Goal: Task Accomplishment & Management: Manage account settings

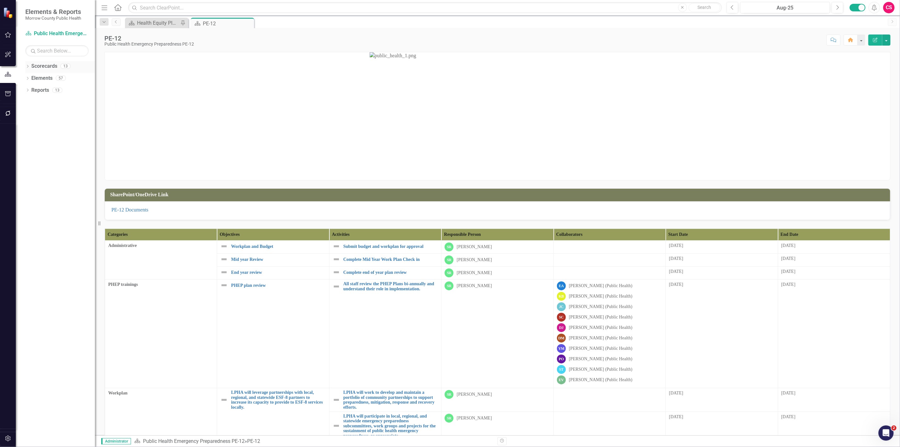
click at [28, 67] on icon "Dropdown" at bounding box center [27, 66] width 4 height 3
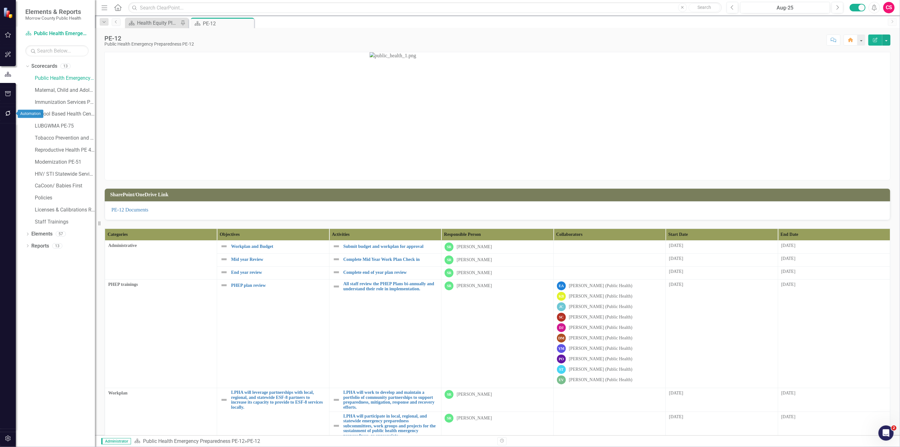
click at [5, 113] on icon "button" at bounding box center [8, 113] width 7 height 5
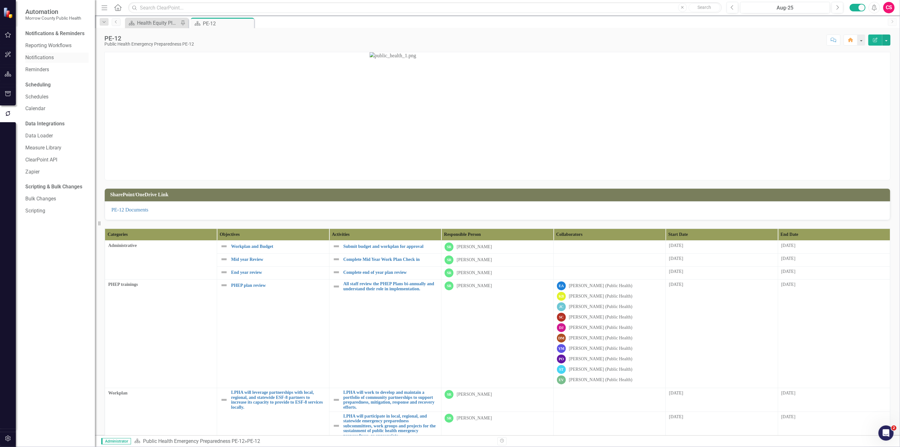
click at [44, 58] on link "Notifications" at bounding box center [56, 57] width 63 height 7
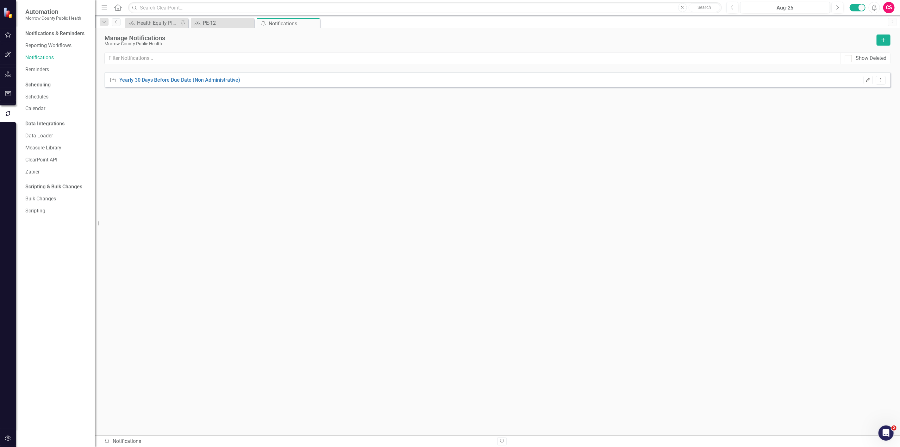
click at [869, 78] on icon "Edit" at bounding box center [868, 80] width 5 height 4
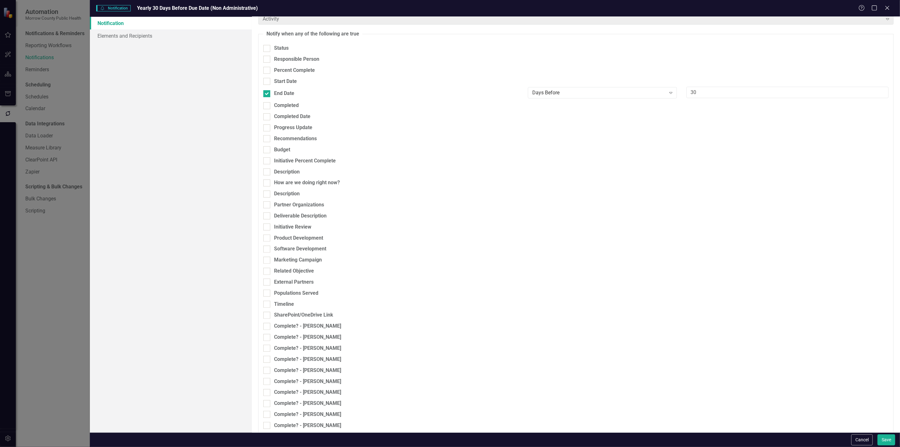
scroll to position [50, 0]
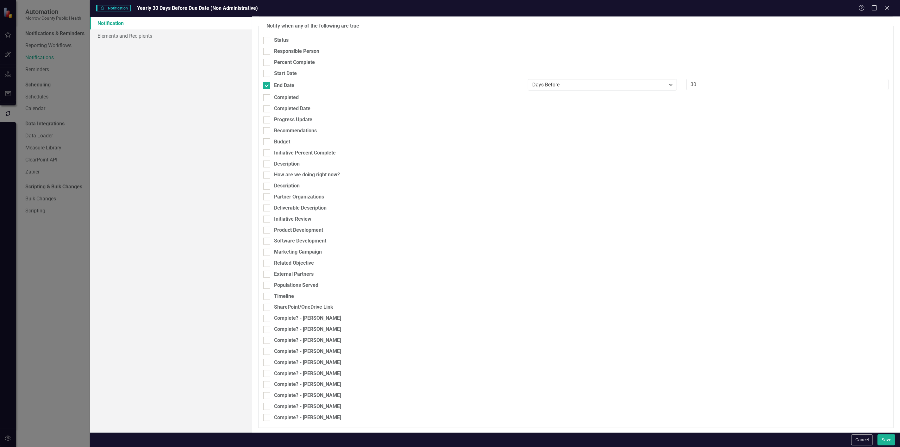
click at [107, 28] on link "Notification" at bounding box center [171, 23] width 162 height 13
click at [109, 34] on link "Elements and Recipients" at bounding box center [171, 35] width 162 height 13
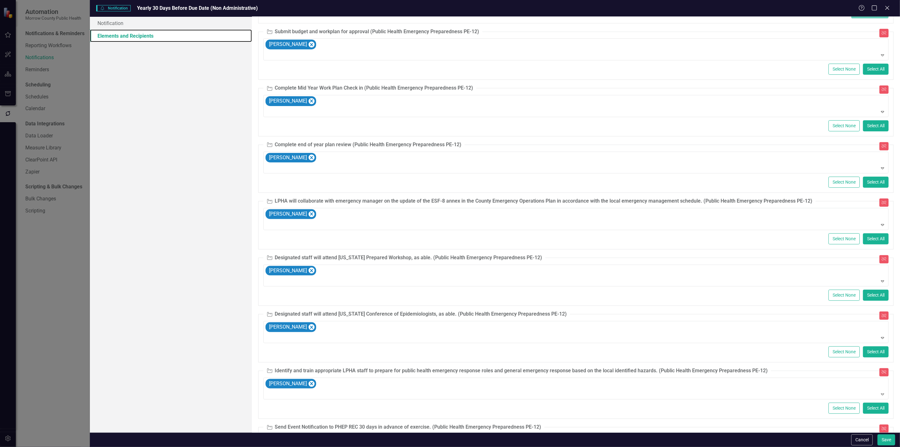
scroll to position [0, 0]
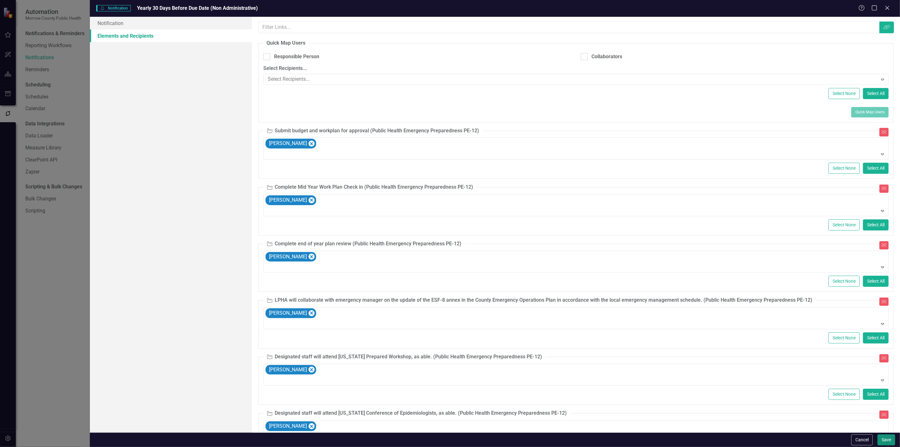
click at [885, 441] on button "Save" at bounding box center [887, 439] width 18 height 11
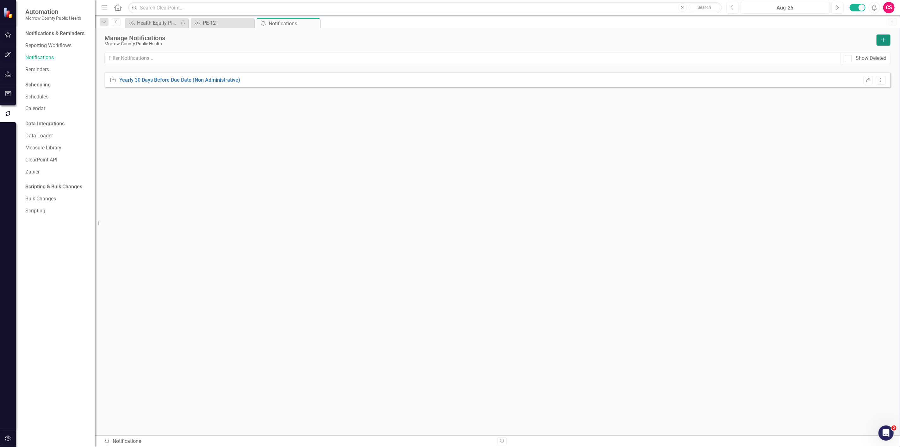
click at [884, 39] on icon "Add" at bounding box center [884, 40] width 6 height 4
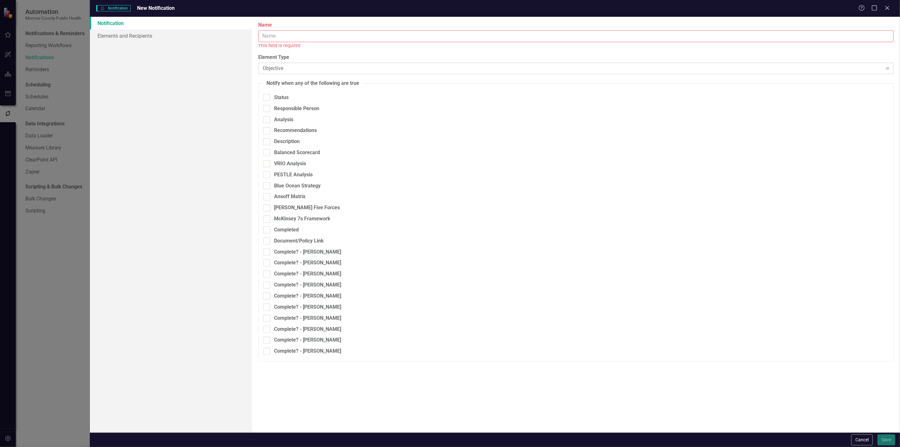
click at [322, 65] on div "Objective" at bounding box center [573, 68] width 620 height 7
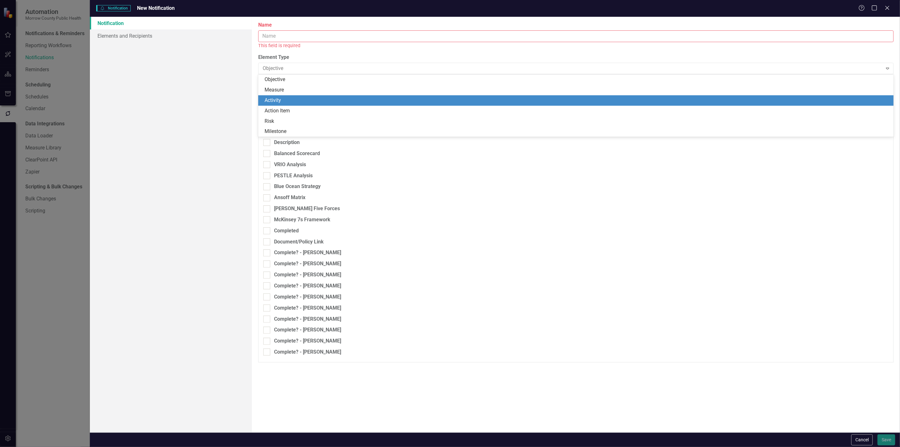
click at [292, 100] on div "Activity" at bounding box center [577, 100] width 625 height 7
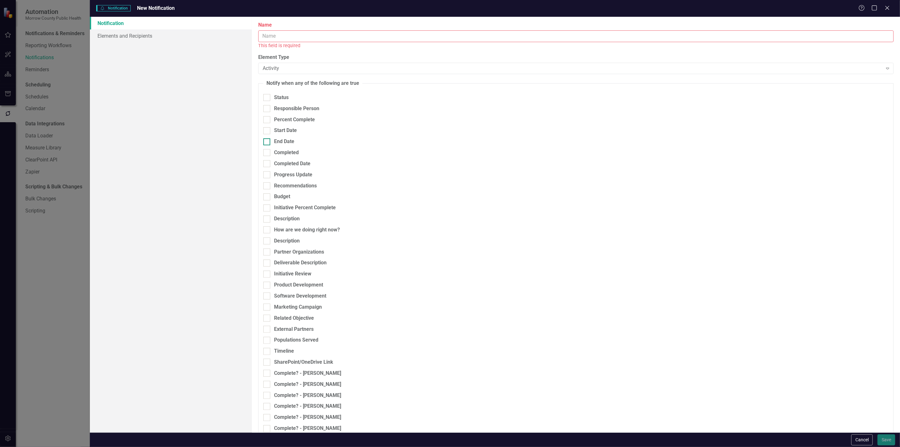
click at [284, 142] on div "End Date" at bounding box center [284, 141] width 20 height 7
click at [267, 142] on input "End Date" at bounding box center [265, 140] width 4 height 4
checkbox input "true"
click at [572, 140] on div "Any Change" at bounding box center [599, 141] width 134 height 7
click at [570, 207] on div "Days Before" at bounding box center [601, 204] width 138 height 7
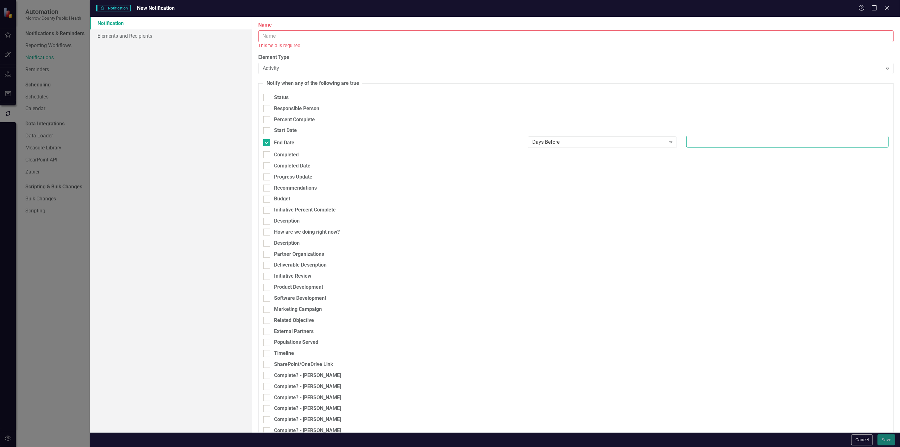
click at [698, 144] on input "number" at bounding box center [788, 142] width 202 height 12
click at [360, 35] on input "Name" at bounding box center [576, 36] width 636 height 12
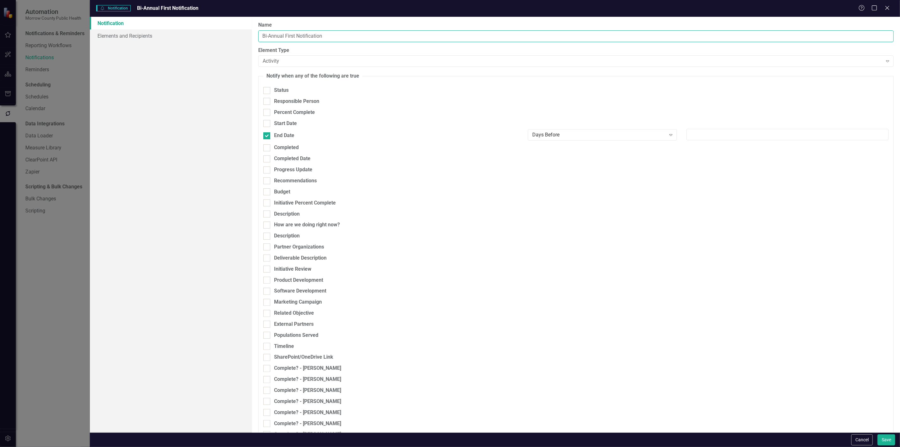
type input "Bi-Annual First Notification"
click at [710, 134] on input "number" at bounding box center [788, 135] width 202 height 12
click at [693, 134] on input "182" at bounding box center [788, 135] width 202 height 12
type input "152"
click at [883, 438] on button "Save" at bounding box center [887, 439] width 18 height 11
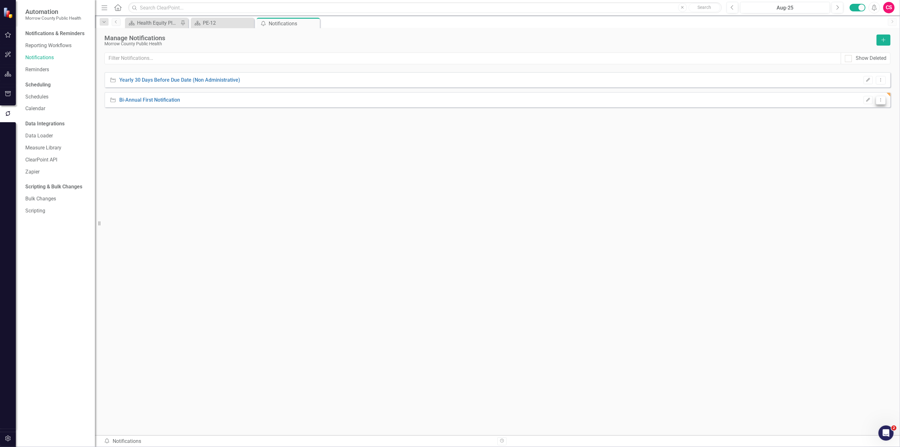
click at [881, 99] on icon "Dropdown Menu" at bounding box center [880, 100] width 5 height 4
click at [869, 122] on link "Copy Duplicate Notification" at bounding box center [854, 122] width 64 height 12
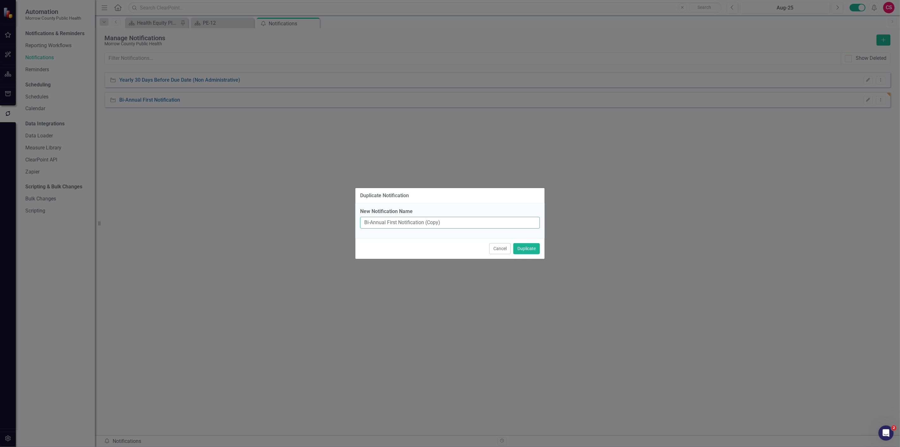
click at [392, 221] on input "Bi-Annual First Notification (Copy)" at bounding box center [450, 223] width 180 height 12
click at [391, 221] on input "Bi-Annual First Notification (Copy)" at bounding box center [450, 223] width 180 height 12
type input "Bi-Annual Second Notification (Copy)"
click at [509, 249] on button "Cancel" at bounding box center [500, 248] width 22 height 11
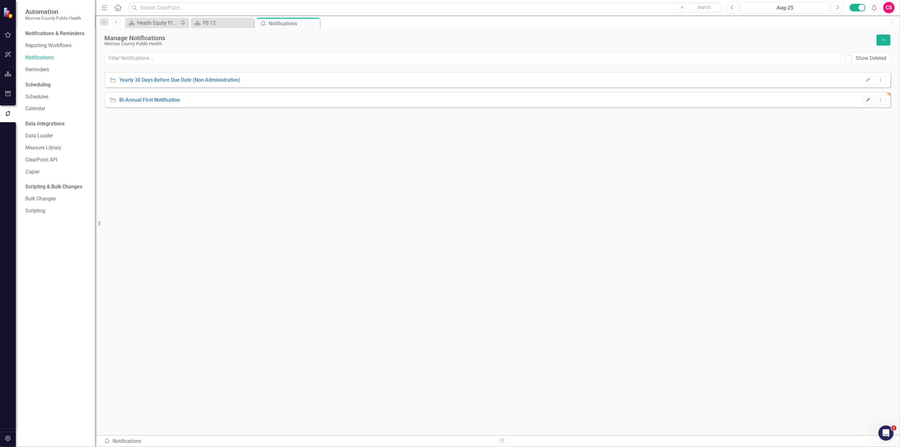
click at [872, 99] on button "Edit" at bounding box center [868, 100] width 9 height 8
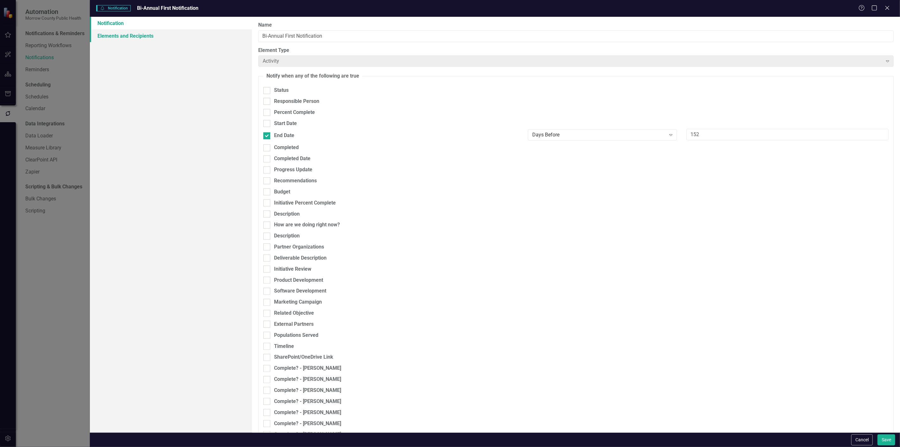
click at [140, 34] on link "Elements and Recipients" at bounding box center [171, 35] width 162 height 13
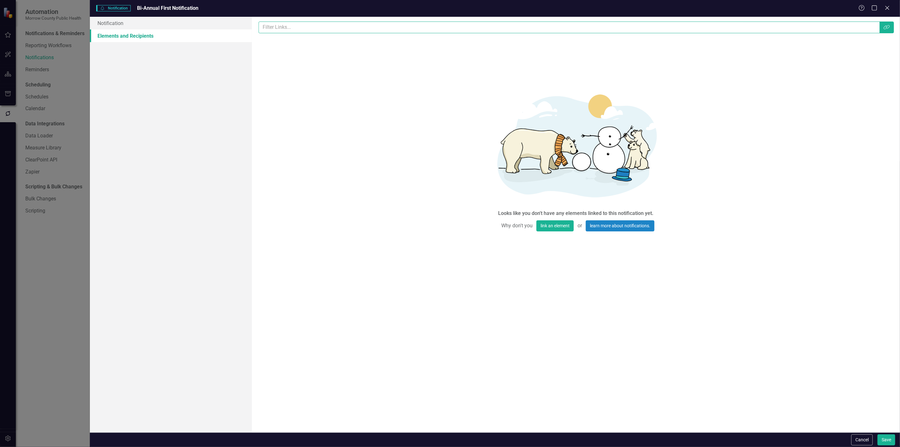
click at [721, 28] on input "text" at bounding box center [569, 28] width 621 height 12
click at [886, 28] on icon "Link Tag" at bounding box center [887, 27] width 6 height 5
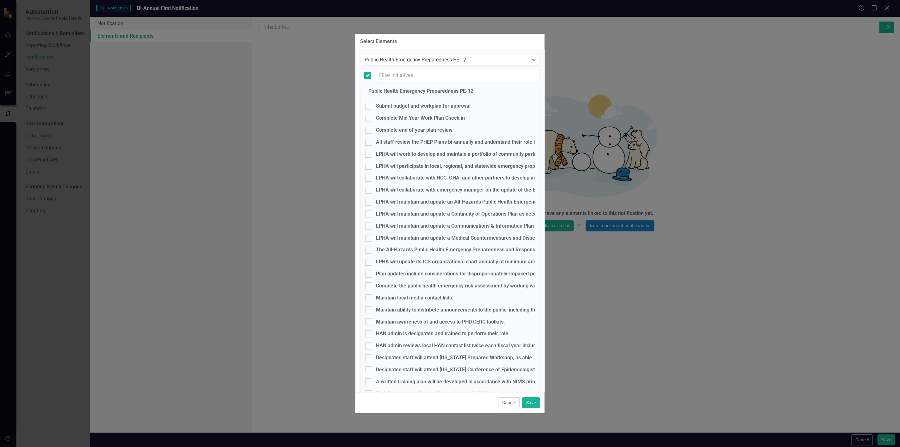
checkbox input "false"
click at [415, 75] on input "text" at bounding box center [457, 76] width 165 height 12
click at [426, 59] on div "Public Health Emergency Preparedness PE-12" at bounding box center [447, 59] width 164 height 7
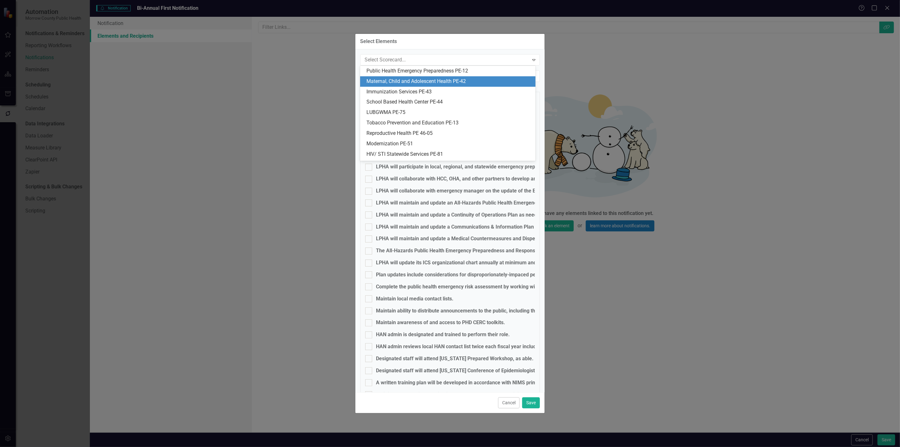
click at [414, 80] on div "Maternal, Child and Adolescent Health PE-42" at bounding box center [449, 81] width 165 height 7
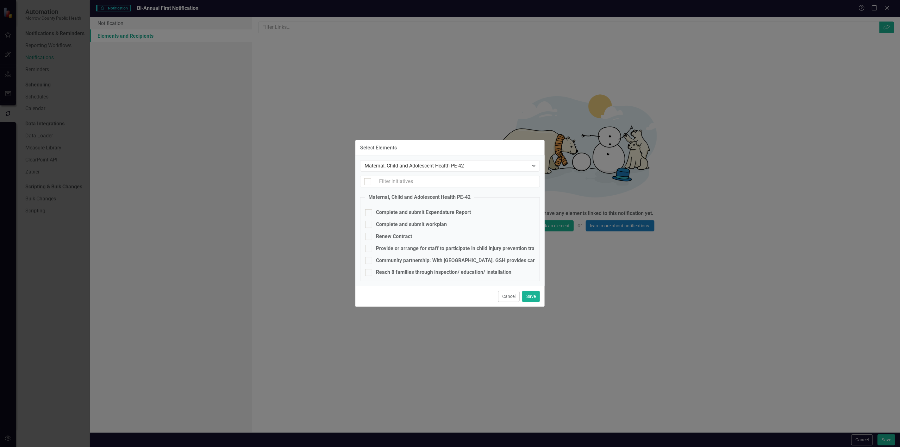
click at [415, 72] on div "Select Elements Maternal, Child and Adolescent Health PE-42 Expand Maternal, Ch…" at bounding box center [450, 223] width 190 height 447
click at [382, 235] on div "Renew Contract" at bounding box center [394, 236] width 36 height 7
click at [369, 235] on input "Renew Contract" at bounding box center [367, 235] width 4 height 4
checkbox input "true"
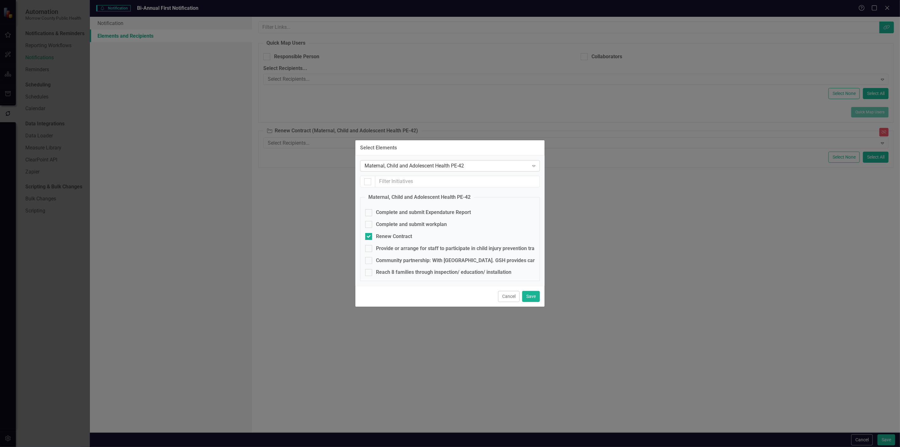
click at [415, 165] on div "Maternal, Child and Adolescent Health PE-42" at bounding box center [447, 165] width 164 height 7
click at [414, 161] on div "Maternal, Child and Adolescent Health PE-42 Expand" at bounding box center [450, 165] width 180 height 11
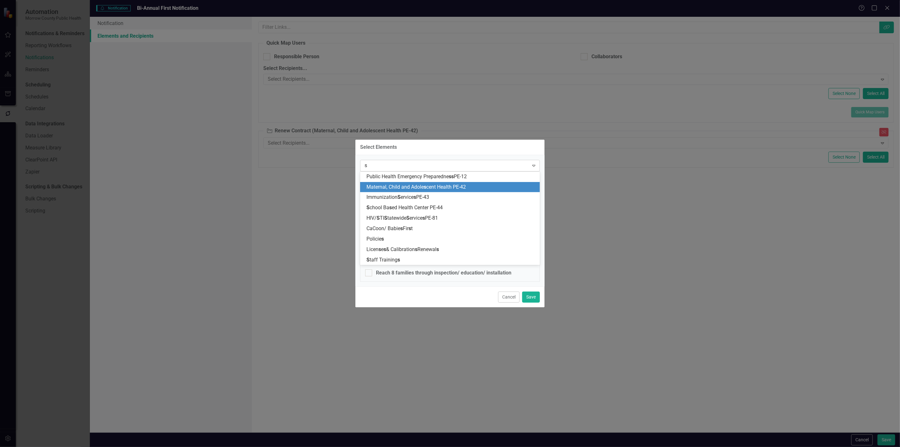
type input "sc"
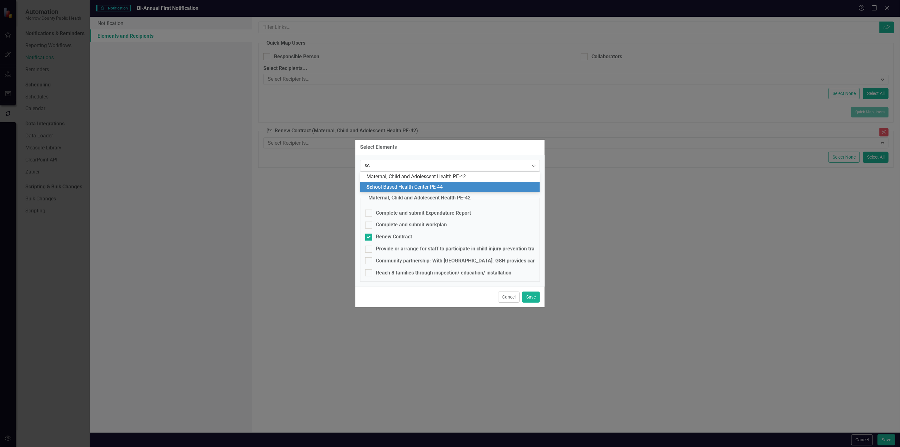
click at [407, 185] on span "Sc hool Based Health Center PE-44" at bounding box center [405, 187] width 76 height 6
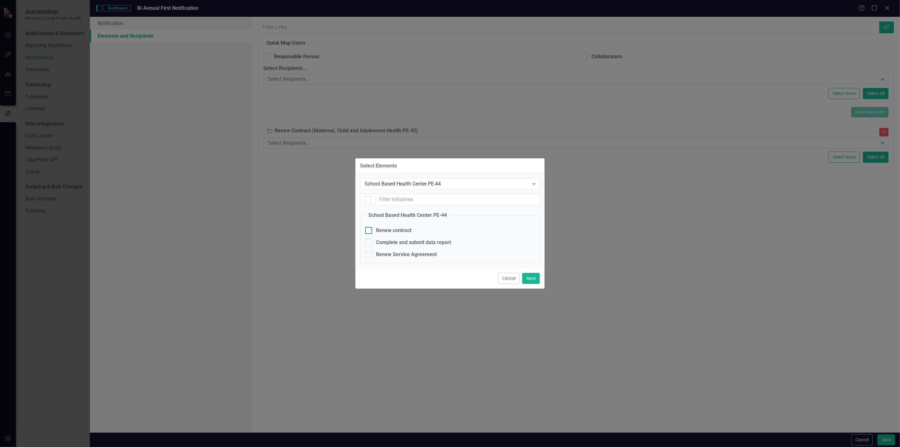
click at [383, 231] on div "Renew contract" at bounding box center [393, 230] width 35 height 7
click at [369, 231] on input "Renew contract" at bounding box center [367, 229] width 4 height 4
checkbox input "true"
click at [381, 254] on div "Renew Service Agreement" at bounding box center [406, 254] width 61 height 7
click at [369, 254] on input "Renew Service Agreement" at bounding box center [367, 253] width 4 height 4
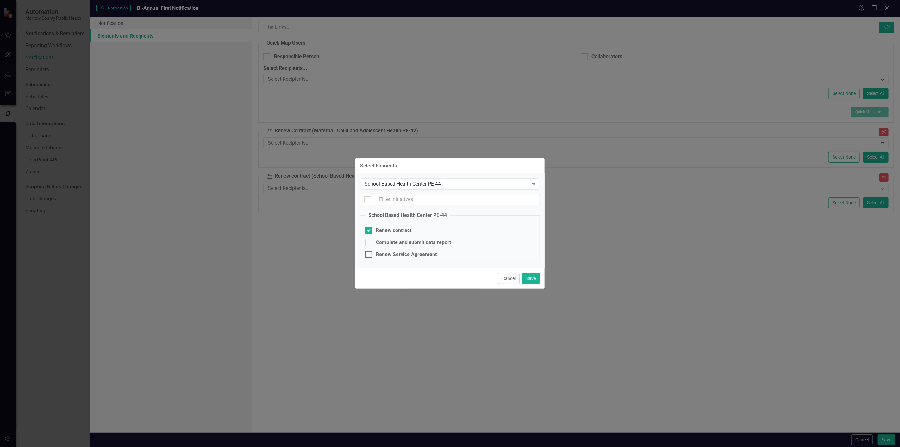
checkbox input "true"
click at [533, 280] on button "Save" at bounding box center [531, 278] width 18 height 11
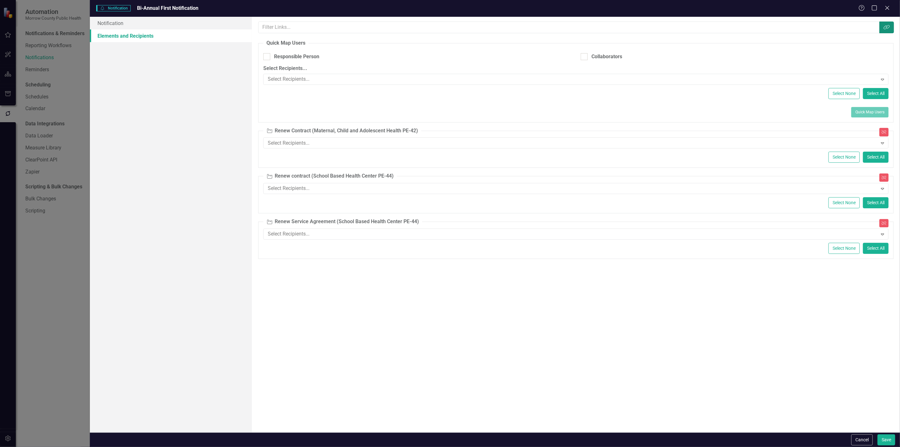
click at [887, 23] on button "Link Tag" at bounding box center [887, 28] width 15 height 12
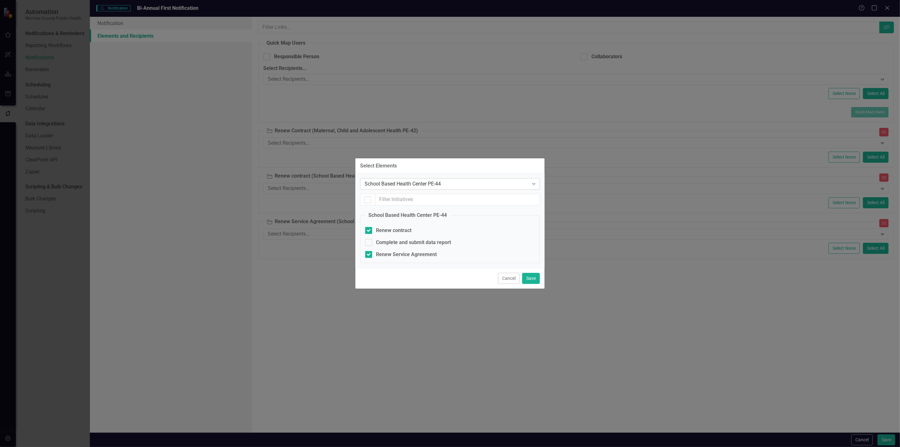
click at [458, 187] on div "School Based Health Center PE-44" at bounding box center [447, 183] width 164 height 7
type input "public"
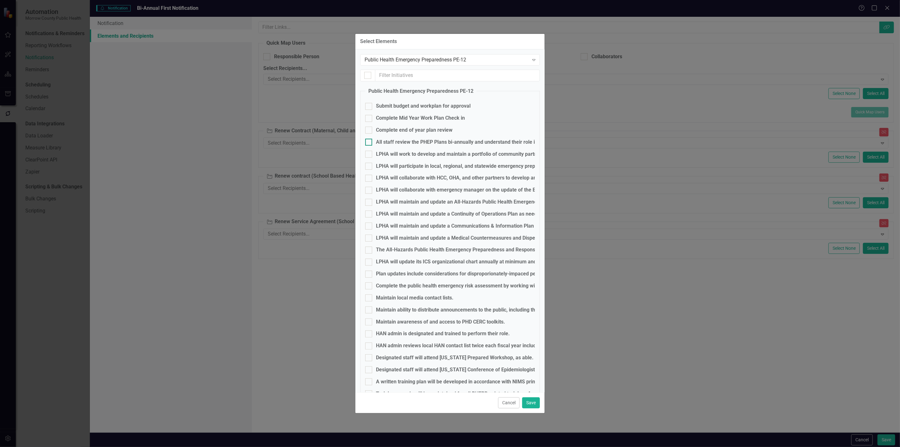
click at [393, 141] on div "All staff review the PHEP Plans bi-annually and understand their role in implem…" at bounding box center [476, 142] width 200 height 7
click at [369, 141] on input "All staff review the PHEP Plans bi-annually and understand their role in implem…" at bounding box center [367, 141] width 4 height 4
checkbox input "true"
click at [389, 74] on input "text" at bounding box center [457, 76] width 165 height 12
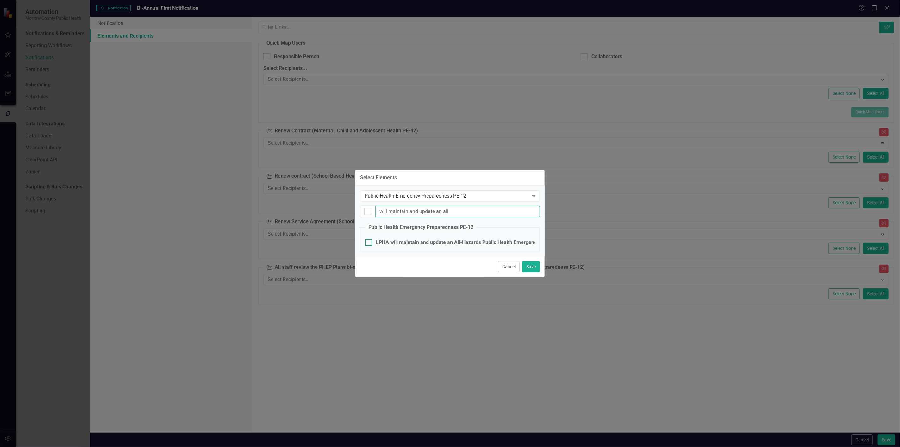
type input "will maintain and update an all"
click at [410, 241] on div "LPHA will maintain and update an All-Hazards Public Health Emergency Preparedne…" at bounding box center [625, 242] width 498 height 7
click at [369, 241] on input "LPHA will maintain and update an All-Hazards Public Health Emergency Preparedne…" at bounding box center [367, 241] width 4 height 4
checkbox input "true"
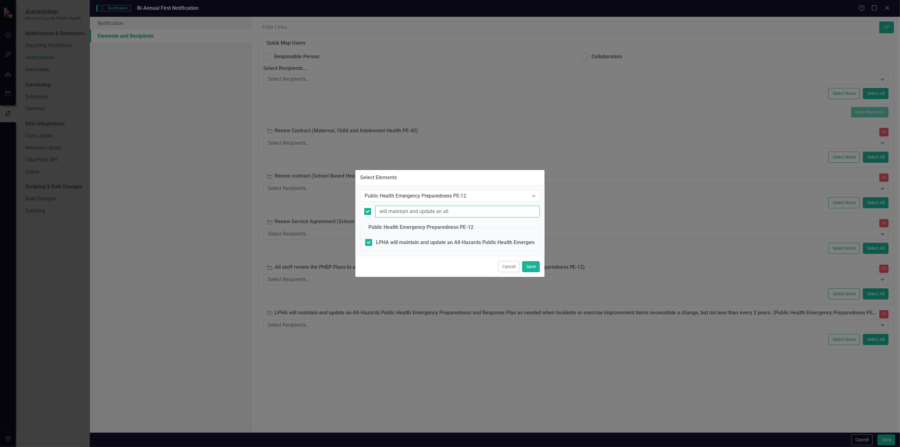
click at [420, 214] on input "will maintain and update an all" at bounding box center [457, 212] width 165 height 12
type input "c"
checkbox input "false"
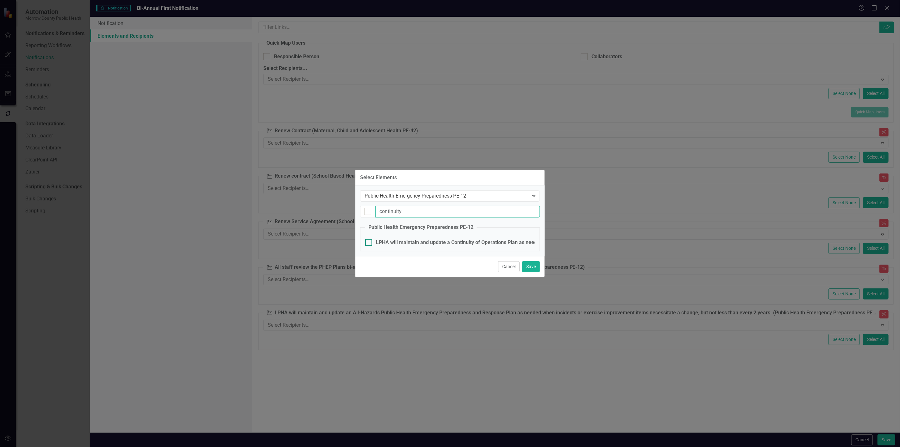
type input "continuity"
click at [415, 240] on div "LPHA will maintain and update a Continuity of Operations Plan as needed when in…" at bounding box center [575, 242] width 398 height 7
click at [369, 240] on input "LPHA will maintain and update a Continuity of Operations Plan as needed when in…" at bounding box center [367, 241] width 4 height 4
checkbox input "true"
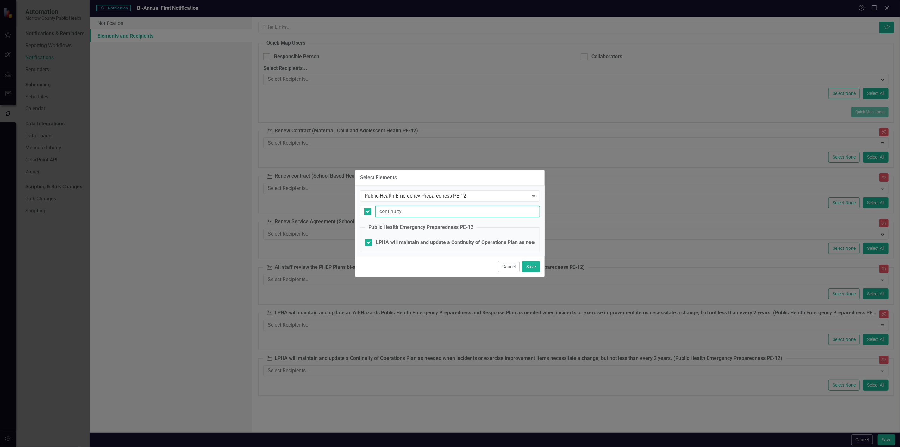
click at [415, 216] on input "continuity" at bounding box center [457, 212] width 165 height 12
click at [415, 215] on input "continuity" at bounding box center [457, 212] width 165 height 12
type input "c"
checkbox input "false"
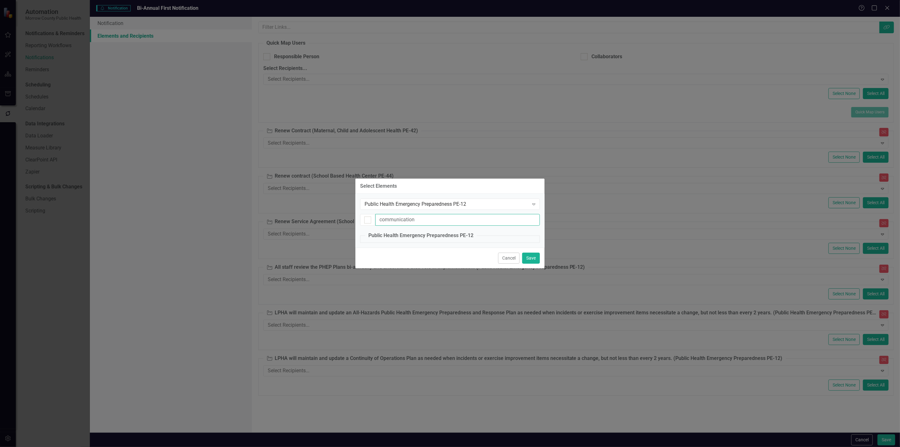
type input "communication"
checkbox input "false"
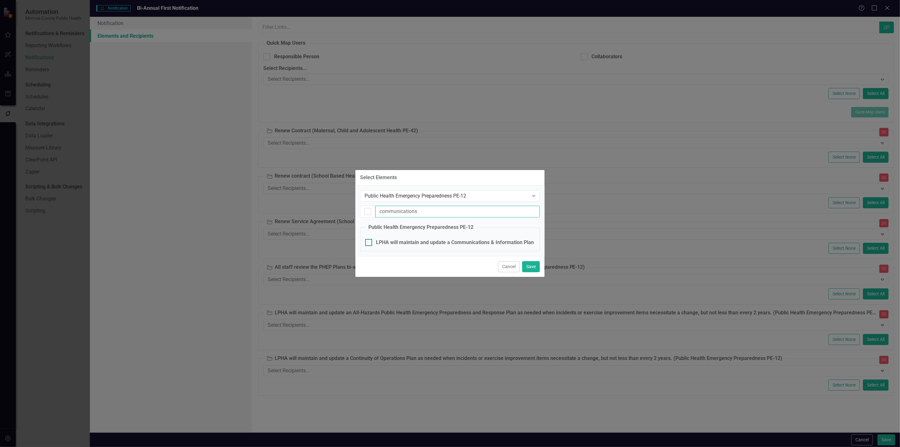
type input "communications"
click at [412, 241] on div "LPHA will maintain and update a Communications & Information Plan as needed whe…" at bounding box center [583, 242] width 414 height 7
click at [369, 241] on input "LPHA will maintain and update a Communications & Information Plan as needed whe…" at bounding box center [367, 241] width 4 height 4
checkbox input "true"
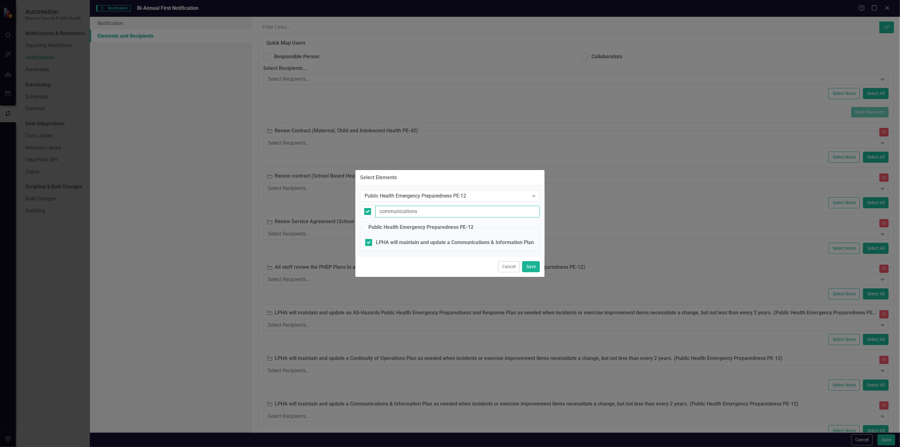
click at [410, 211] on input "communications" at bounding box center [457, 212] width 165 height 12
click at [413, 212] on input "communications" at bounding box center [457, 212] width 165 height 12
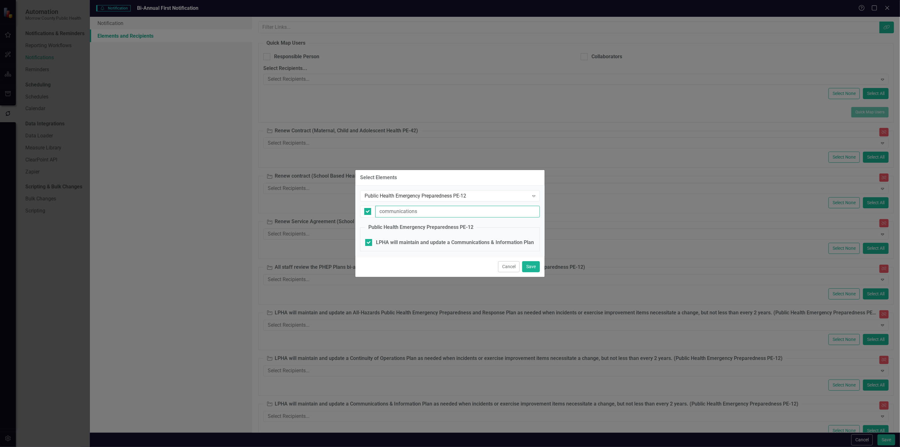
click at [413, 212] on input "communications" at bounding box center [457, 212] width 165 height 12
type input "c"
checkbox input "false"
type input "counterme"
click at [413, 240] on div "LPHA will maintain and update a Medical Countermeasures and Dispensing Plan as …" at bounding box center [595, 242] width 439 height 7
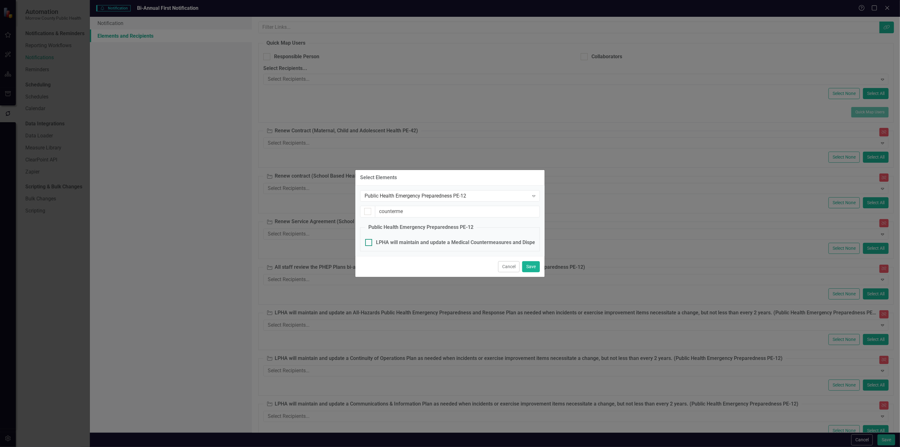
click at [369, 240] on input "LPHA will maintain and update a Medical Countermeasures and Dispensing Plan as …" at bounding box center [367, 241] width 4 height 4
checkbox input "true"
click at [451, 216] on input "counterme" at bounding box center [457, 212] width 165 height 12
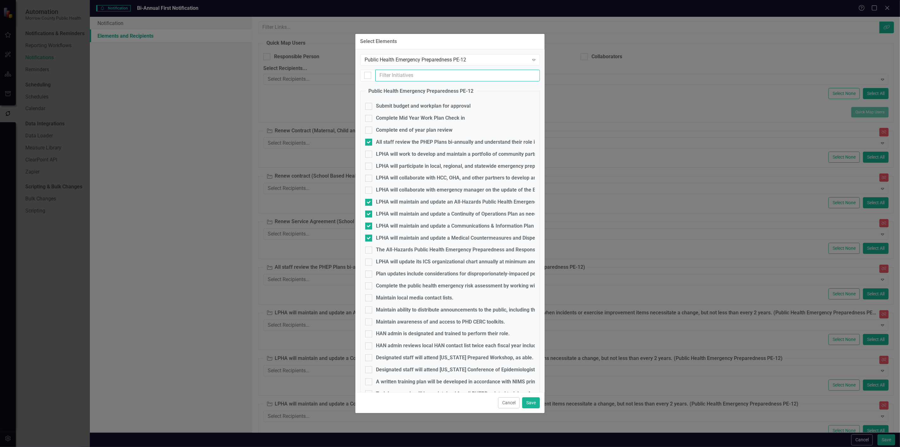
checkbox input "false"
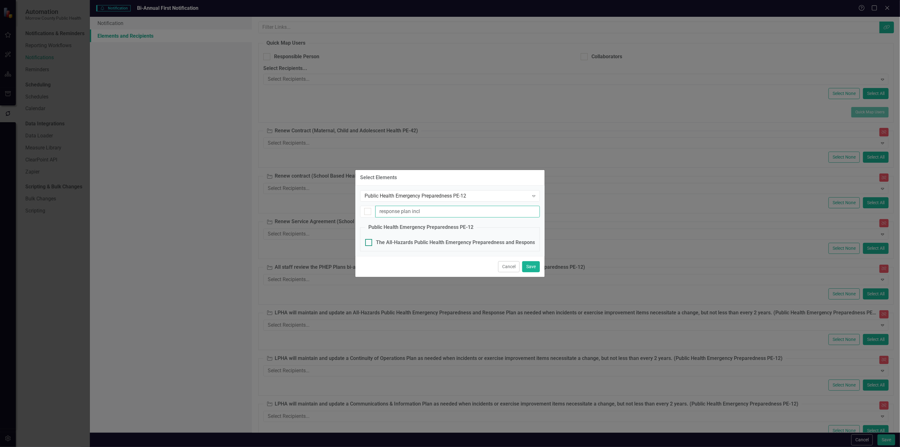
type input "response plan incl"
click at [435, 245] on div "The All-Hazards Public Health Emergency Preparedness and Response Plan includes…" at bounding box center [713, 242] width 674 height 7
click at [369, 243] on input "The All-Hazards Public Health Emergency Preparedness and Response Plan includes…" at bounding box center [367, 241] width 4 height 4
checkbox input "true"
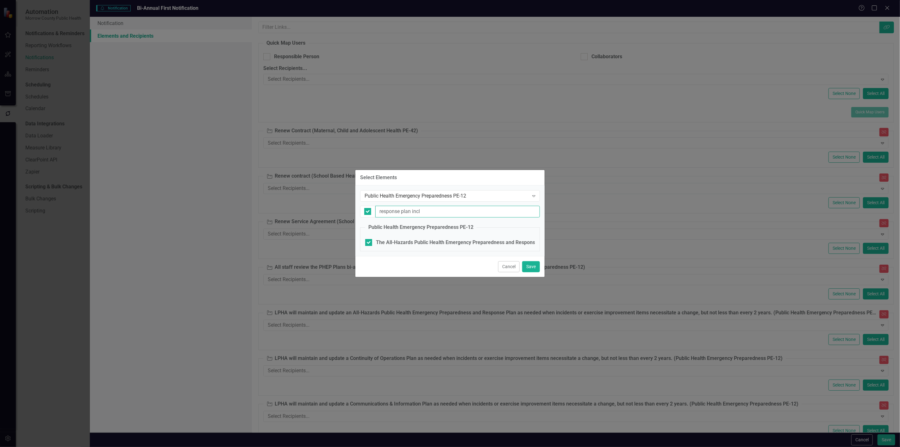
click at [453, 216] on input "response plan incl" at bounding box center [457, 212] width 165 height 12
type input "P"
checkbox input "false"
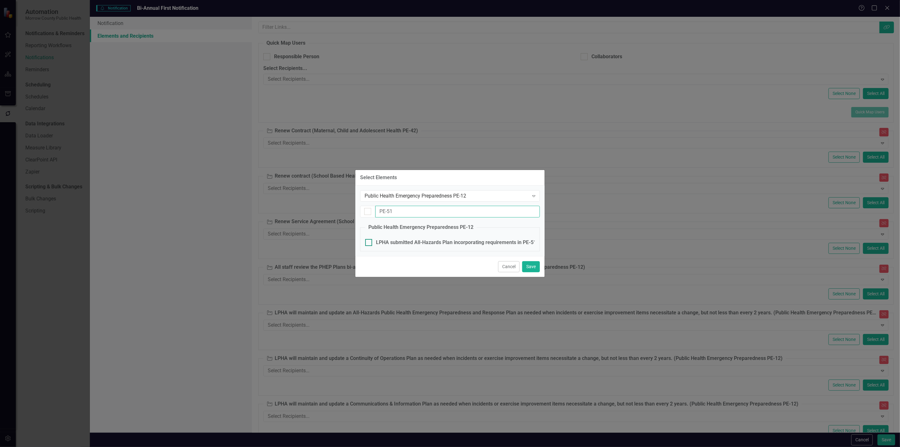
type input "PE-51"
click at [410, 241] on div "LPHA submitted All-Hazards Plan incorporating requirements in PE-51 modernizati…" at bounding box center [474, 242] width 196 height 7
click at [369, 241] on input "LPHA submitted All-Hazards Plan incorporating requirements in PE-51 modernizati…" at bounding box center [367, 241] width 4 height 4
checkbox input "true"
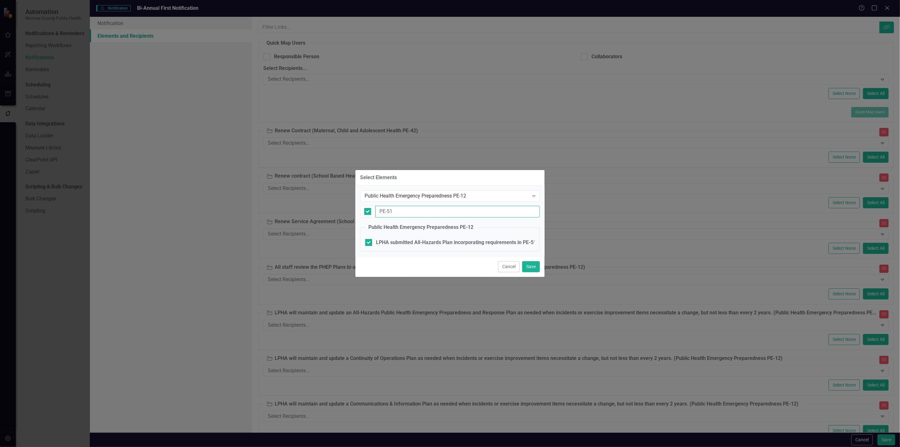
click at [409, 214] on input "PE-51" at bounding box center [457, 212] width 165 height 12
type input "("
checkbox input "false"
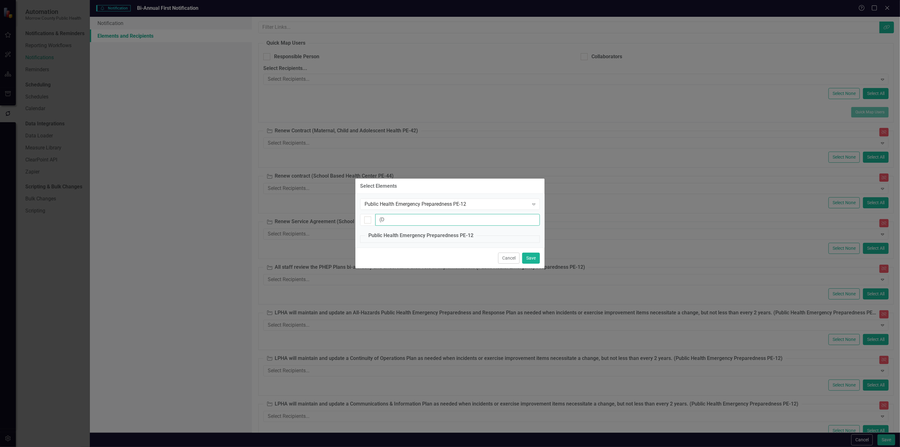
type input "("
checkbox input "false"
type input "d"
checkbox input "false"
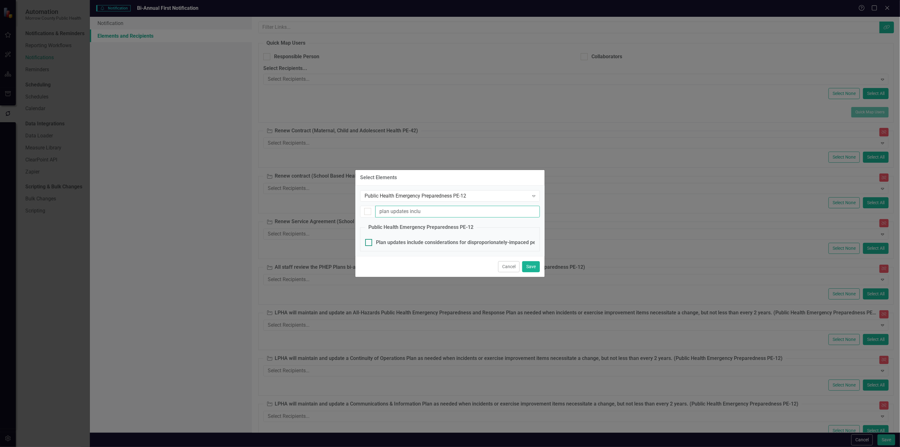
type input "plan updates inclu"
click at [398, 246] on div "Plan updates include considerations for disproporionately-impaced persons." at bounding box center [463, 242] width 174 height 7
click at [369, 243] on input "Plan updates include considerations for disproporionately-impaced persons." at bounding box center [367, 241] width 4 height 4
checkbox input "true"
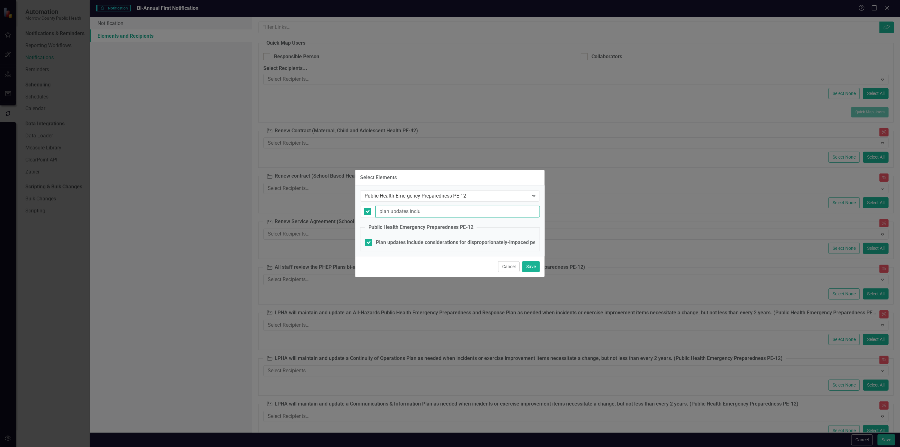
click at [416, 215] on input "plan updates inclu" at bounding box center [457, 212] width 165 height 12
type input "w"
checkbox input "false"
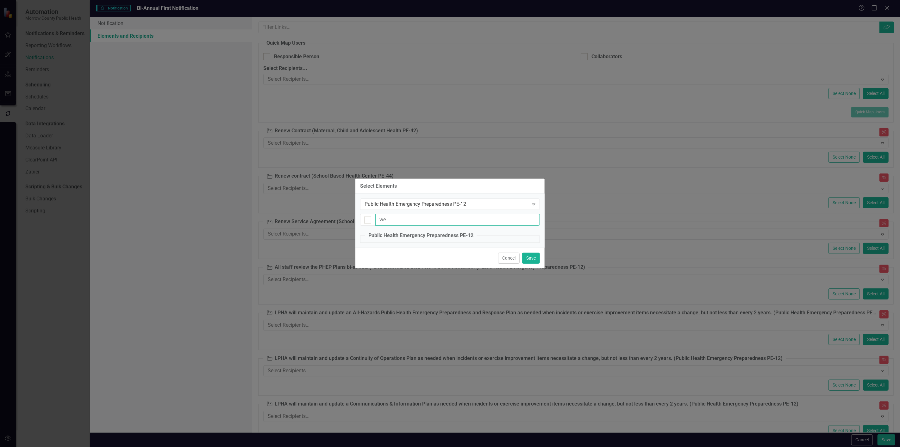
type input "w"
checkbox input "false"
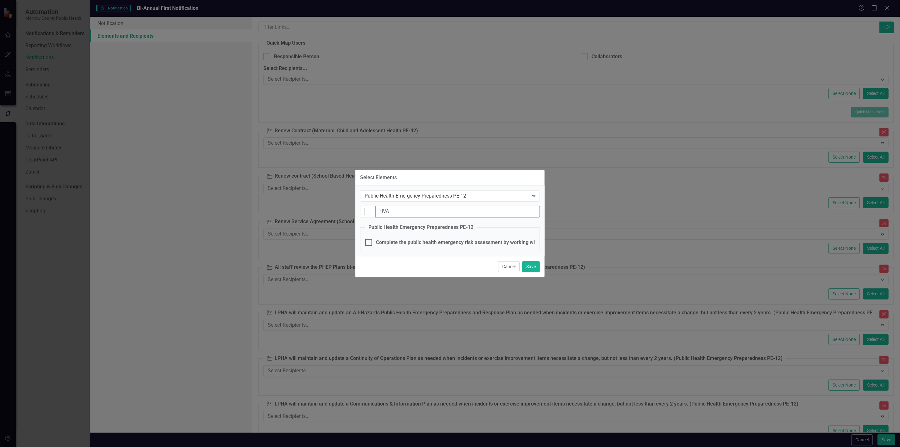
type input "HVA"
click at [408, 244] on div "Complete the public health emergency risk assessment by working with Morrow Cou…" at bounding box center [570, 242] width 388 height 7
click at [369, 243] on input "Complete the public health emergency risk assessment by working with Morrow Cou…" at bounding box center [367, 241] width 4 height 4
checkbox input "true"
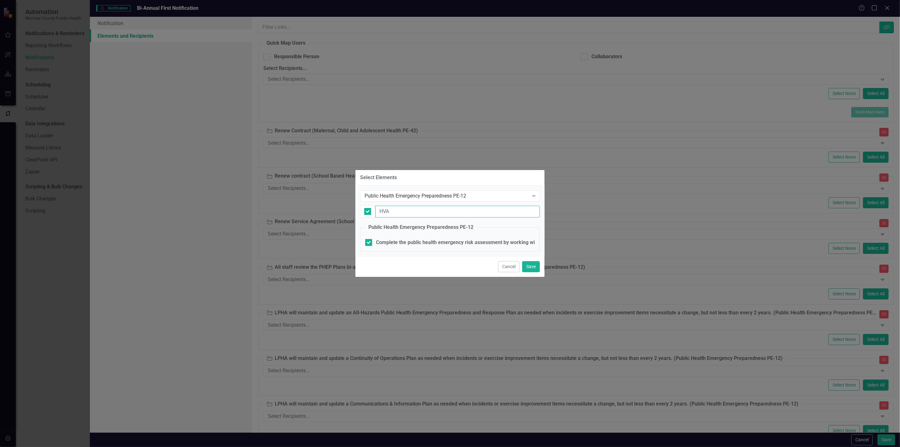
click at [405, 213] on input "HVA" at bounding box center [457, 212] width 165 height 12
type input "C"
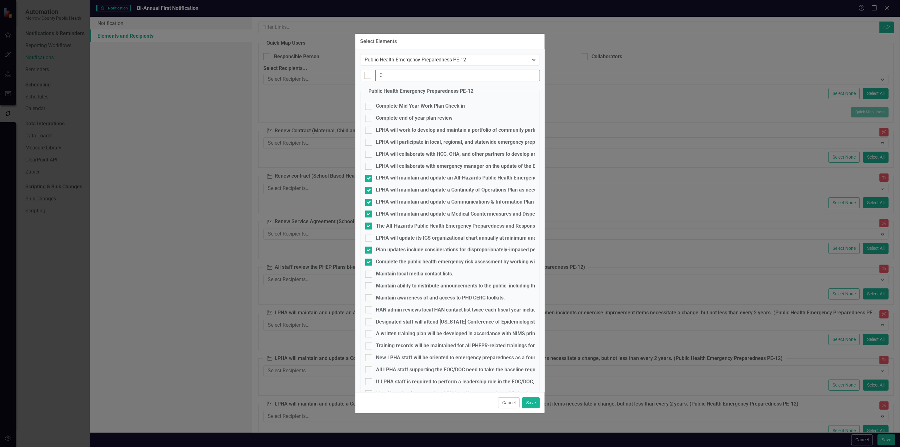
checkbox input "false"
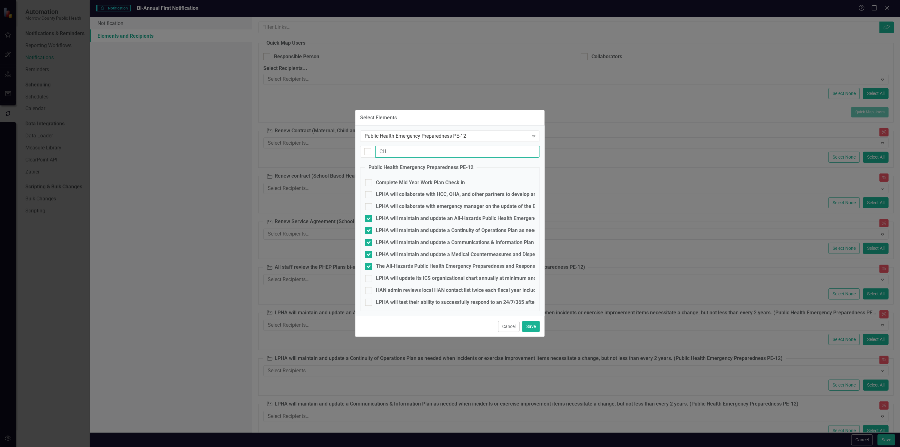
type input "C"
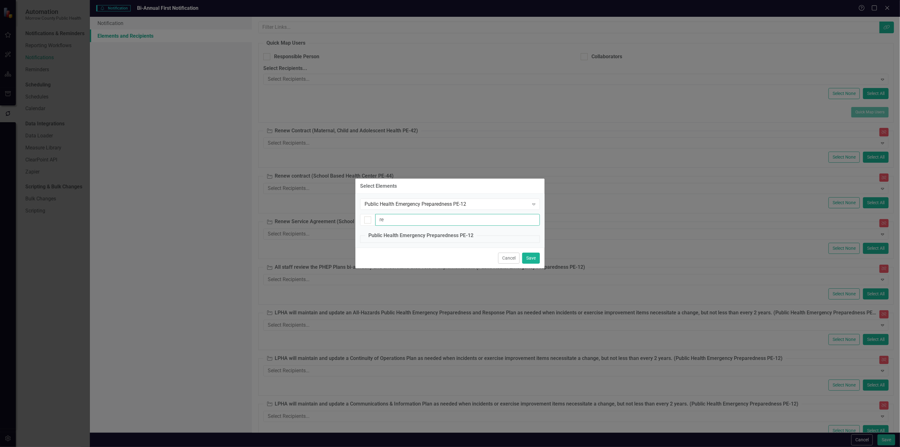
type input "r"
checkbox input "false"
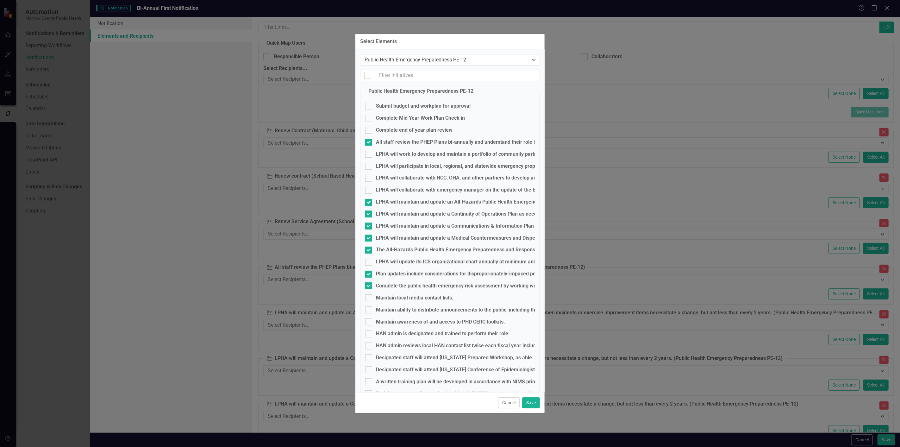
click at [418, 66] on div "Public Health Emergency Preparedness PE-12 Expand Public Health Emergency Prepa…" at bounding box center [449, 220] width 189 height 343
click at [416, 62] on div "Public Health Emergency Preparedness PE-12" at bounding box center [447, 59] width 164 height 7
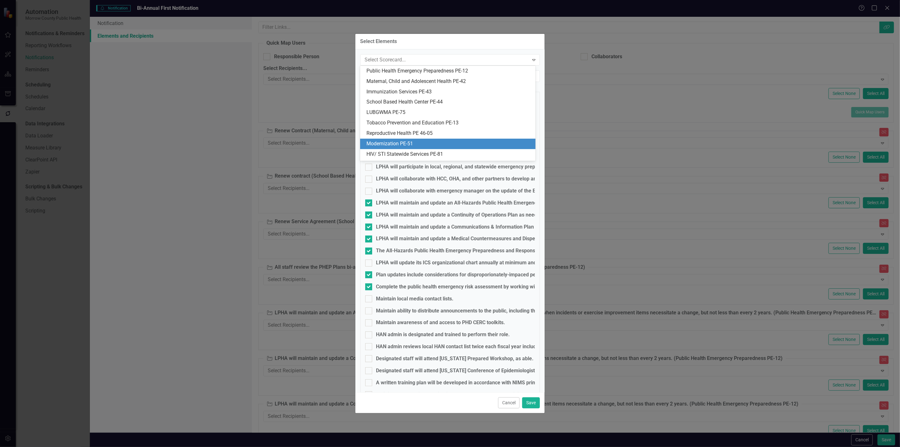
click at [400, 143] on div "Modernization PE-51" at bounding box center [449, 143] width 165 height 7
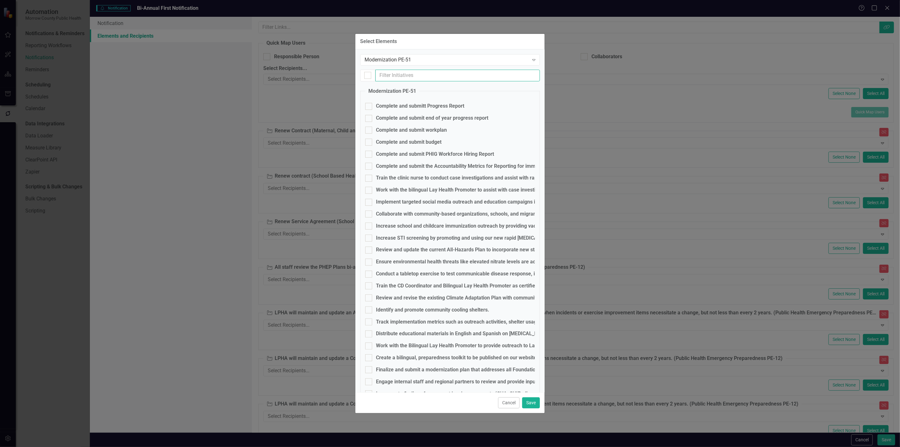
click at [397, 78] on input "text" at bounding box center [457, 76] width 165 height 12
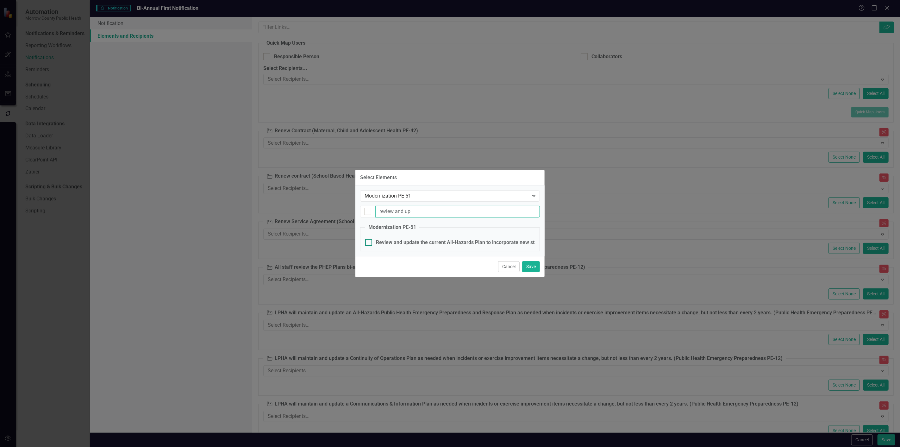
type input "review and up"
click at [410, 245] on div "Review and update the current All-Hazards Plan to incorporate new state and fed…" at bounding box center [735, 242] width 718 height 7
click at [369, 243] on input "Review and update the current All-Hazards Plan to incorporate new state and fed…" at bounding box center [367, 241] width 4 height 4
checkbox input "true"
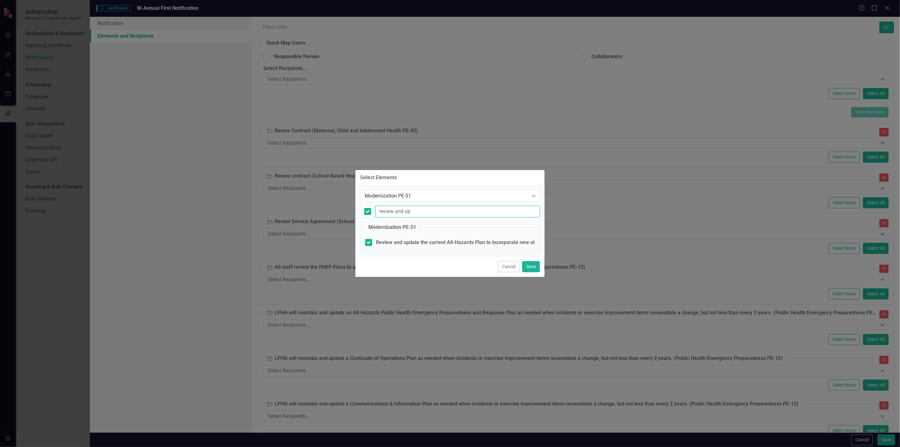
click at [413, 212] on input "review and up" at bounding box center [457, 212] width 165 height 12
type input "e"
checkbox input "false"
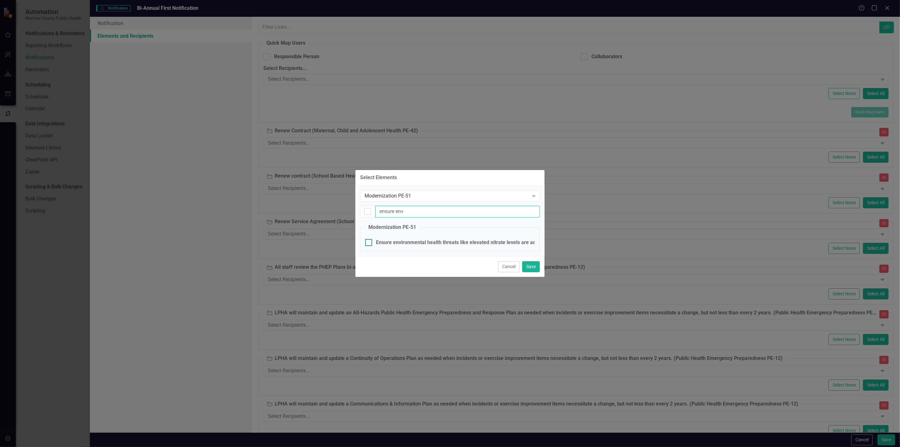
type input "ensure env"
click at [407, 241] on div "Ensure environmental health threats like elevated nitrate levels are addressed …" at bounding box center [537, 242] width 323 height 7
click at [369, 241] on input "Ensure environmental health threats like elevated nitrate levels are addressed …" at bounding box center [367, 241] width 4 height 4
checkbox input "true"
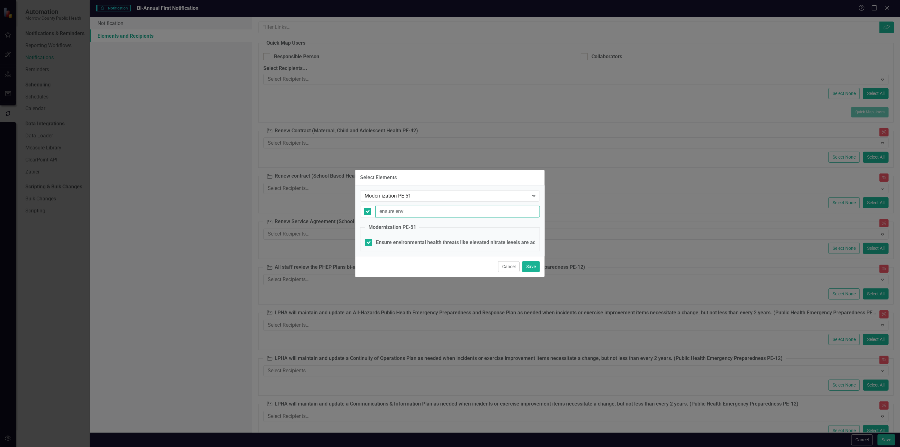
click at [409, 214] on input "ensure env" at bounding box center [457, 212] width 165 height 12
type input "r"
checkbox input "false"
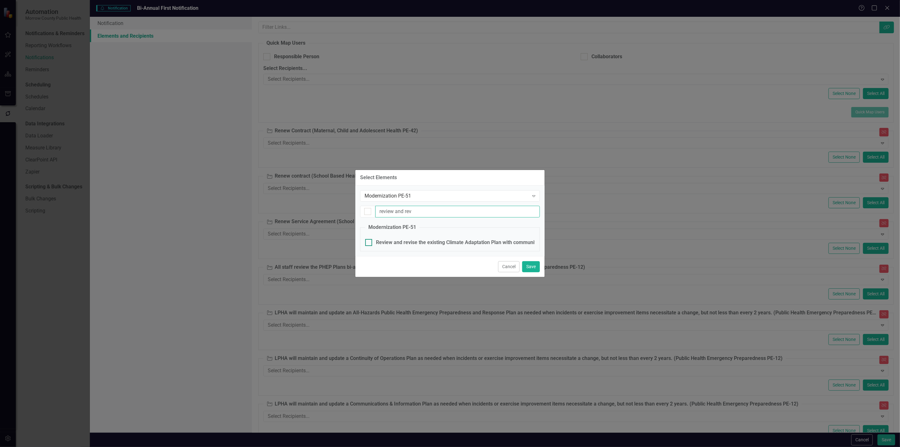
type input "review and rev"
click at [396, 243] on div "Review and revise the existing Climate Adaptation Plan with community and partn…" at bounding box center [478, 242] width 205 height 7
click at [369, 243] on input "Review and revise the existing Climate Adaptation Plan with community and partn…" at bounding box center [367, 241] width 4 height 4
checkbox input "true"
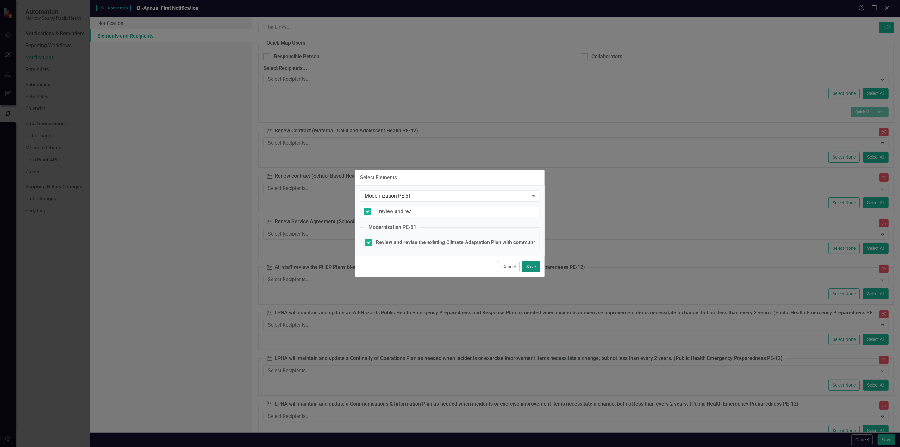
click at [532, 264] on button "Save" at bounding box center [531, 266] width 18 height 11
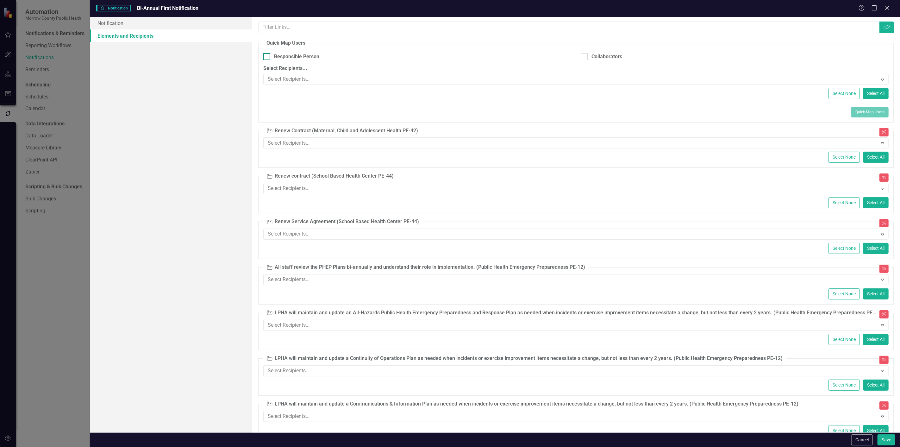
click at [304, 56] on div "Responsible Person" at bounding box center [296, 56] width 45 height 7
click at [267, 56] on input "Responsible Person" at bounding box center [265, 55] width 4 height 4
checkbox input "true"
click at [859, 111] on button "Quick Map Users" at bounding box center [869, 112] width 37 height 10
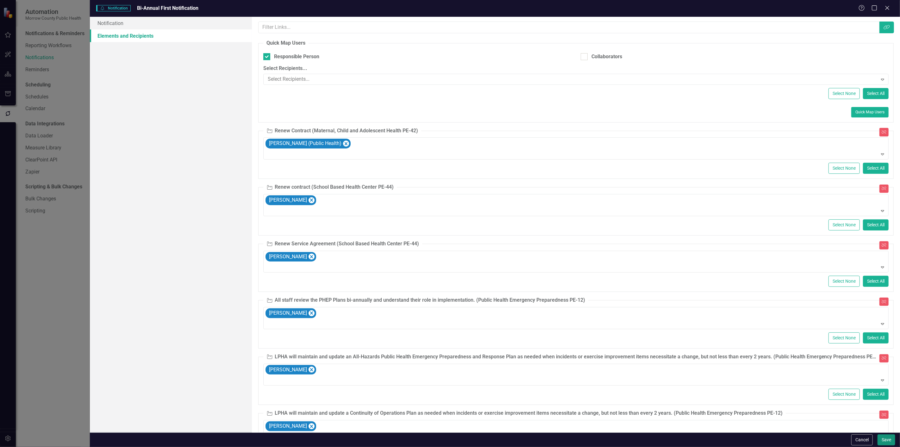
click at [884, 441] on button "Save" at bounding box center [887, 439] width 18 height 11
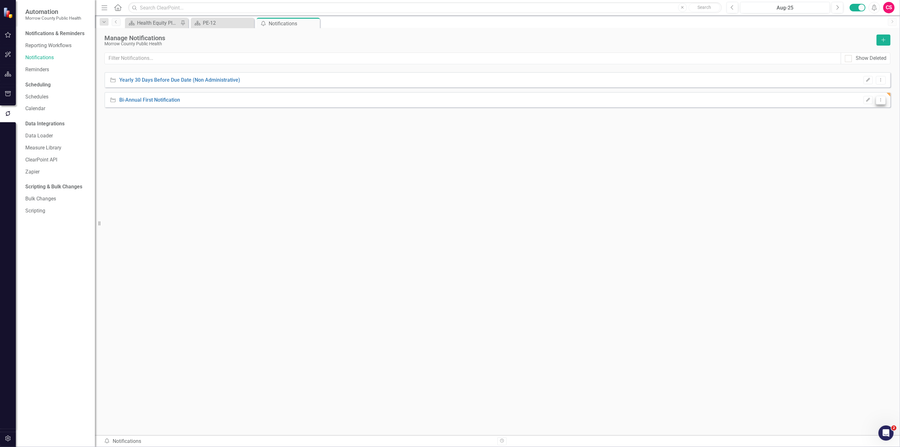
click at [881, 100] on icon "Dropdown Menu" at bounding box center [880, 100] width 5 height 4
click at [863, 121] on link "Copy Duplicate Notification" at bounding box center [854, 122] width 64 height 12
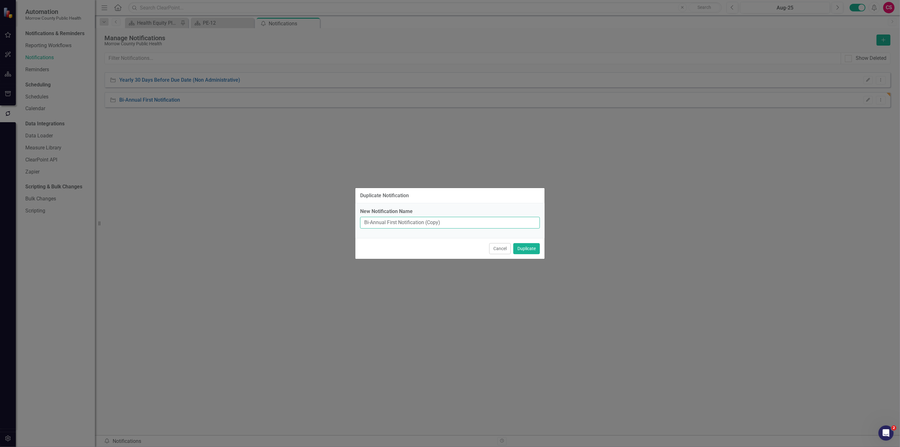
click at [467, 223] on input "Bi-Annual First Notification (Copy)" at bounding box center [450, 223] width 180 height 12
click at [390, 225] on input "Bi-Annual First Notification" at bounding box center [450, 223] width 180 height 12
type input "Bi-Annual Second Notification"
click at [532, 251] on button "Duplicate" at bounding box center [526, 248] width 27 height 11
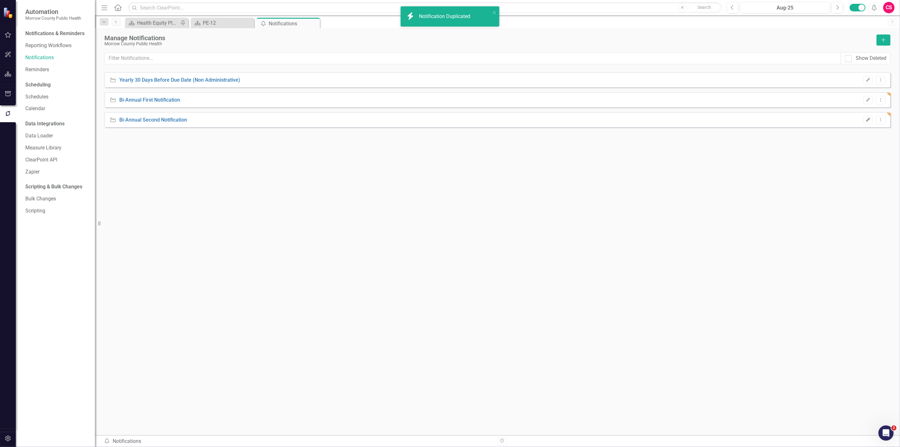
click at [870, 122] on button "Edit" at bounding box center [868, 120] width 9 height 8
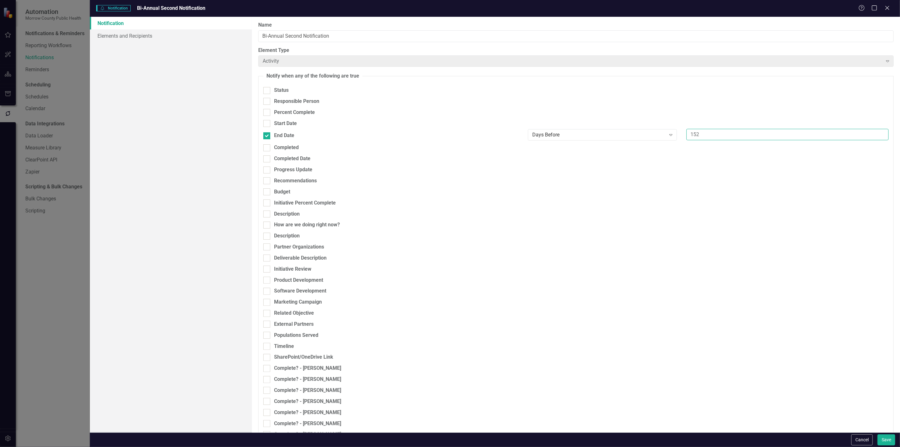
click at [699, 132] on input "152" at bounding box center [788, 135] width 202 height 12
type input "30"
click at [885, 436] on button "Save" at bounding box center [887, 439] width 18 height 11
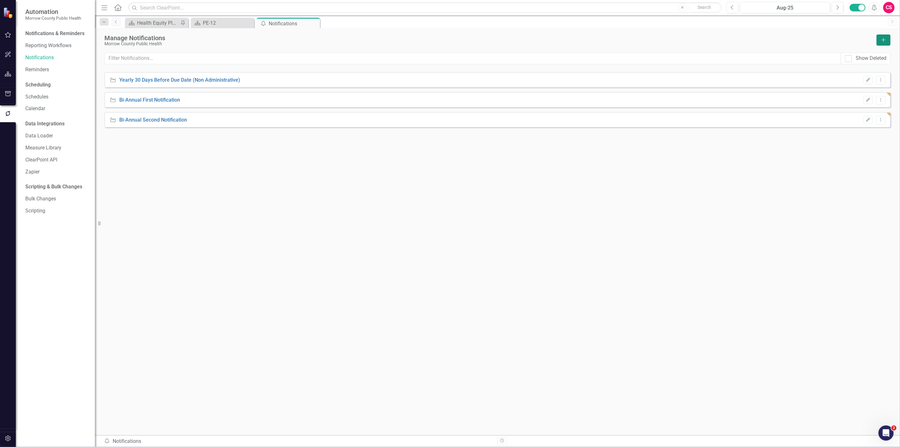
click at [878, 40] on button "Add" at bounding box center [884, 39] width 14 height 11
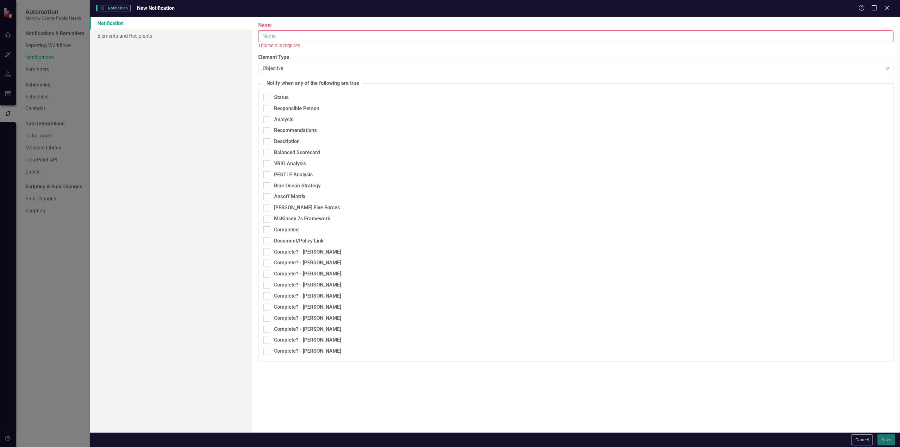
click at [470, 39] on input "Name" at bounding box center [576, 36] width 636 height 12
type input "Monthly Notification"
click at [317, 62] on div "Objective" at bounding box center [573, 61] width 620 height 7
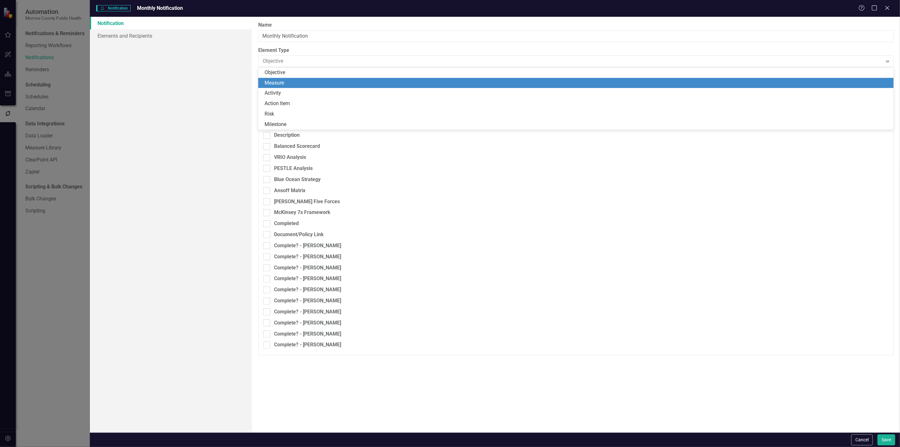
click at [299, 90] on div "Activity" at bounding box center [577, 93] width 625 height 7
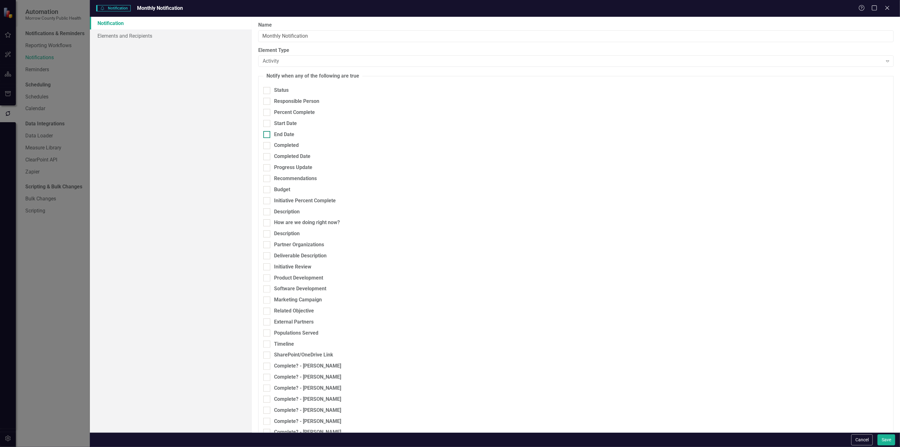
click at [285, 131] on div "End Date" at bounding box center [284, 134] width 20 height 7
click at [267, 131] on input "End Date" at bounding box center [265, 133] width 4 height 4
checkbox input "true"
click at [555, 134] on div "Any Change" at bounding box center [599, 134] width 134 height 7
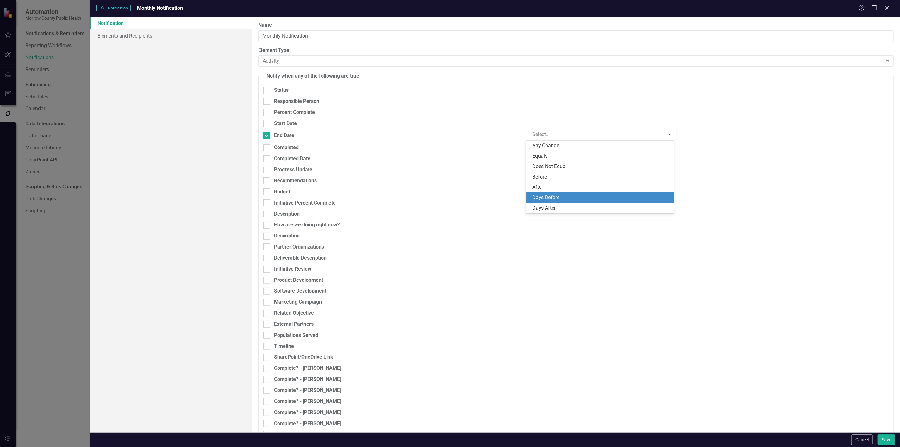
click at [569, 202] on div "Days Before" at bounding box center [600, 197] width 148 height 10
click at [703, 138] on input "number" at bounding box center [788, 135] width 202 height 12
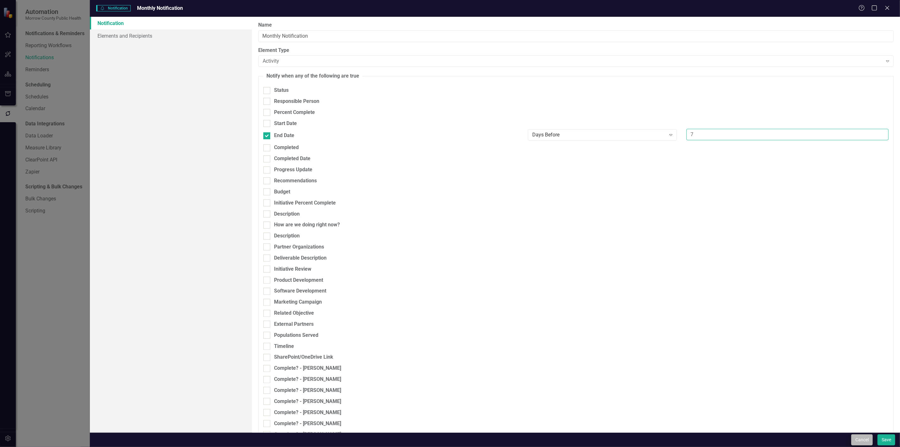
type input "7"
click at [861, 437] on button "Cancel" at bounding box center [862, 439] width 22 height 11
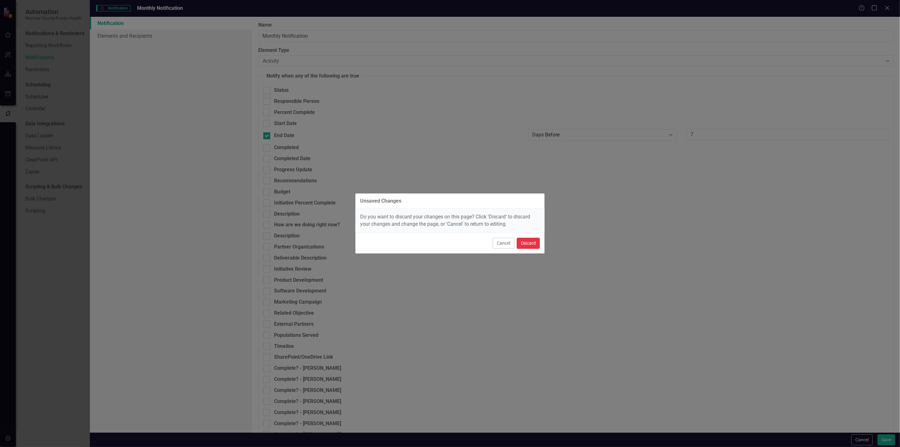
click at [532, 244] on button "Discard" at bounding box center [528, 243] width 23 height 11
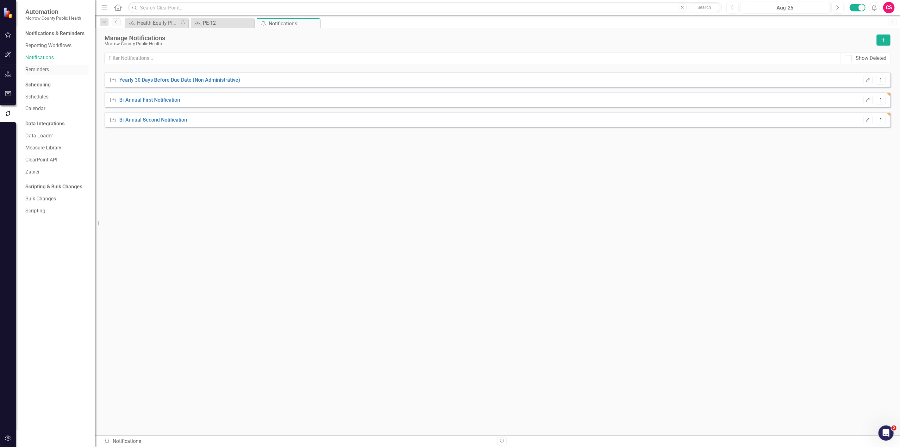
click at [32, 68] on link "Reminders" at bounding box center [56, 69] width 63 height 7
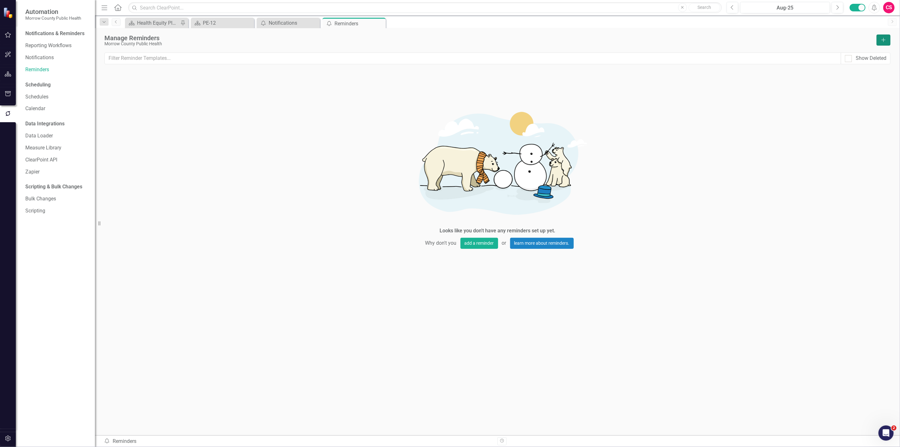
click at [880, 39] on button "Add" at bounding box center [884, 39] width 14 height 11
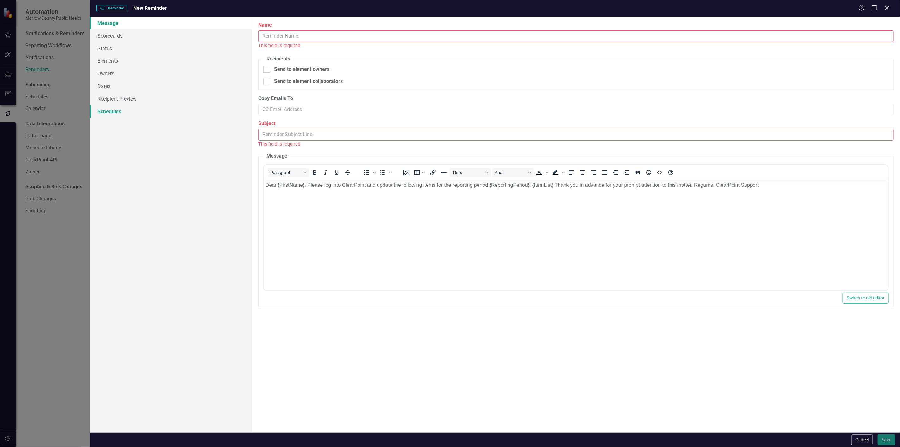
click at [126, 115] on link "Schedules" at bounding box center [171, 111] width 162 height 13
click at [278, 33] on input "Name" at bounding box center [576, 36] width 636 height 12
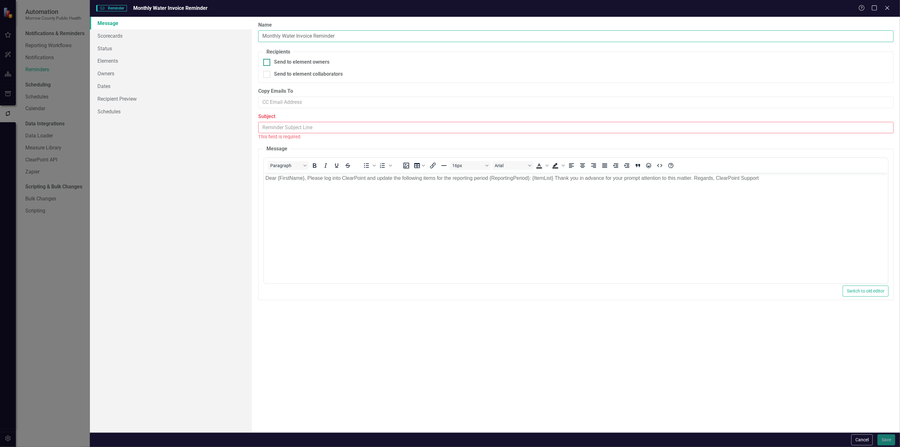
type input "Monthly Water Invoice Reminder"
click at [277, 64] on div "Send to element owners" at bounding box center [301, 62] width 55 height 7
click at [267, 63] on input "Send to element owners" at bounding box center [265, 61] width 4 height 4
checkbox input "true"
click at [288, 126] on input "Subject" at bounding box center [576, 128] width 636 height 12
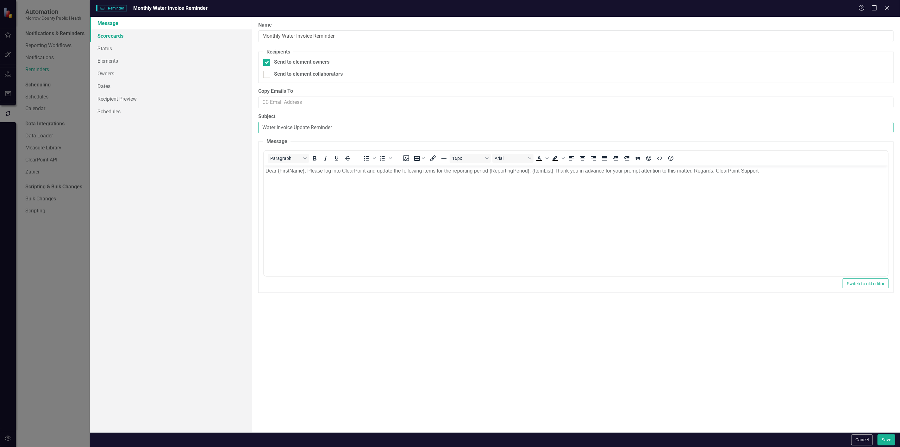
type input "Water Invoice Update Reminder"
click at [132, 36] on link "Scorecards" at bounding box center [171, 35] width 162 height 13
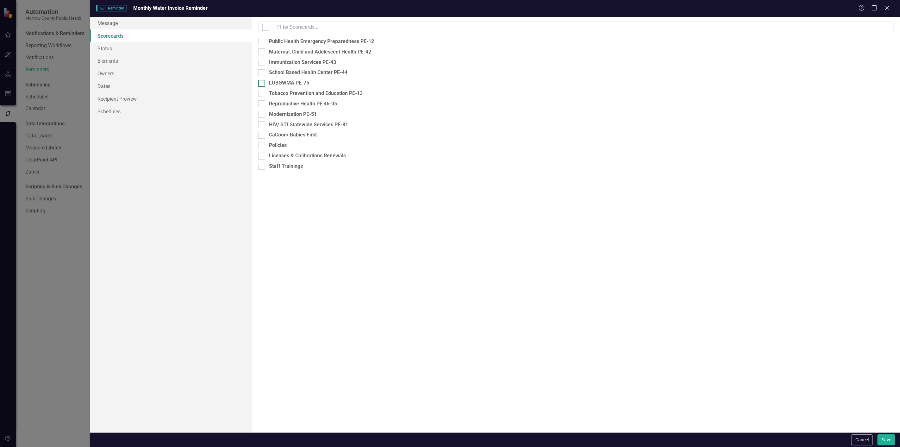
click at [264, 83] on div at bounding box center [261, 83] width 7 height 7
click at [262, 83] on input "LUBGWMA PE-75" at bounding box center [260, 82] width 4 height 4
checkbox input "true"
click at [141, 51] on link "Status" at bounding box center [171, 48] width 162 height 13
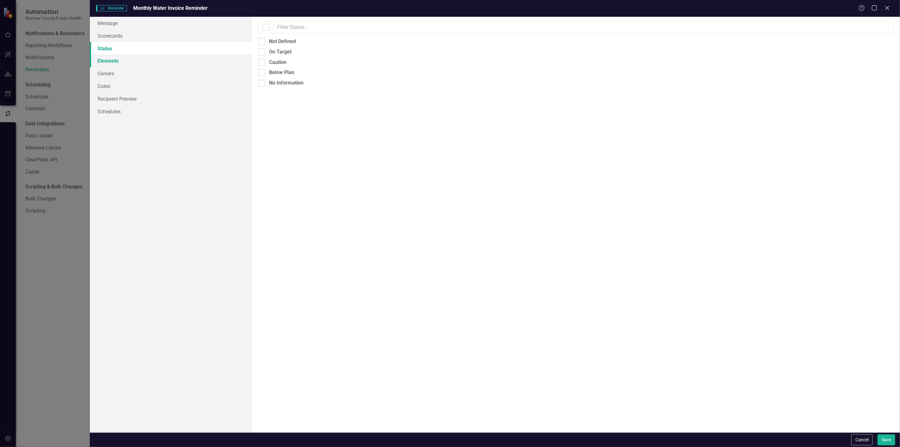
click at [139, 61] on link "Elements" at bounding box center [171, 60] width 162 height 13
click at [261, 49] on input "Activity" at bounding box center [260, 50] width 4 height 4
checkbox input "true"
click at [151, 73] on link "Owners" at bounding box center [171, 73] width 162 height 13
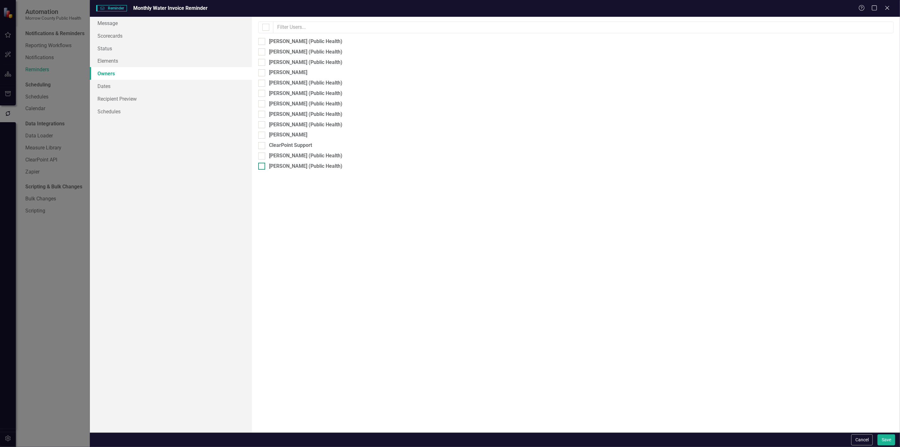
drag, startPoint x: 266, startPoint y: 170, endPoint x: 261, endPoint y: 166, distance: 6.5
click at [263, 169] on div "By default, reminders will be sent to the owners and collaborators of the eleme…" at bounding box center [576, 225] width 648 height 416
click at [261, 166] on input "[PERSON_NAME] (Public Health)" at bounding box center [260, 165] width 4 height 4
checkbox input "true"
click at [139, 88] on link "Dates" at bounding box center [171, 86] width 162 height 13
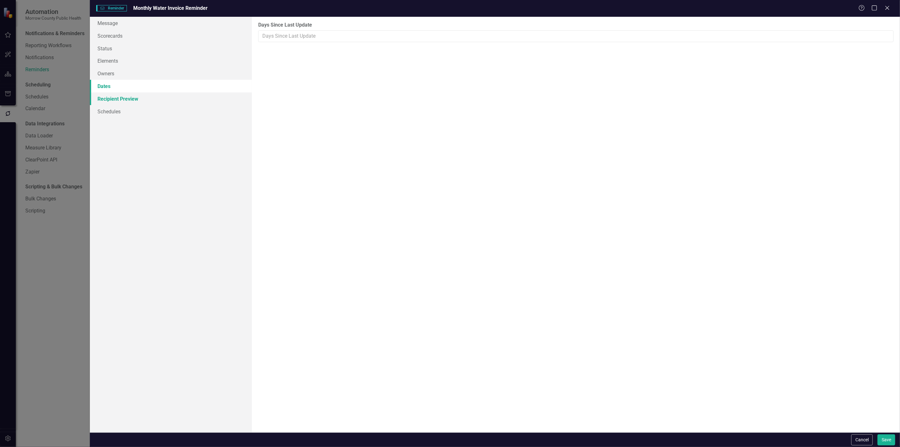
click at [138, 98] on link "Recipient Preview" at bounding box center [171, 98] width 162 height 13
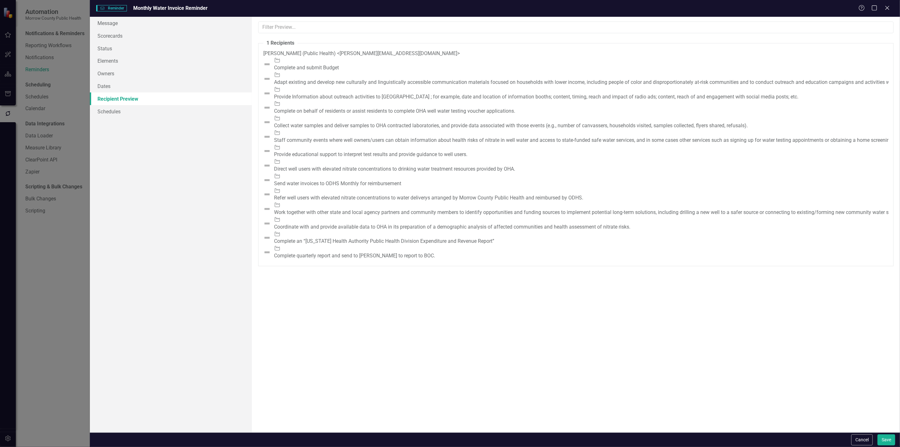
click at [270, 111] on img at bounding box center [267, 108] width 8 height 8
click at [271, 184] on img at bounding box center [267, 180] width 8 height 8
click at [270, 173] on div "Activity Direct well users with elevated nitrate concentrations to drinking wat…" at bounding box center [575, 165] width 625 height 15
click at [116, 61] on link "Elements" at bounding box center [171, 60] width 162 height 13
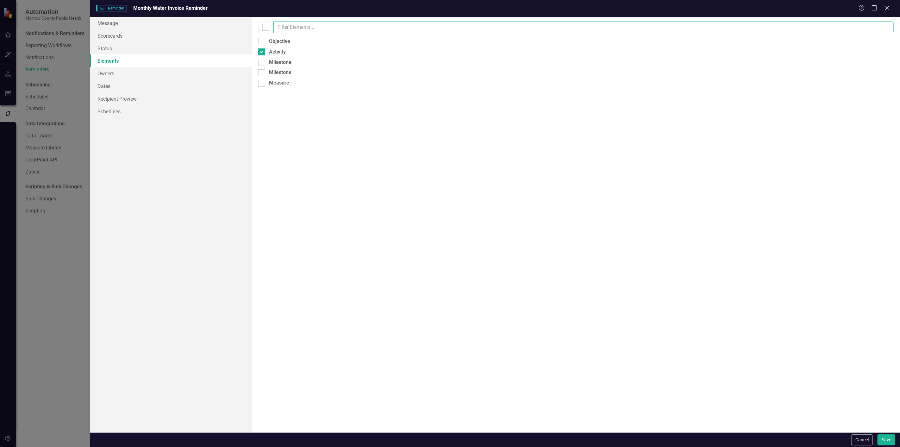
click at [289, 27] on input "text" at bounding box center [583, 28] width 620 height 12
type input "s"
click at [131, 47] on link "Status" at bounding box center [171, 48] width 162 height 13
click at [137, 40] on link "Scorecards" at bounding box center [171, 35] width 162 height 13
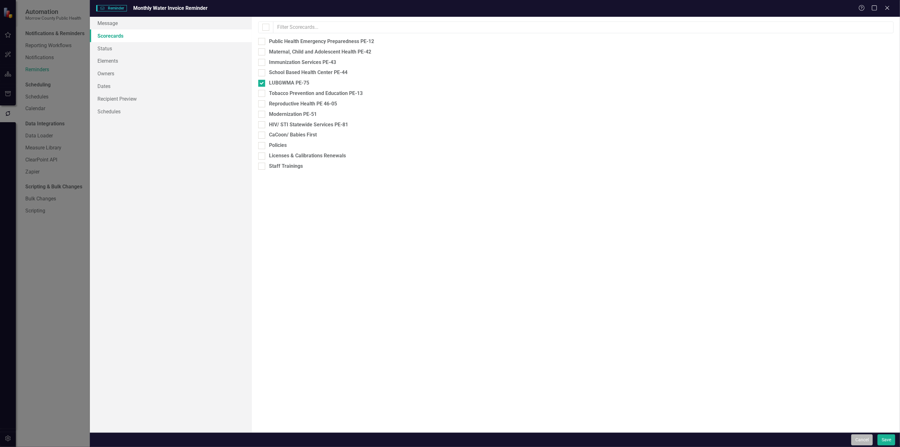
click at [858, 439] on button "Cancel" at bounding box center [862, 439] width 22 height 11
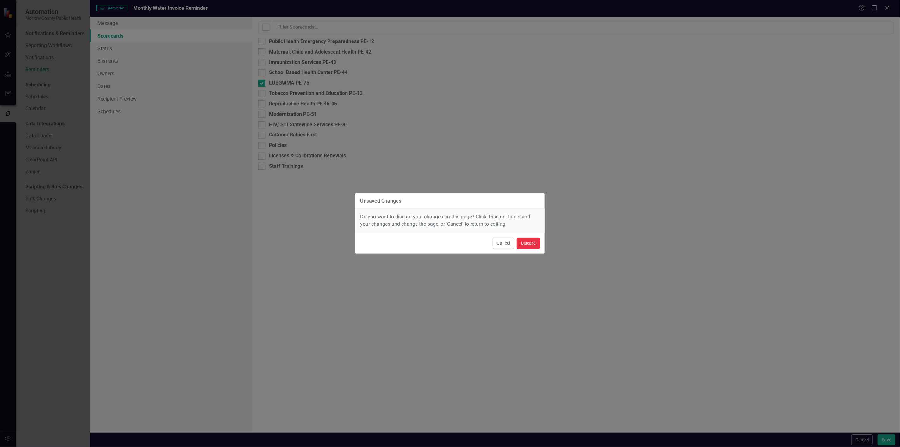
click at [530, 242] on button "Discard" at bounding box center [528, 243] width 23 height 11
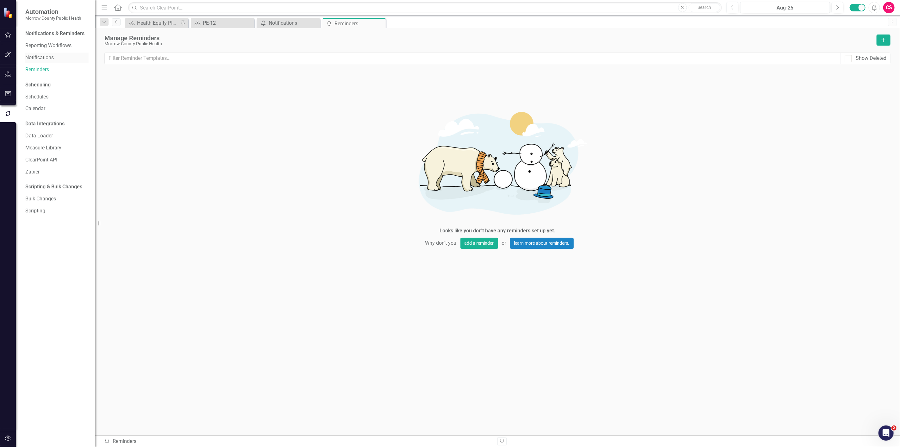
click at [43, 59] on link "Notifications" at bounding box center [56, 57] width 63 height 7
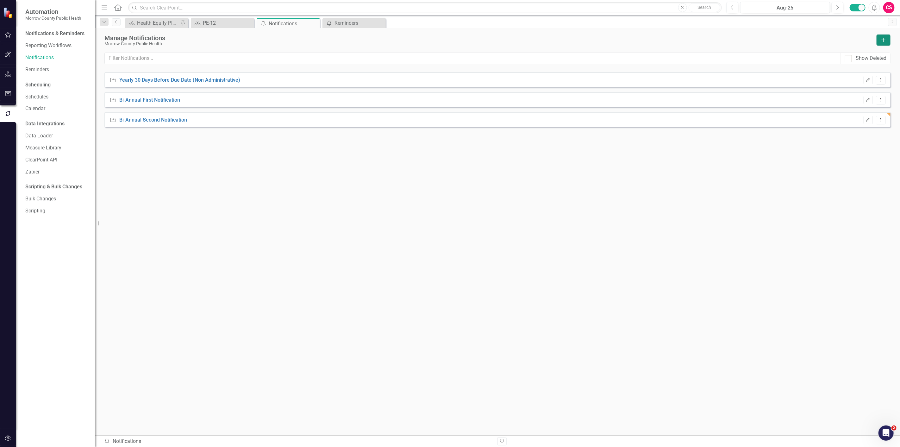
click at [880, 40] on button "Add" at bounding box center [884, 39] width 14 height 11
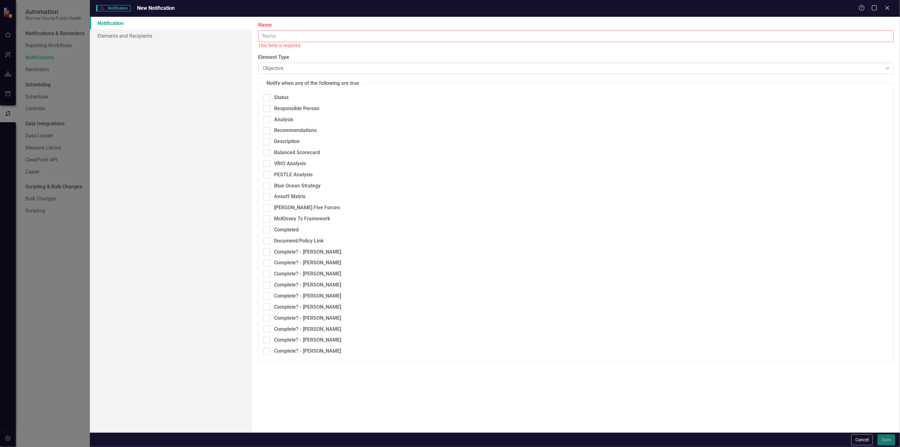
click at [277, 64] on div "Objective Expand" at bounding box center [576, 68] width 636 height 11
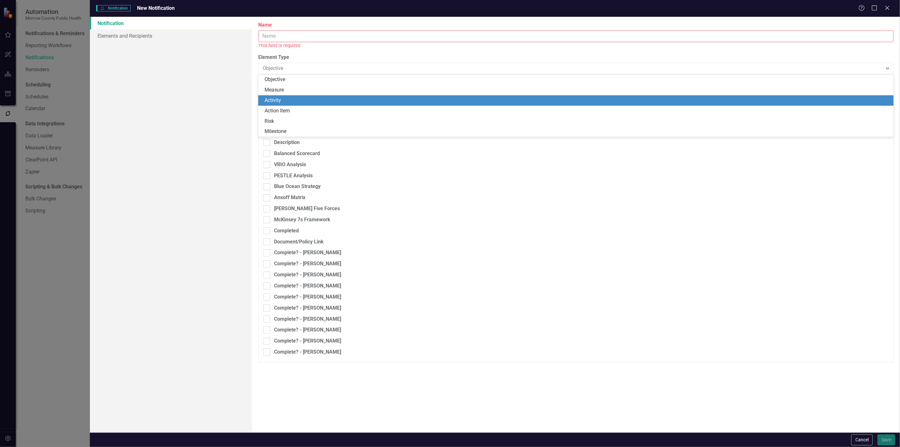
click at [277, 99] on div "Activity" at bounding box center [577, 100] width 625 height 7
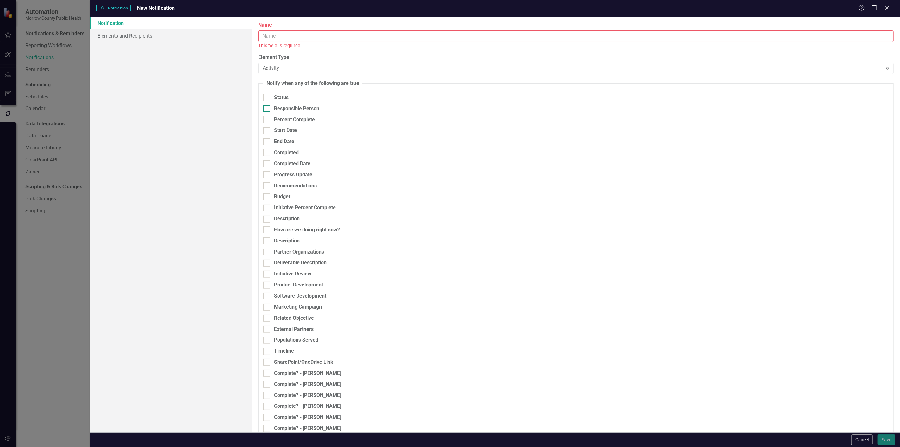
click at [305, 107] on div "Responsible Person" at bounding box center [296, 108] width 45 height 7
click at [267, 107] on input "Responsible Person" at bounding box center [265, 107] width 4 height 4
click at [305, 107] on div "Responsible Person" at bounding box center [296, 109] width 45 height 7
click at [267, 107] on input "Responsible Person" at bounding box center [265, 108] width 4 height 4
click at [305, 108] on div "Responsible Person" at bounding box center [296, 108] width 45 height 7
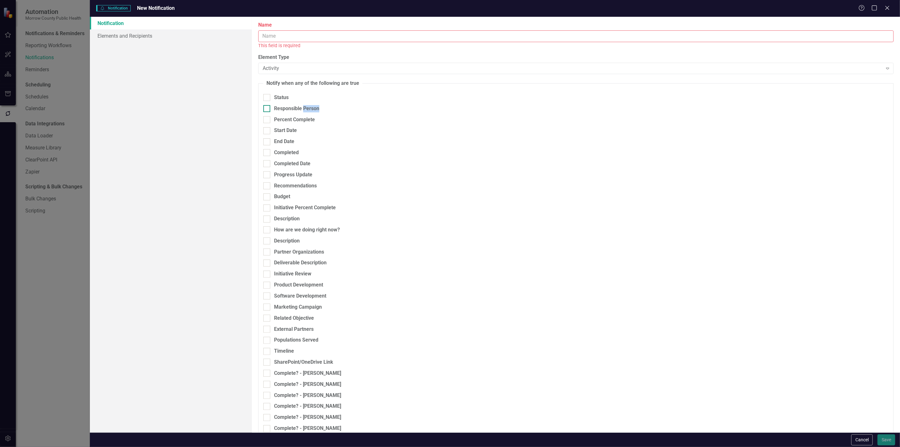
click at [267, 108] on input "Responsible Person" at bounding box center [265, 107] width 4 height 4
click at [534, 109] on div "Any Change" at bounding box center [599, 108] width 134 height 7
click at [730, 112] on div "Select User Expand" at bounding box center [788, 108] width 202 height 11
click at [297, 110] on div "Responsible Person" at bounding box center [296, 109] width 45 height 7
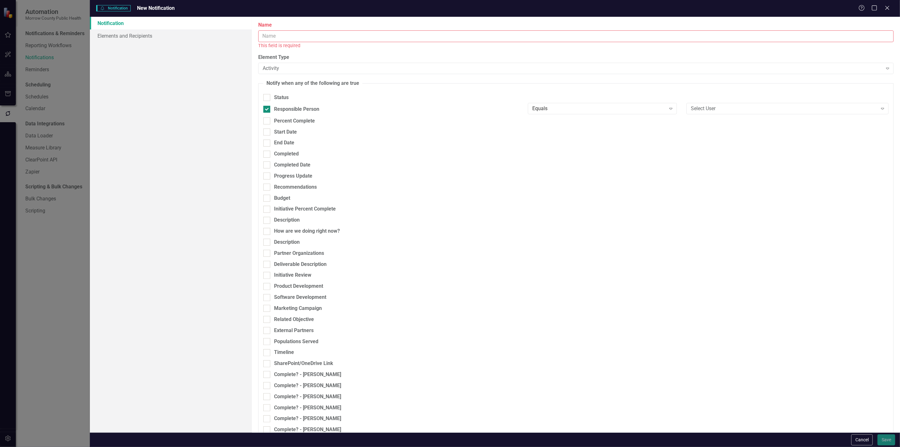
click at [267, 110] on input "Responsible Person" at bounding box center [265, 108] width 4 height 4
checkbox input "false"
click at [138, 41] on link "Elements and Recipients" at bounding box center [171, 35] width 162 height 13
click at [135, 26] on link "Notification" at bounding box center [171, 23] width 162 height 13
click at [273, 143] on div "End Date" at bounding box center [390, 141] width 255 height 7
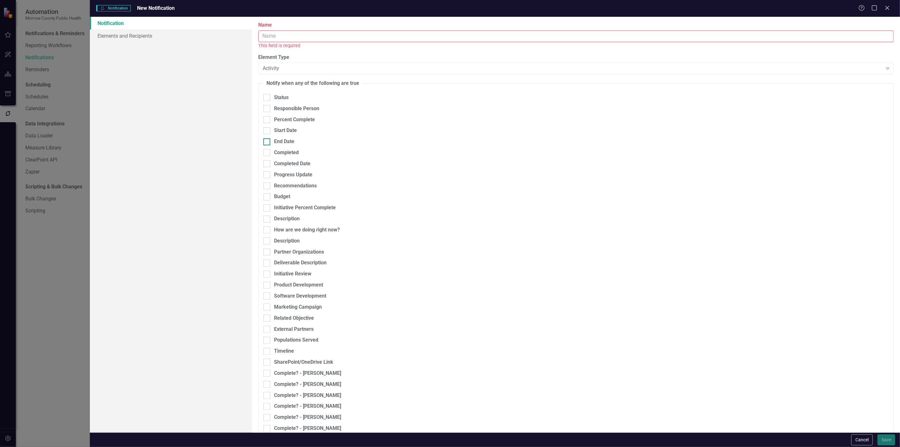
click at [267, 142] on input "End Date" at bounding box center [265, 140] width 4 height 4
checkbox input "true"
click at [589, 146] on div "Any Change Expand" at bounding box center [602, 141] width 149 height 11
click at [558, 204] on div "Days Before" at bounding box center [601, 204] width 138 height 7
click at [558, 204] on div "Initiative Percent Complete Any Change Expand" at bounding box center [576, 209] width 635 height 11
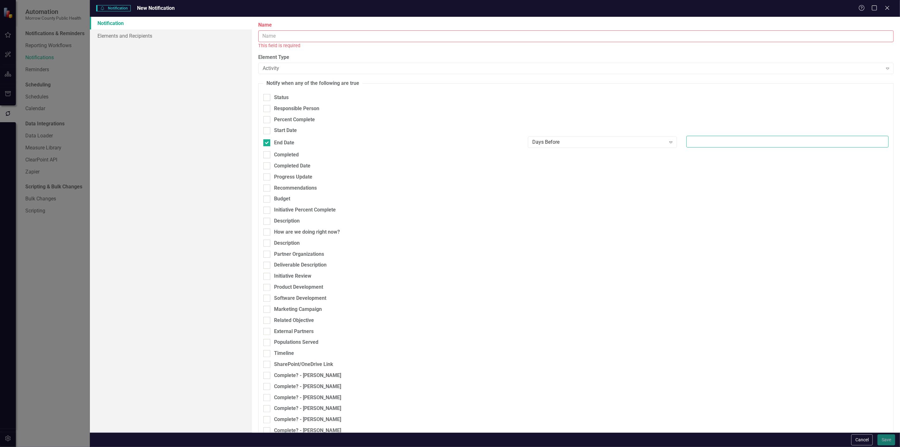
click at [695, 142] on input "number" at bounding box center [788, 142] width 202 height 12
click at [344, 35] on input "Name" at bounding box center [576, 36] width 636 height 12
type input "A"
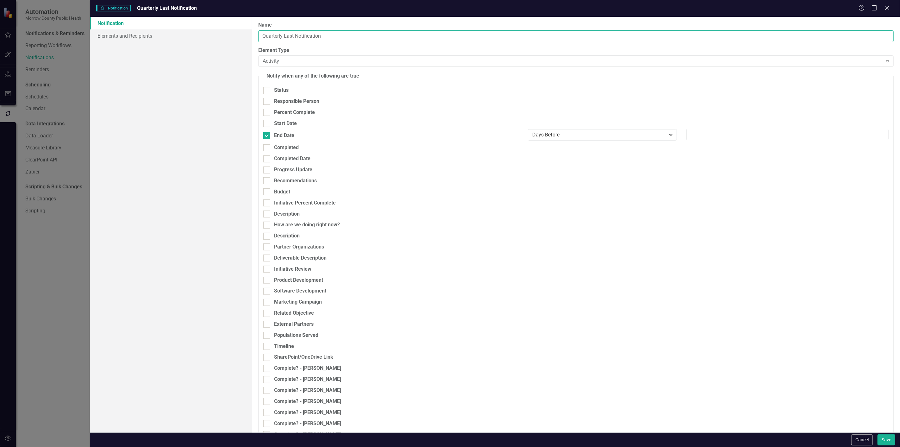
type input "Quarterly Last Notification"
click at [716, 129] on input "number" at bounding box center [788, 135] width 202 height 12
type input "30"
click at [885, 439] on button "Save" at bounding box center [887, 439] width 18 height 11
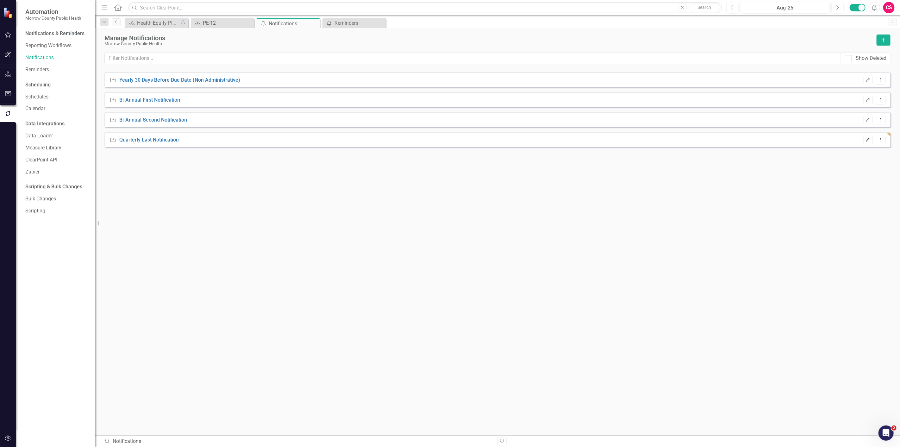
click at [871, 141] on button "Edit" at bounding box center [868, 140] width 9 height 8
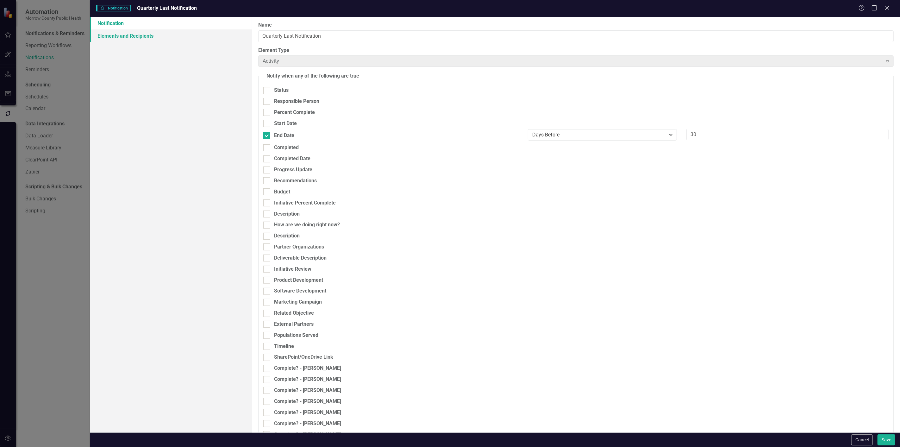
click at [132, 34] on link "Elements and Recipients" at bounding box center [171, 35] width 162 height 13
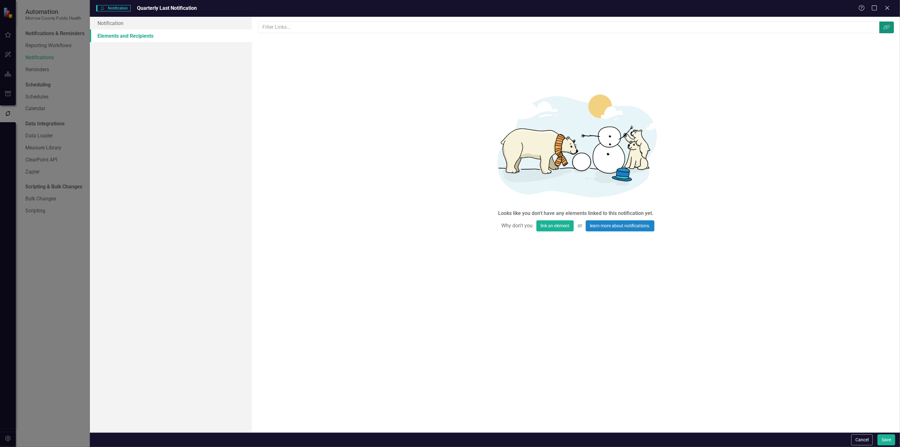
click at [890, 25] on icon "Link Tag" at bounding box center [887, 27] width 6 height 5
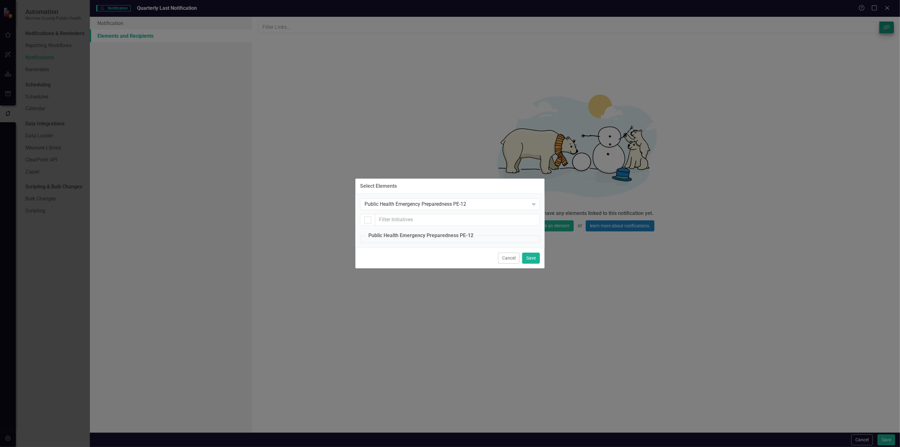
checkbox input "false"
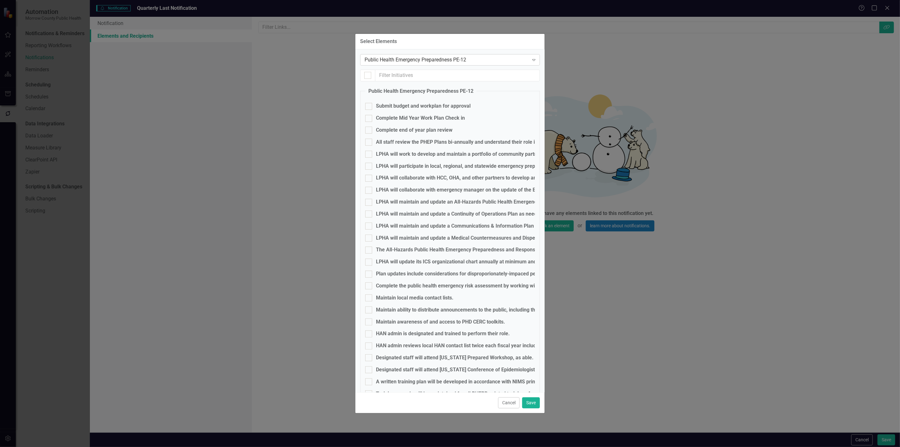
click at [418, 54] on div "Public Health Emergency Preparedness PE-12 Expand" at bounding box center [450, 59] width 180 height 11
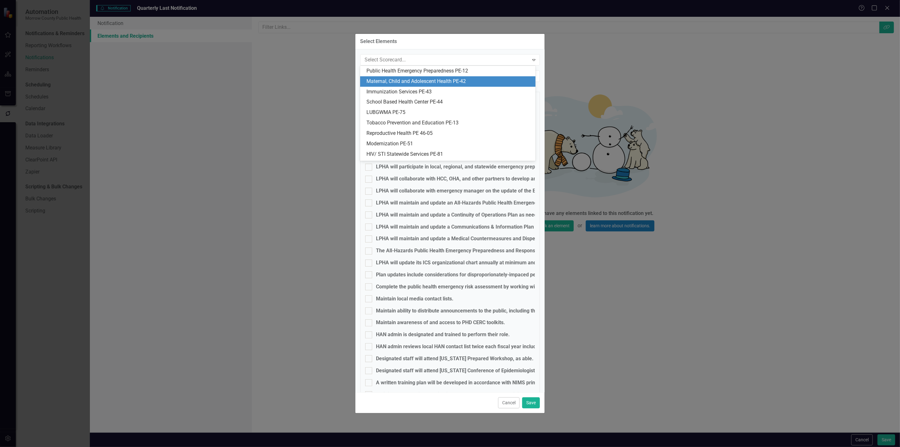
click at [402, 78] on div "Maternal, Child and Adolescent Health PE-42" at bounding box center [449, 81] width 165 height 7
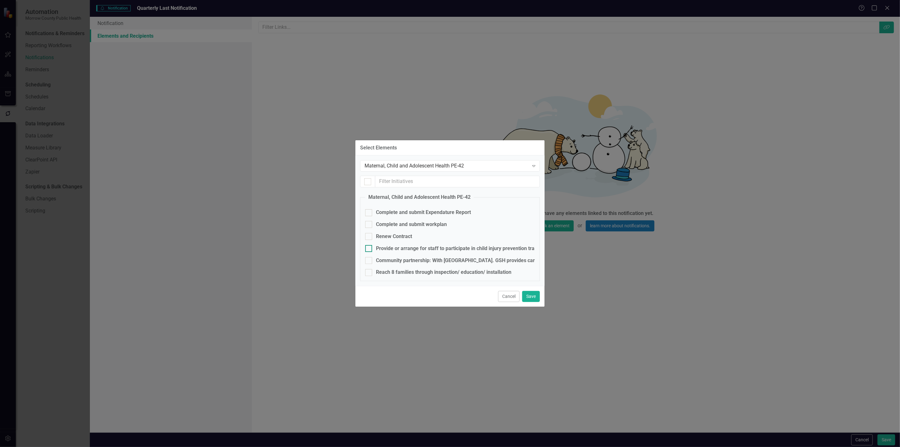
click at [388, 247] on div "Provide or arrange for staff to participate in child injury prevention training…" at bounding box center [507, 248] width 263 height 7
click at [369, 247] on input "Provide or arrange for staff to participate in child injury prevention training…" at bounding box center [367, 247] width 4 height 4
checkbox input "true"
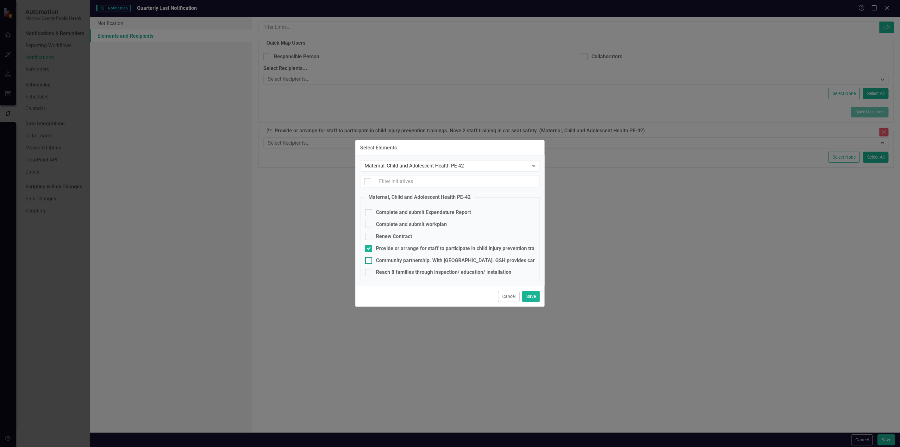
click at [387, 260] on div "Community partnership: With [GEOGRAPHIC_DATA]. GSH provides car seats for famil…" at bounding box center [623, 260] width 495 height 7
click at [369, 260] on input "Community partnership: With [GEOGRAPHIC_DATA]. GSH provides car seats for famil…" at bounding box center [367, 259] width 4 height 4
checkbox input "true"
click at [386, 273] on div "Reach 8 families through inspection/ education/ installation" at bounding box center [443, 272] width 135 height 7
click at [369, 273] on input "Reach 8 families through inspection/ education/ installation" at bounding box center [367, 271] width 4 height 4
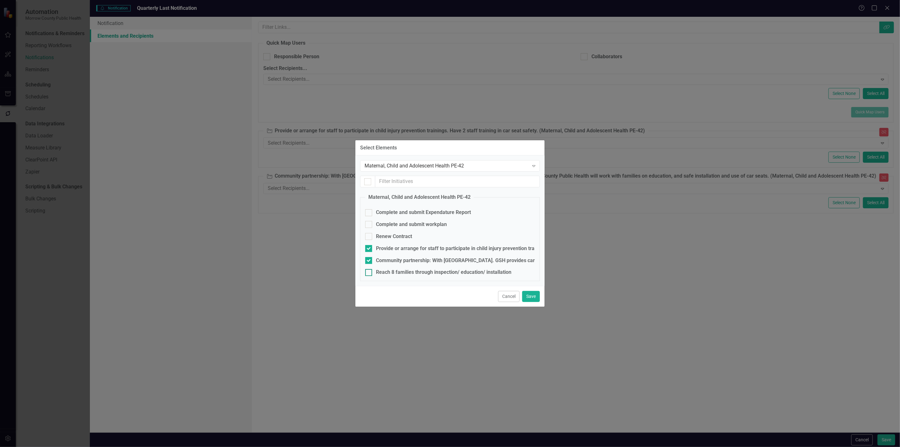
checkbox input "true"
click at [413, 167] on div "Maternal, Child and Adolescent Health PE-42" at bounding box center [447, 165] width 164 height 7
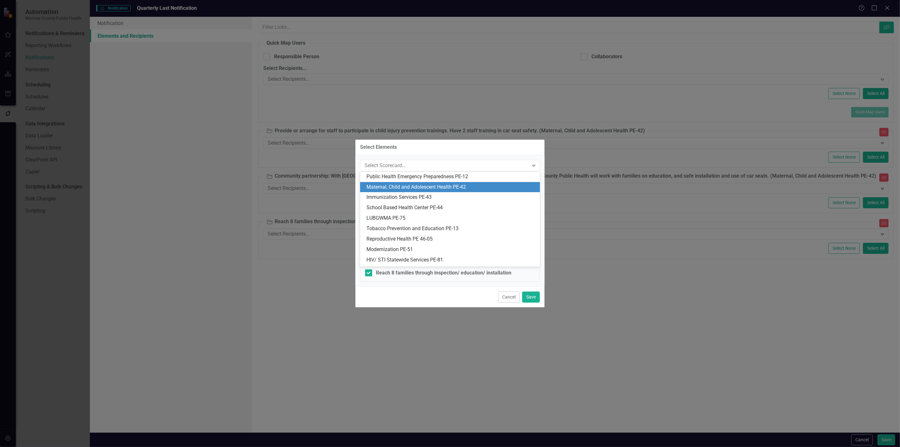
scroll to position [10, 0]
click at [400, 189] on div "Immunization Services PE-43" at bounding box center [452, 186] width 170 height 7
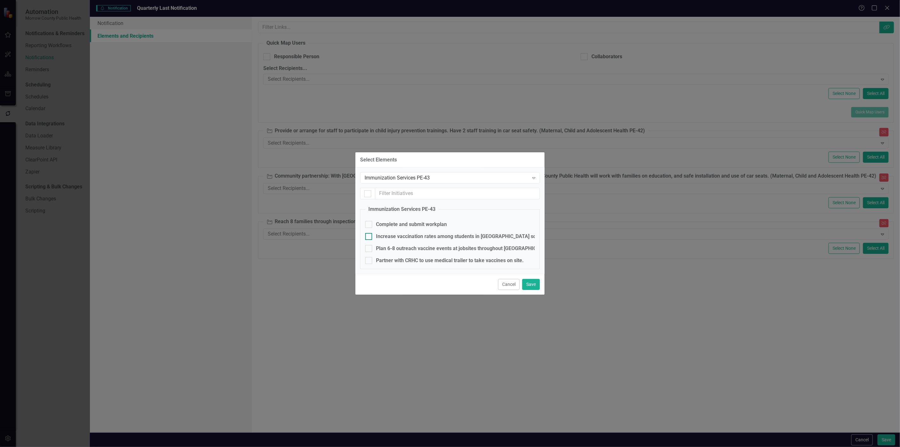
click at [397, 235] on div "Increase vaccination rates among students in [GEOGRAPHIC_DATA] schools- Schedul…" at bounding box center [637, 236] width 523 height 7
click at [369, 235] on input "Increase vaccination rates among students in [GEOGRAPHIC_DATA] schools- Schedul…" at bounding box center [367, 235] width 4 height 4
checkbox input "true"
click at [401, 250] on div "Plan 6-8 outreach vaccine events at jobsites throughout [GEOGRAPHIC_DATA]. Coor…" at bounding box center [673, 248] width 594 height 7
click at [369, 249] on input "Plan 6-8 outreach vaccine events at jobsites throughout [GEOGRAPHIC_DATA]. Coor…" at bounding box center [367, 247] width 4 height 4
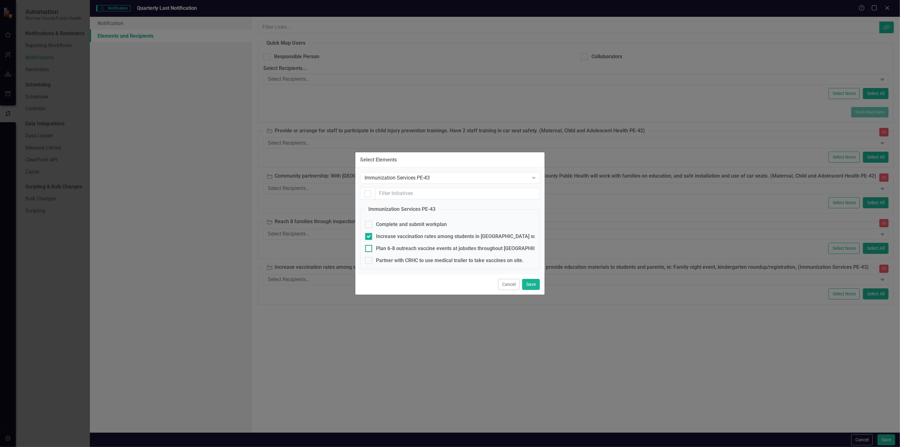
checkbox input "true"
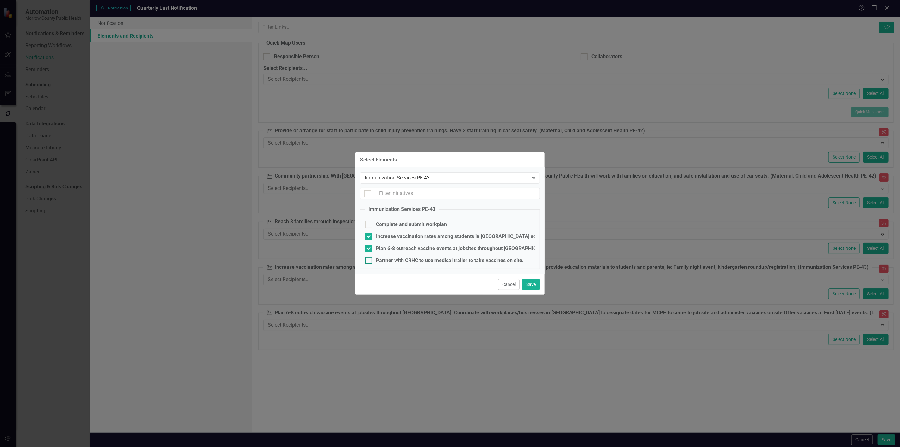
click at [400, 260] on div "Partner with CRHC to use medical trailer to take vaccines on site." at bounding box center [450, 260] width 148 height 7
click at [369, 260] on input "Partner with CRHC to use medical trailer to take vaccines on site." at bounding box center [367, 259] width 4 height 4
checkbox input "true"
click at [442, 179] on div "Immunization Services PE-43" at bounding box center [447, 177] width 164 height 7
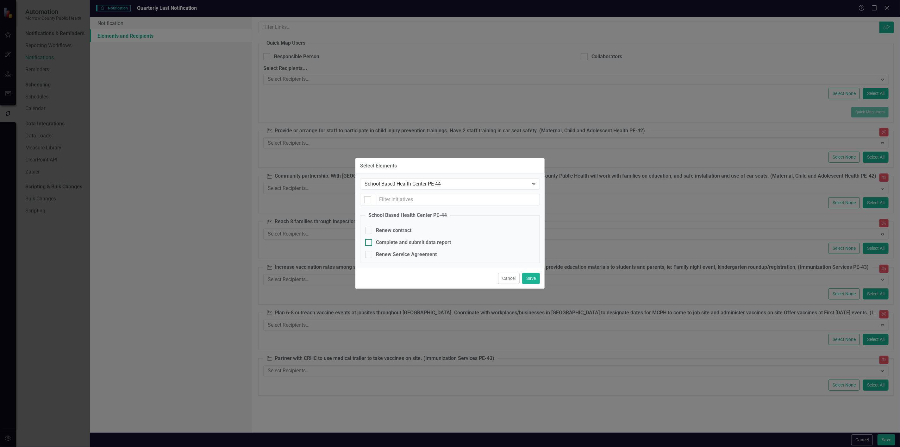
click at [409, 244] on div "Complete and submit data report" at bounding box center [413, 242] width 75 height 7
click at [369, 243] on input "Complete and submit data report" at bounding box center [367, 241] width 4 height 4
checkbox input "true"
click at [416, 187] on div "School Based Health Center PE-44" at bounding box center [447, 183] width 164 height 7
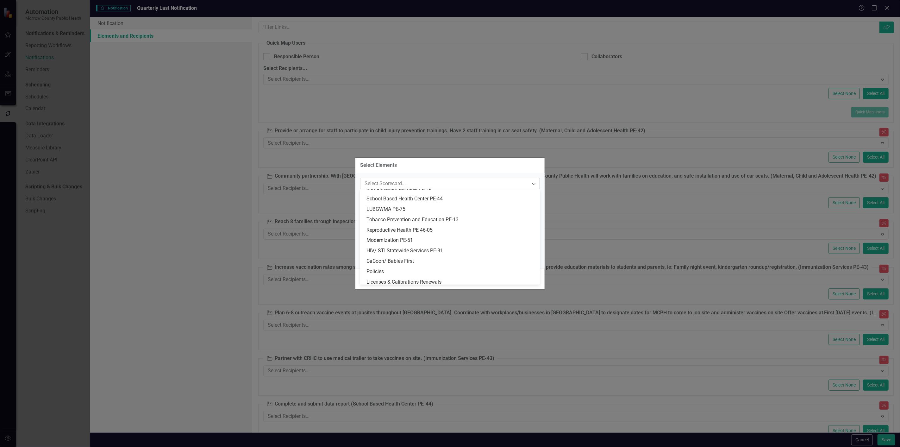
scroll to position [31, 0]
click at [404, 204] on div "LUBGWMA PE-75" at bounding box center [452, 205] width 170 height 7
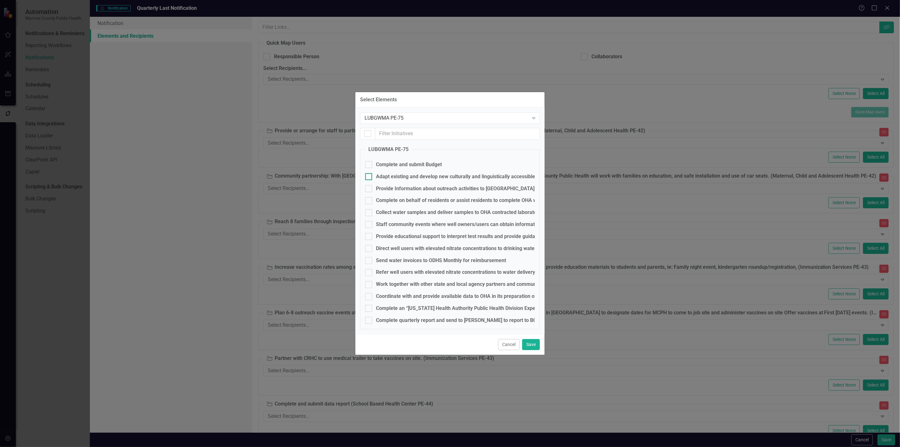
click at [396, 176] on div "Adapt existing and develop new culturally and linguistically accessible communi…" at bounding box center [732, 176] width 713 height 7
click at [369, 176] on input "Adapt existing and develop new culturally and linguistically accessible communi…" at bounding box center [367, 175] width 4 height 4
checkbox input "true"
click at [384, 190] on div "Provide Information about outreach activities to [GEOGRAPHIC_DATA] ; for exampl…" at bounding box center [644, 188] width 536 height 7
click at [369, 189] on input "Provide Information about outreach activities to [GEOGRAPHIC_DATA] ; for exampl…" at bounding box center [367, 187] width 4 height 4
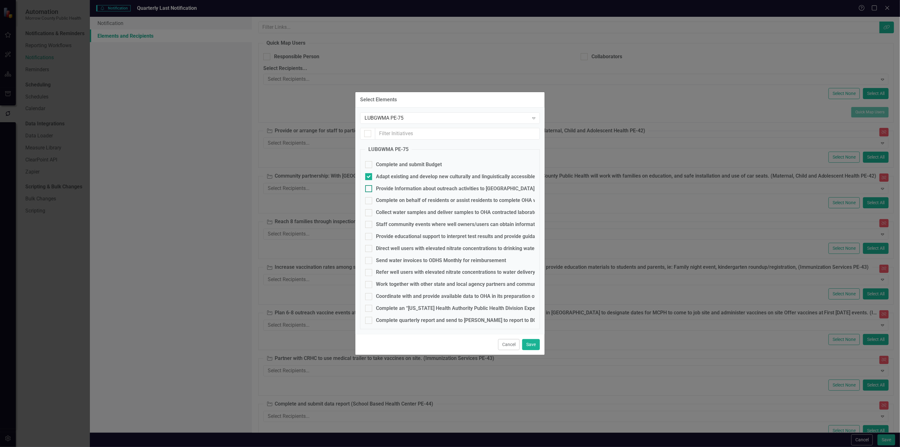
checkbox input "true"
click at [382, 202] on div "Complete on behalf of residents or assist residents to complete OHA well water …" at bounding box center [500, 200] width 248 height 7
click at [369, 201] on input "Complete on behalf of residents or assist residents to complete OHA well water …" at bounding box center [367, 199] width 4 height 4
checkbox input "true"
click at [393, 212] on div "Collect water samples and deliver samples to OHA contracted laboratories, and p…" at bounding box center [620, 212] width 489 height 7
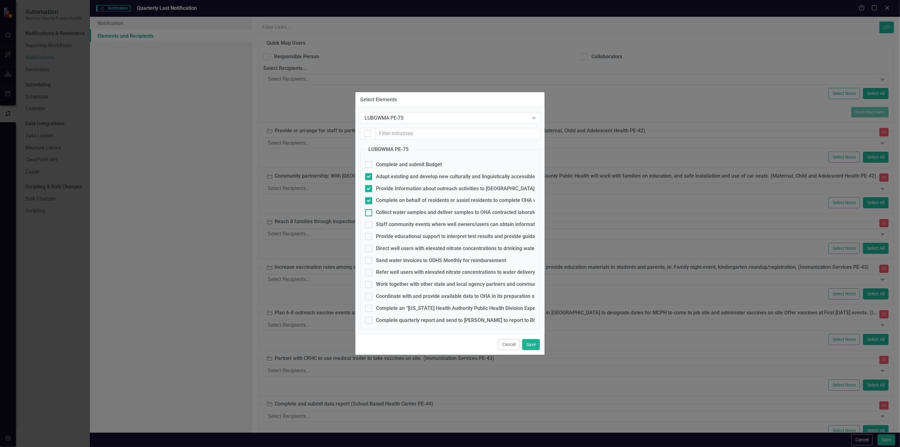
click at [369, 212] on input "Collect water samples and deliver samples to OHA contracted laboratories, and p…" at bounding box center [367, 211] width 4 height 4
checkbox input "true"
click at [389, 225] on div "Staff community events where well owners/users can obtain information about hea…" at bounding box center [702, 224] width 652 height 7
click at [369, 225] on input "Staff community events where well owners/users can obtain information about hea…" at bounding box center [367, 223] width 4 height 4
checkbox input "true"
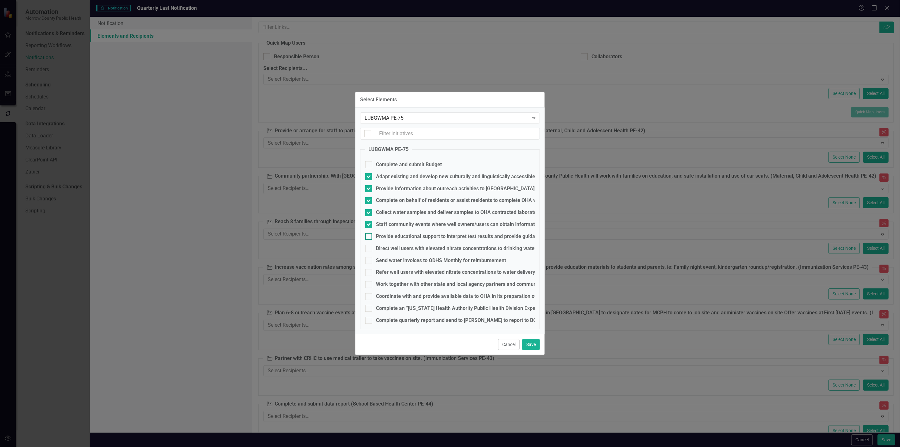
click at [387, 235] on div "Provide educational support to interpret test results and provide guidance to w…" at bounding box center [475, 236] width 199 height 7
click at [369, 235] on input "Provide educational support to interpret test results and provide guidance to w…" at bounding box center [367, 235] width 4 height 4
checkbox input "true"
click at [385, 252] on fieldset "LUBGWMA PE-75 Complete and submit Budget Adapt existing and develop new cultura…" at bounding box center [450, 237] width 180 height 183
click at [386, 248] on div "Direct well users with elevated nitrate concentrations to drinking water treatm…" at bounding box center [500, 248] width 249 height 7
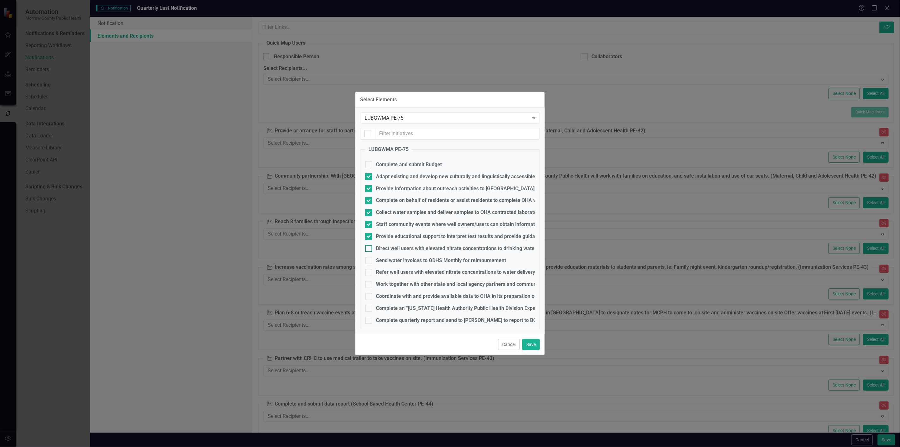
click at [369, 248] on input "Direct well users with elevated nitrate concentrations to drinking water treatm…" at bounding box center [367, 247] width 4 height 4
checkbox input "true"
click at [391, 271] on div "Refer well users with elevated nitrate concentrations to water deliverys arrang…" at bounding box center [535, 272] width 318 height 7
click at [369, 271] on input "Refer well users with elevated nitrate concentrations to water deliverys arrang…" at bounding box center [367, 271] width 4 height 4
checkbox input "true"
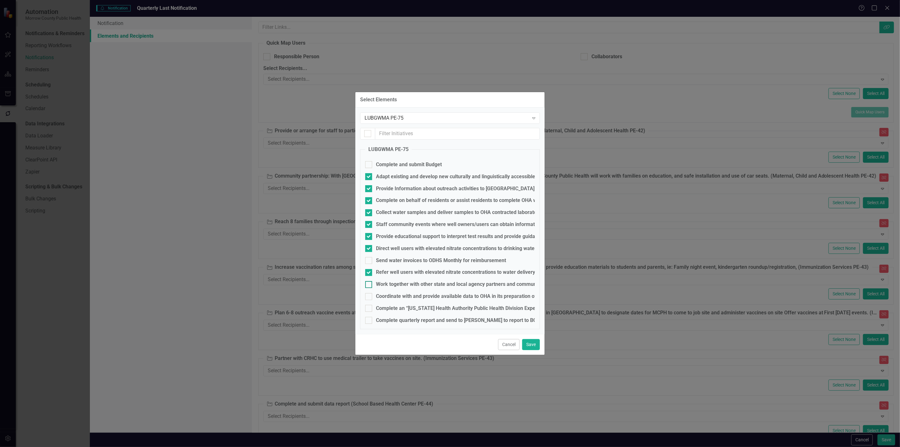
click at [388, 282] on div "Work together with other state and local agency partners and community members …" at bounding box center [735, 284] width 718 height 7
click at [369, 282] on input "Work together with other state and local agency partners and community members …" at bounding box center [367, 283] width 4 height 4
checkbox input "true"
click at [384, 296] on div "Coordinate with and provide available data to OHA in its preparation of a demog…" at bounding box center [557, 296] width 363 height 7
click at [369, 296] on input "Coordinate with and provide available data to OHA in its preparation of a demog…" at bounding box center [367, 295] width 4 height 4
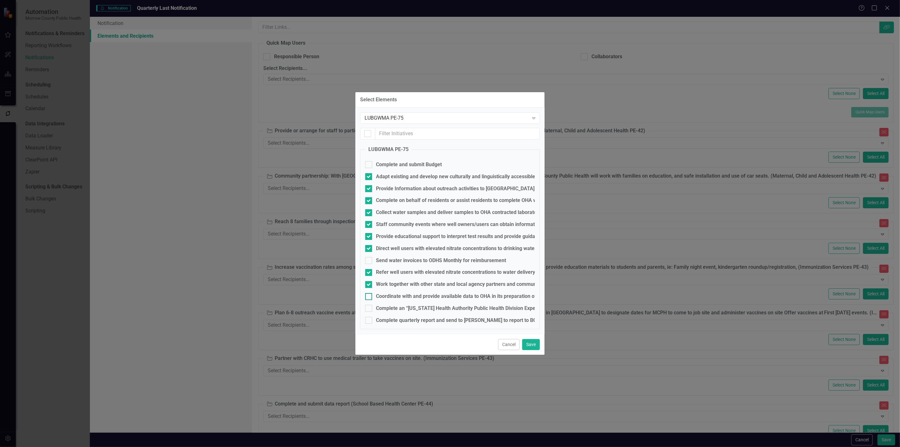
checkbox input "true"
click at [384, 305] on div "Complete an “[US_STATE] Health Authority Public Health Division Expenditure and…" at bounding box center [488, 308] width 225 height 7
click at [369, 305] on input "Complete an “[US_STATE] Health Authority Public Health Division Expenditure and…" at bounding box center [367, 307] width 4 height 4
checkbox input "true"
click at [381, 325] on fieldset "LUBGWMA PE-75 Complete and submit Budget Adapt existing and develop new cultura…" at bounding box center [450, 237] width 180 height 183
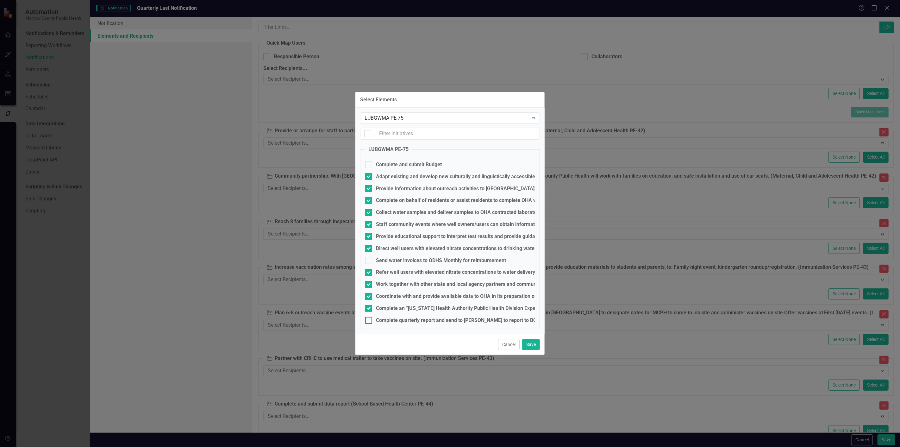
click at [384, 321] on div "Complete quarterly report and send to [PERSON_NAME] to report to BOC." at bounding box center [459, 320] width 166 height 7
click at [369, 321] on input "Complete quarterly report and send to [PERSON_NAME] to report to BOC." at bounding box center [367, 319] width 4 height 4
checkbox input "true"
click at [431, 116] on div "LUBGWMA PE-75" at bounding box center [447, 118] width 164 height 7
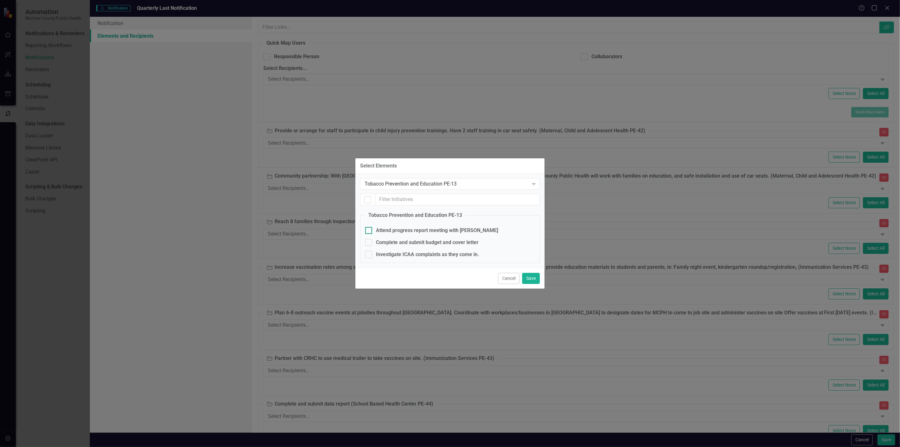
click at [391, 233] on div "Attend progress report meeting with [PERSON_NAME]" at bounding box center [437, 230] width 122 height 7
click at [369, 231] on input "Attend progress report meeting with [PERSON_NAME]" at bounding box center [367, 229] width 4 height 4
checkbox input "true"
click at [393, 252] on div "Investigate ICAA complaints as they come in." at bounding box center [427, 254] width 103 height 7
click at [369, 252] on input "Investigate ICAA complaints as they come in." at bounding box center [367, 253] width 4 height 4
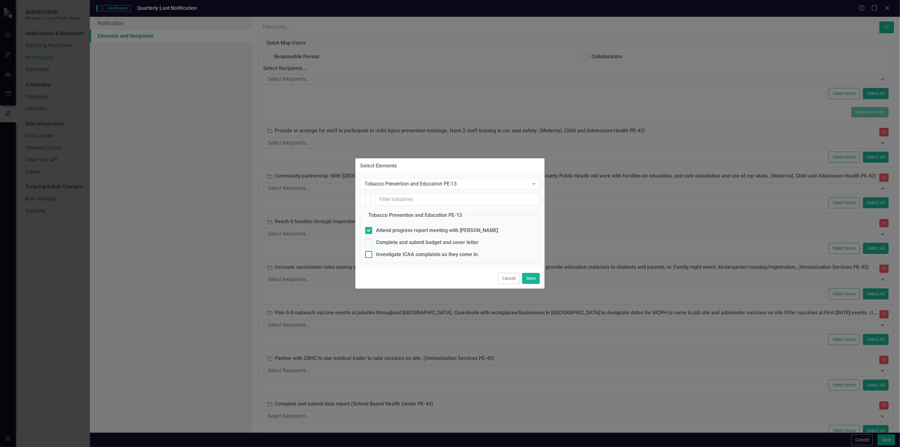
checkbox input "true"
click at [472, 181] on div "Tobacco Prevention and Education PE-13" at bounding box center [447, 183] width 164 height 7
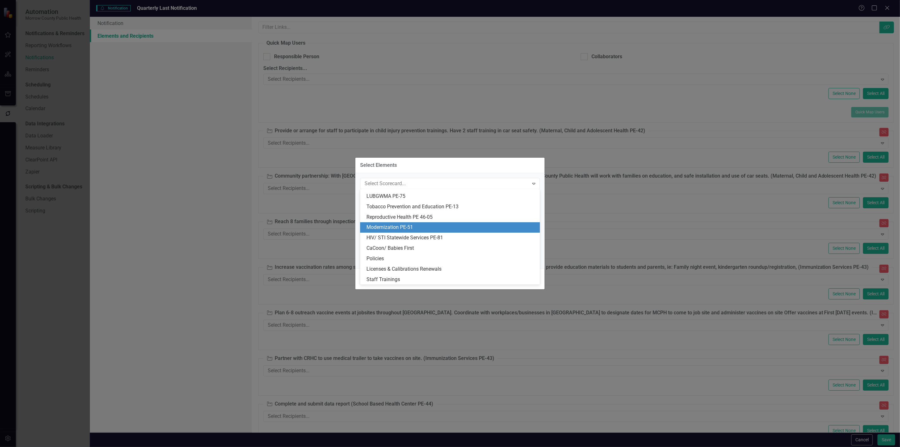
scroll to position [0, 0]
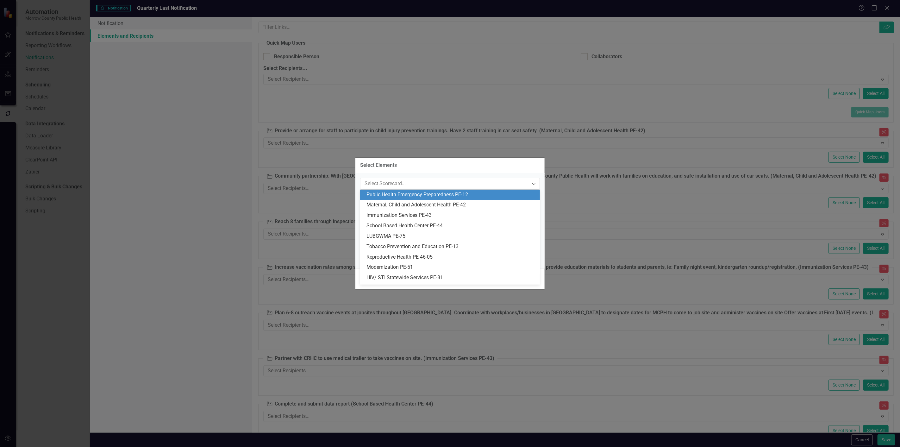
click at [448, 193] on div "Public Health Emergency Preparedness PE-12" at bounding box center [452, 194] width 170 height 7
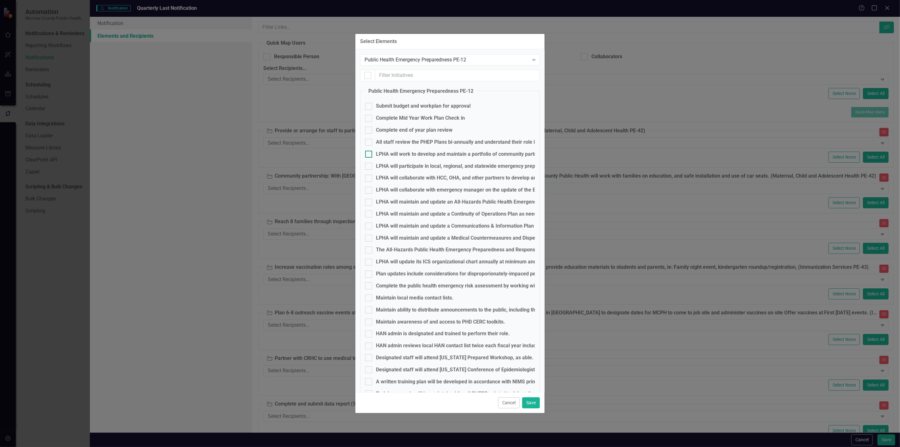
click at [434, 151] on div "LPHA will work to develop and maintain a portfolio of community partnerships to…" at bounding box center [543, 154] width 334 height 7
click at [369, 151] on input "LPHA will work to develop and maintain a portfolio of community partnerships to…" at bounding box center [367, 153] width 4 height 4
checkbox input "true"
click at [429, 164] on div "LPHA will participate in local, regional, and statewide emergency preparedness …" at bounding box center [604, 166] width 457 height 7
click at [369, 164] on input "LPHA will participate in local, regional, and statewide emergency preparedness …" at bounding box center [367, 165] width 4 height 4
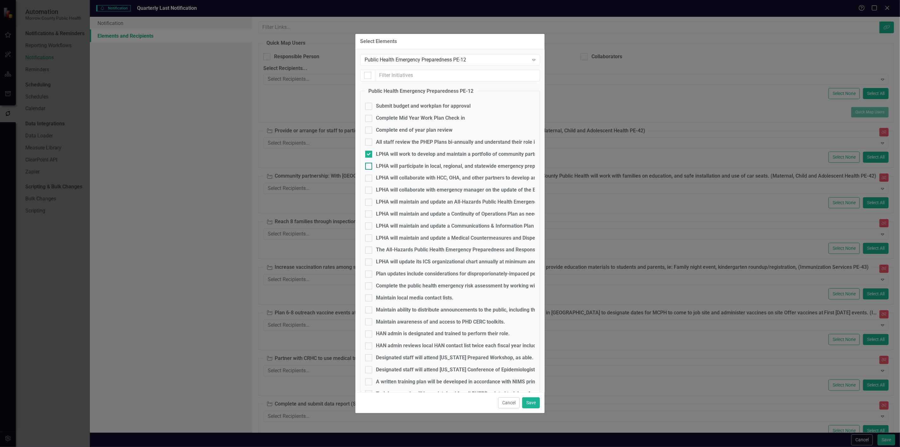
checkbox input "true"
click at [428, 172] on fieldset "Public Health Emergency Preparedness PE-12 Submit budget and workplan for appro…" at bounding box center [450, 329] width 180 height 483
click at [426, 175] on div "LPHA will collaborate with HCC, OHA, and other partners to develop and maintain…" at bounding box center [665, 177] width 579 height 7
click at [369, 175] on input "LPHA will collaborate with HCC, OHA, and other partners to develop and maintain…" at bounding box center [367, 177] width 4 height 4
checkbox input "true"
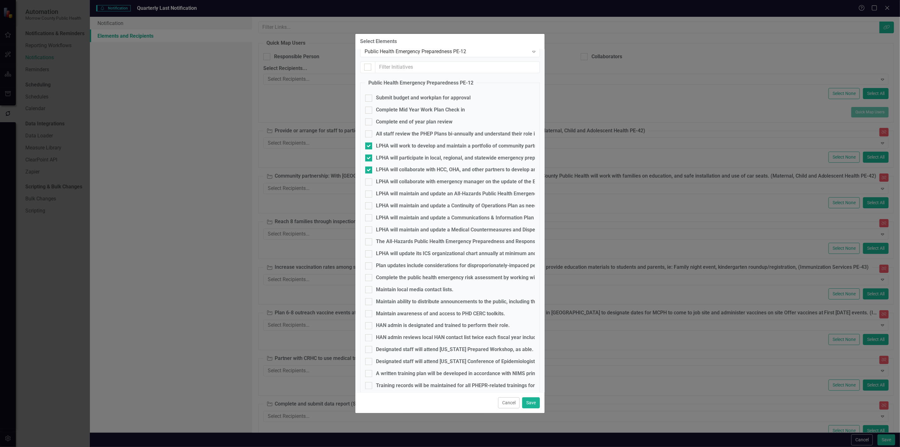
scroll to position [9, 0]
click at [388, 252] on div "LPHA will update its ICS organizational chart annually at minimum and will main…" at bounding box center [640, 253] width 529 height 7
click at [369, 252] on input "LPHA will update its ICS organizational chart annually at minimum and will main…" at bounding box center [367, 252] width 4 height 4
checkbox input "true"
click at [387, 289] on div "Maintain local media contact lists." at bounding box center [415, 289] width 78 height 7
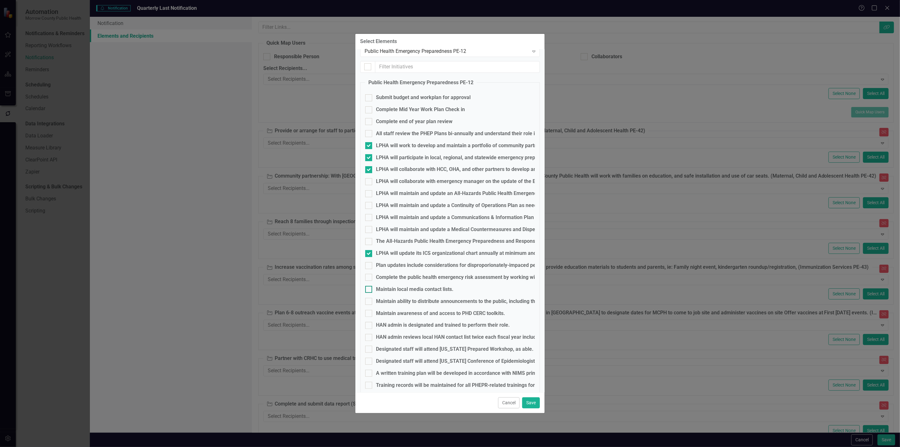
click at [369, 289] on input "Maintain local media contact lists." at bounding box center [367, 288] width 4 height 4
checkbox input "true"
click at [380, 300] on div "Maintain ability to distribute announcements to the public, including through s…" at bounding box center [478, 301] width 204 height 7
click at [369, 300] on input "Maintain ability to distribute announcements to the public, including through s…" at bounding box center [367, 300] width 4 height 4
checkbox input "true"
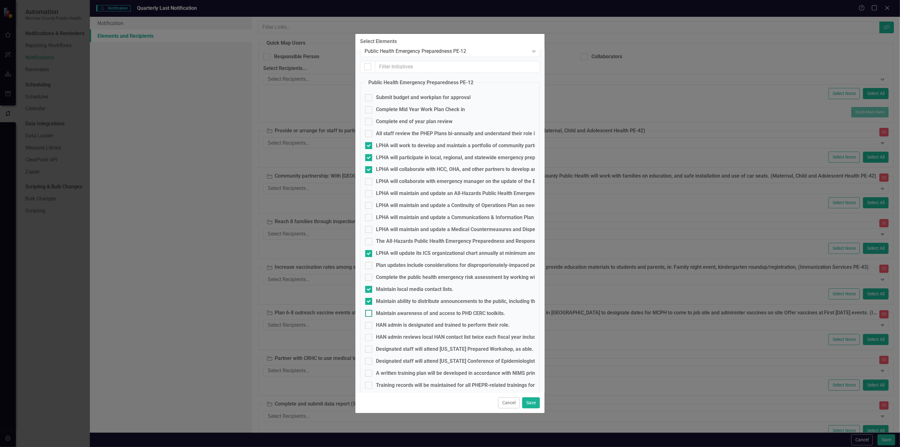
click at [379, 312] on div "Maintain awareness of and access to PHD CERC toolkits." at bounding box center [440, 313] width 129 height 7
click at [369, 312] on input "Maintain awareness of and access to PHD CERC toolkits." at bounding box center [367, 312] width 4 height 4
checkbox input "true"
click at [384, 324] on div "HAN admin is designated and trained to perform their role." at bounding box center [443, 325] width 134 height 7
click at [369, 324] on input "HAN admin is designated and trained to perform their role." at bounding box center [367, 324] width 4 height 4
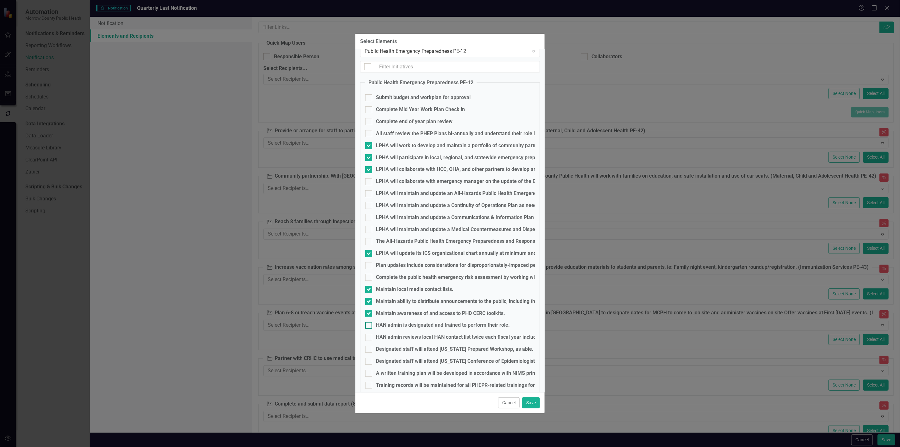
checkbox input "true"
click at [380, 335] on div "HAN admin reviews local HAN contact list twice each fiscal year including ensur…" at bounding box center [516, 337] width 281 height 7
click at [369, 335] on input "HAN admin reviews local HAN contact list twice each fiscal year including ensur…" at bounding box center [367, 336] width 4 height 4
checkbox input "true"
click at [380, 374] on div "A written training plan will be developed in accordance with NIMS principles." at bounding box center [463, 373] width 174 height 7
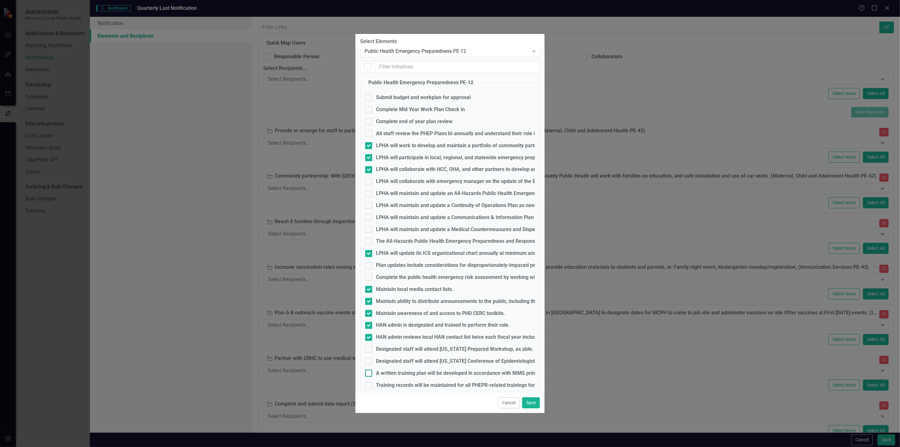
click at [369, 374] on input "A written training plan will be developed in accordance with NIMS principles." at bounding box center [367, 372] width 4 height 4
checkbox input "true"
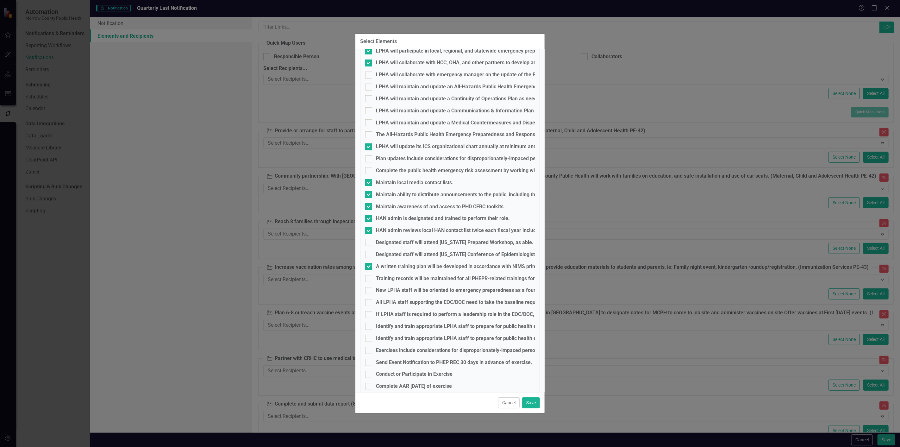
scroll to position [183, 0]
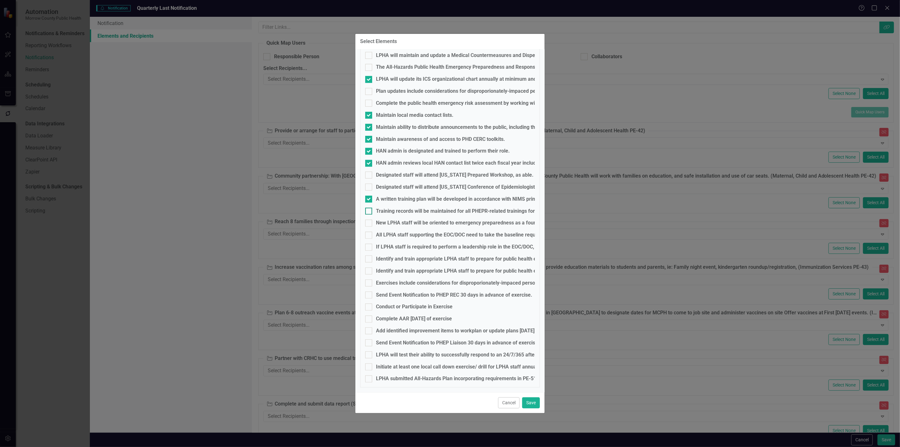
click at [399, 211] on div "Training records will be maintained for all PHEPR-related trainings for all sta…" at bounding box center [465, 211] width 179 height 7
click at [369, 211] on input "Training records will be maintained for all PHEPR-related trainings for all sta…" at bounding box center [367, 210] width 4 height 4
checkbox input "true"
click at [397, 223] on div "New LPHA staff will be oriented to emergency preparedness as a foundational cap…" at bounding box center [499, 222] width 247 height 7
click at [369, 223] on input "New LPHA staff will be oriented to emergency preparedness as a foundational cap…" at bounding box center [367, 222] width 4 height 4
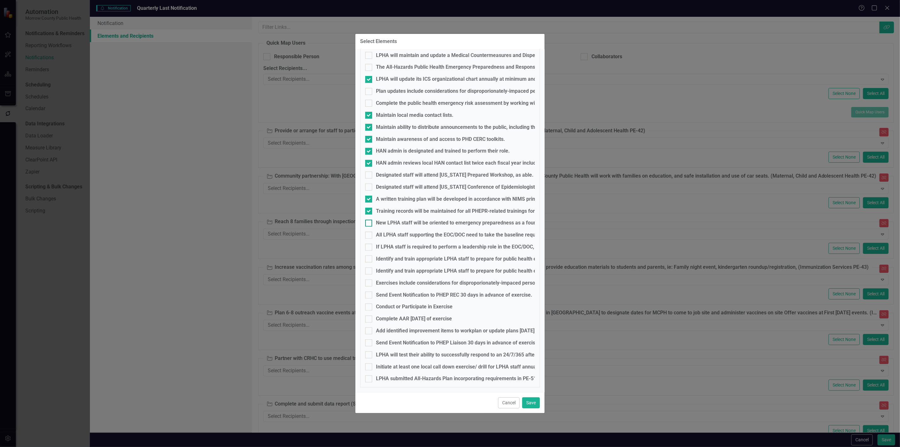
checkbox input "true"
click at [396, 235] on div "All LPHA staff supporting the EOC/DOC need to take the baseline required NIMS c…" at bounding box center [499, 234] width 246 height 7
click at [369, 235] on input "All LPHA staff supporting the EOC/DOC need to take the baseline required NIMS c…" at bounding box center [367, 234] width 4 height 4
checkbox input "true"
click at [394, 244] on div "If LPHA staff is required to perform a leadership role in the EOC/DOC, they mus…" at bounding box center [542, 246] width 332 height 7
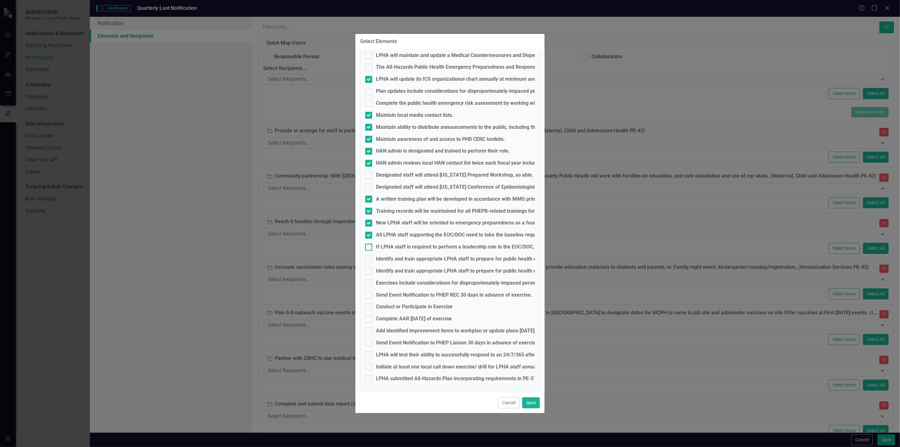
click at [369, 244] on input "If LPHA staff is required to perform a leadership role in the EOC/DOC, they mus…" at bounding box center [367, 246] width 4 height 4
click at [394, 244] on div "If LPHA staff is required to perform a leadership role in the EOC/DOC, they mus…" at bounding box center [542, 246] width 332 height 7
click at [369, 244] on input "If LPHA staff is required to perform a leadership role in the EOC/DOC, they mus…" at bounding box center [367, 246] width 4 height 4
click at [394, 244] on div "If LPHA staff is required to perform a leadership role in the EOC/DOC, they mus…" at bounding box center [542, 246] width 332 height 7
click at [369, 244] on input "If LPHA staff is required to perform a leadership role in the EOC/DOC, they mus…" at bounding box center [367, 246] width 4 height 4
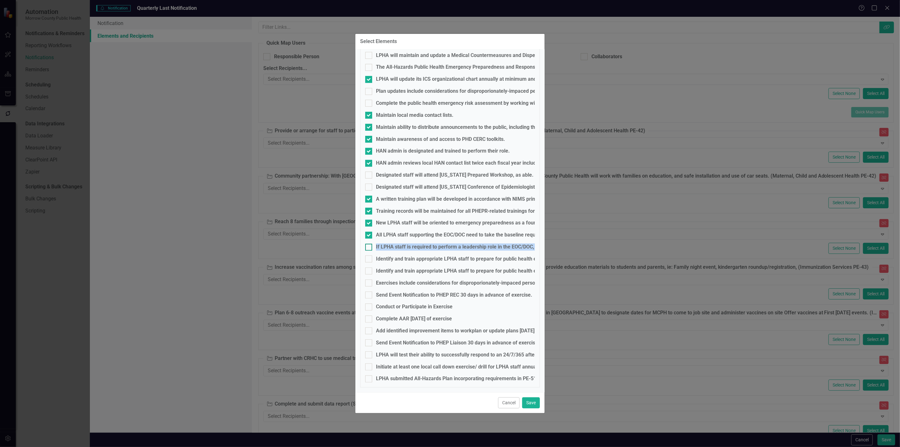
checkbox input "true"
click at [397, 354] on div "LPHA will test their ability to successfully respond to an 24/7/365 after-hours…" at bounding box center [667, 354] width 582 height 7
click at [369, 354] on input "LPHA will test their ability to successfully respond to an 24/7/365 after-hours…" at bounding box center [367, 353] width 4 height 4
checkbox input "true"
click at [384, 365] on div "Initiate at least one local call down exercise/ drill for LPHA staff annually." at bounding box center [459, 366] width 167 height 7
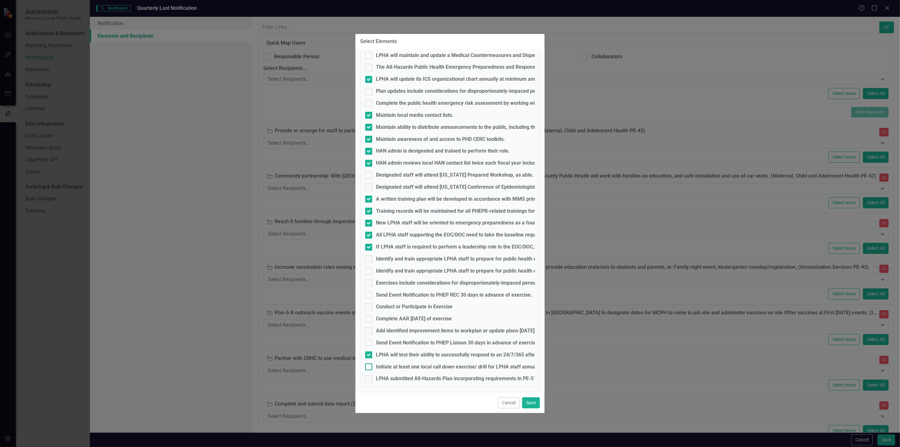
click at [369, 365] on input "Initiate at least one local call down exercise/ drill for LPHA staff annually." at bounding box center [367, 365] width 4 height 4
checkbox input "true"
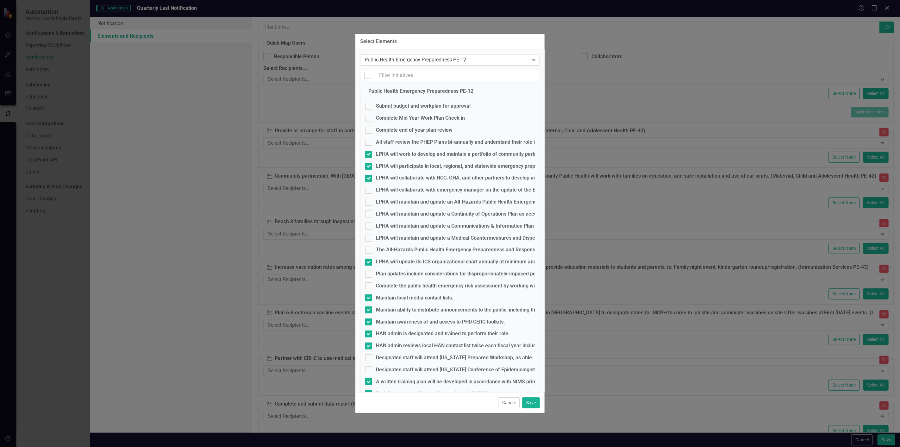
click at [473, 62] on div "Public Health Emergency Preparedness PE-12" at bounding box center [447, 59] width 164 height 7
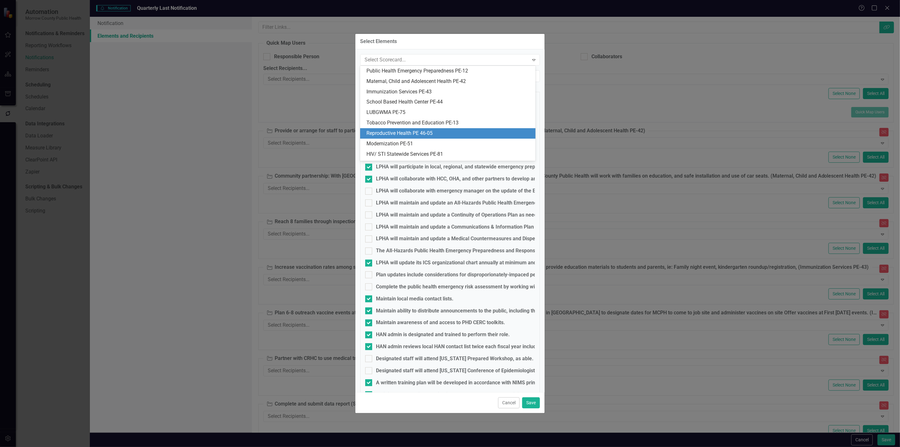
click at [430, 129] on div "Reproductive Health PE 46-05" at bounding box center [447, 133] width 175 height 10
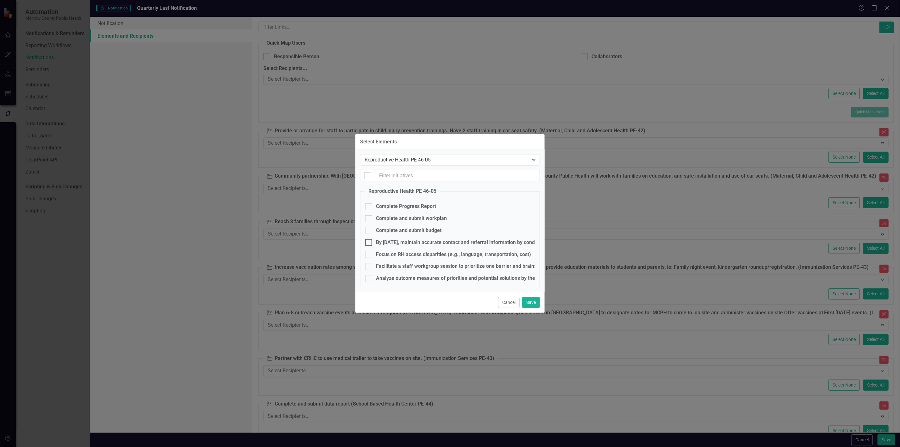
click at [388, 241] on div "By [DATE], maintain accurate contact and referral information by conducting qua…" at bounding box center [524, 242] width 296 height 7
click at [369, 241] on input "By [DATE], maintain accurate contact and referral information by conducting qua…" at bounding box center [367, 241] width 4 height 4
checkbox input "true"
click at [386, 251] on div "Focus on RH access disparities (e.g., language, transportation, cost)" at bounding box center [453, 254] width 155 height 7
click at [369, 251] on input "Focus on RH access disparities (e.g., language, transportation, cost)" at bounding box center [367, 253] width 4 height 4
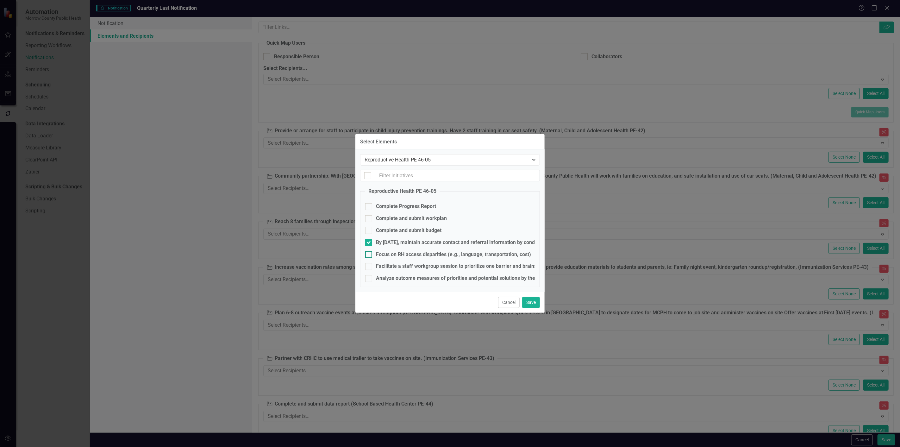
checkbox input "true"
click at [386, 264] on div "Facilitate a staff workgroup session to prioritize one barrier and brainstorm p…" at bounding box center [483, 266] width 215 height 7
click at [369, 264] on input "Facilitate a staff workgroup session to prioritize one barrier and brainstorm p…" at bounding box center [367, 265] width 4 height 4
checkbox input "true"
click at [385, 276] on div "Analyze outcome measures of priorities and potential solutions by the end of Qu…" at bounding box center [475, 278] width 199 height 7
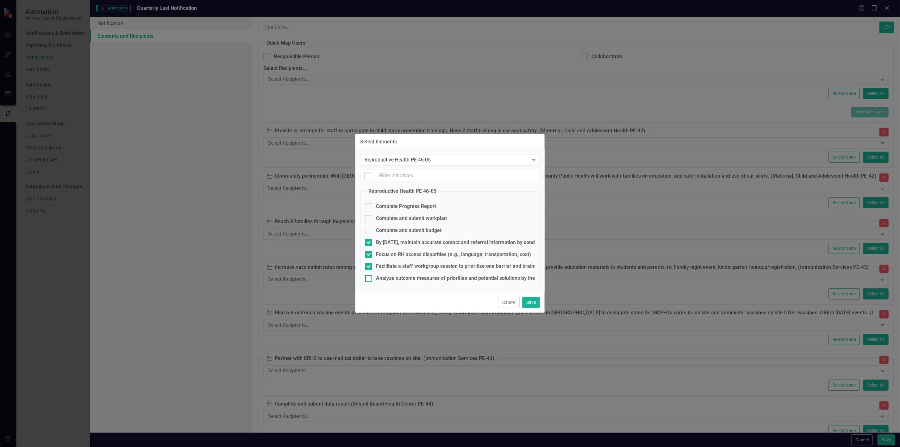
click at [369, 276] on input "Analyze outcome measures of priorities and potential solutions by the end of Qu…" at bounding box center [367, 277] width 4 height 4
checkbox input "true"
click at [438, 162] on div "Reproductive Health PE 46-05" at bounding box center [447, 159] width 164 height 7
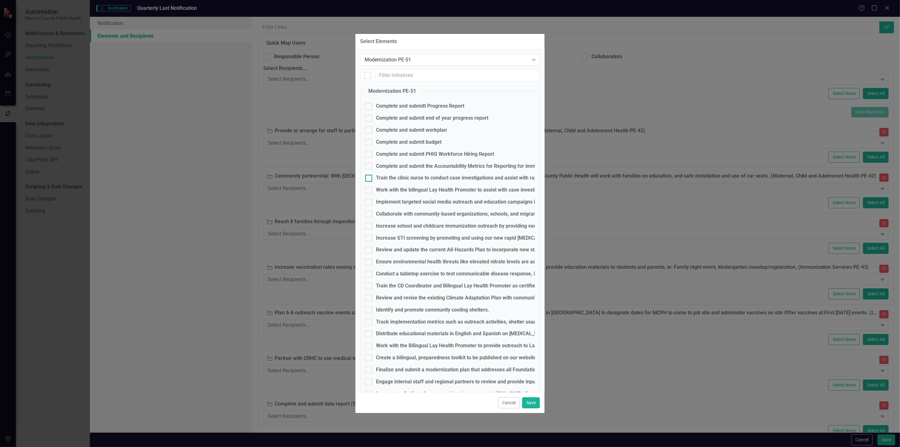
click at [415, 179] on div "Train the clinic nurse to conduct case investigations and assist with rapid res…" at bounding box center [615, 177] width 478 height 7
click at [369, 179] on input "Train the clinic nurse to conduct case investigations and assist with rapid res…" at bounding box center [367, 177] width 4 height 4
checkbox input "true"
click at [411, 189] on div "Work with the bilingual Lay Health Promoter to assist with case investigations …" at bounding box center [504, 189] width 256 height 7
click at [369, 189] on input "Work with the bilingual Lay Health Promoter to assist with case investigations …" at bounding box center [367, 189] width 4 height 4
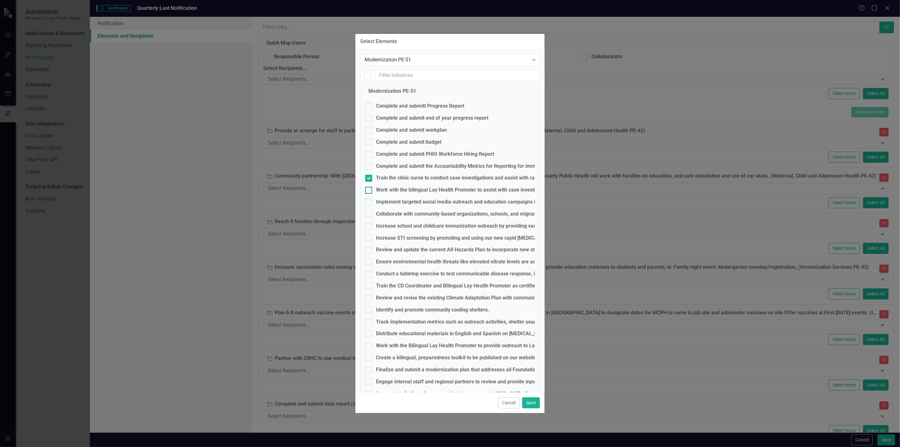
checkbox input "true"
click at [409, 201] on div "Implement targeted social media outreach and education campaigns in Spanish and…" at bounding box center [545, 201] width 339 height 7
click at [369, 201] on input "Implement targeted social media outreach and education campaigns in Spanish and…" at bounding box center [367, 201] width 4 height 4
checkbox input "true"
click at [406, 211] on div "Collaborate with community-based organizations, schools, and migrant [MEDICAL_D…" at bounding box center [639, 213] width 527 height 7
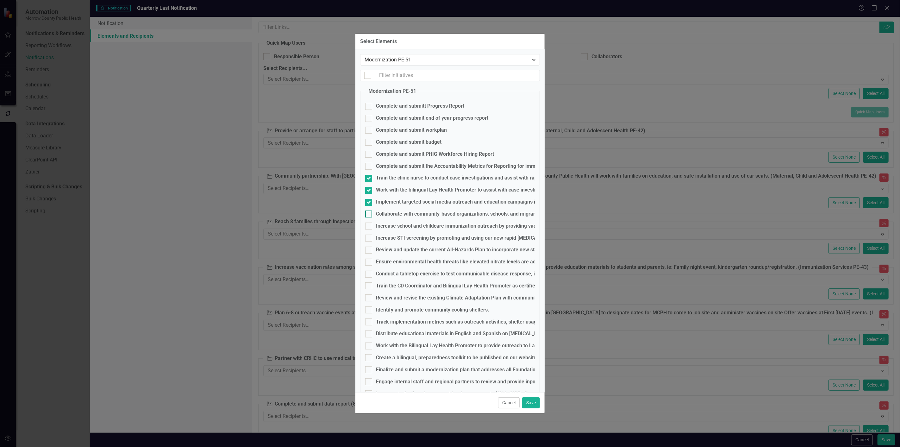
click at [369, 211] on input "Collaborate with community-based organizations, schools, and migrant [MEDICAL_D…" at bounding box center [367, 212] width 4 height 4
checkbox input "true"
click at [409, 222] on div "Increase school and childcare immunization outreach by providing vaccination ev…" at bounding box center [629, 225] width 507 height 7
click at [369, 222] on input "Increase school and childcare immunization outreach by providing vaccination ev…" at bounding box center [367, 224] width 4 height 4
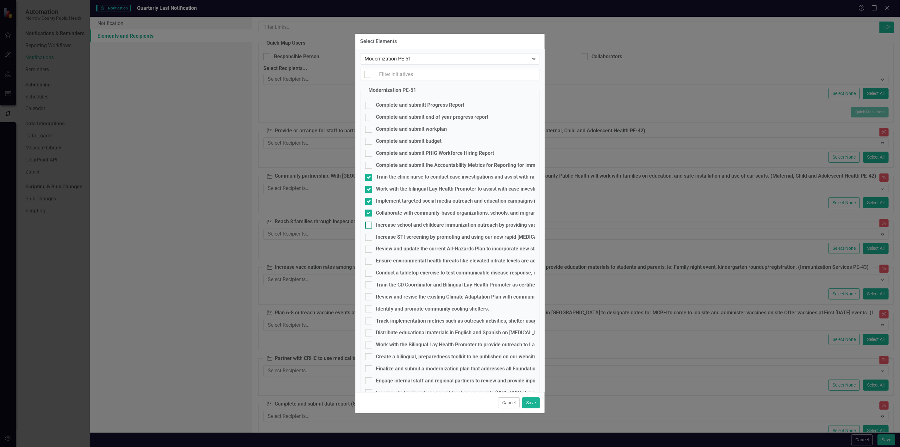
checkbox input "true"
click at [404, 236] on div "Increase STI screening by promoting and using our new rapid [MEDICAL_DATA] test…" at bounding box center [533, 237] width 315 height 7
click at [369, 236] on input "Increase STI screening by promoting and using our new rapid [MEDICAL_DATA] test…" at bounding box center [367, 236] width 4 height 4
click at [403, 237] on div "Increase STI screening by promoting and using our new rapid [MEDICAL_DATA] test…" at bounding box center [533, 237] width 315 height 7
click at [369, 237] on input "Increase STI screening by promoting and using our new rapid [MEDICAL_DATA] test…" at bounding box center [367, 236] width 4 height 4
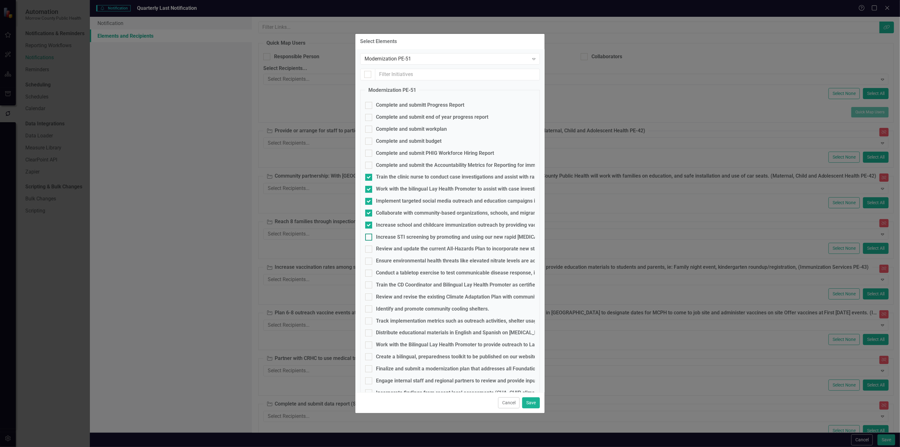
click at [403, 237] on div "Increase STI screening by promoting and using our new rapid [MEDICAL_DATA] test…" at bounding box center [533, 237] width 315 height 7
click at [369, 237] on input "Increase STI screening by promoting and using our new rapid [MEDICAL_DATA] test…" at bounding box center [367, 236] width 4 height 4
checkbox input "true"
click at [391, 273] on div "Conduct a tabletop exercise to test communicable disease response, including va…" at bounding box center [531, 272] width 310 height 7
click at [369, 273] on input "Conduct a tabletop exercise to test communicable disease response, including va…" at bounding box center [367, 272] width 4 height 4
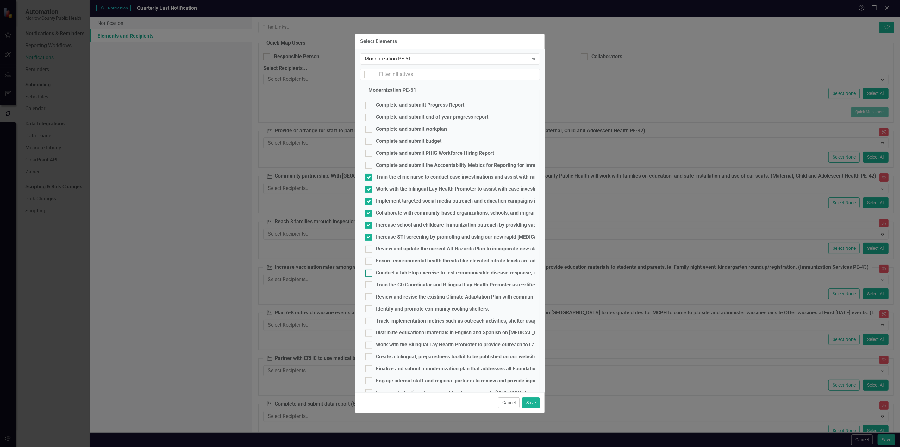
checkbox input "true"
click at [394, 284] on div "Train the CD Coordinator and Bilingual Lay Health Promoter as certified 2 Weeks…" at bounding box center [762, 284] width 773 height 7
click at [369, 284] on input "Train the CD Coordinator and Bilingual Lay Health Promoter as certified 2 Weeks…" at bounding box center [367, 283] width 4 height 4
checkbox input "true"
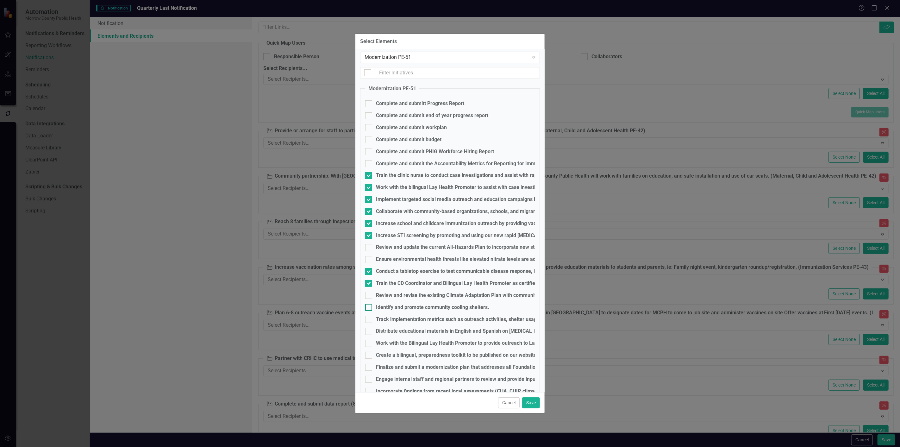
click at [381, 306] on div "Identify and promote community cooling shelters." at bounding box center [432, 307] width 113 height 7
click at [369, 306] on input "Identify and promote community cooling shelters." at bounding box center [367, 306] width 4 height 4
checkbox input "true"
click at [376, 316] on div "Track implementation metrics such as outreach activities, shelter usage, and ai…" at bounding box center [483, 319] width 214 height 7
click at [369, 316] on input "Track implementation metrics such as outreach activities, shelter usage, and ai…" at bounding box center [367, 318] width 4 height 4
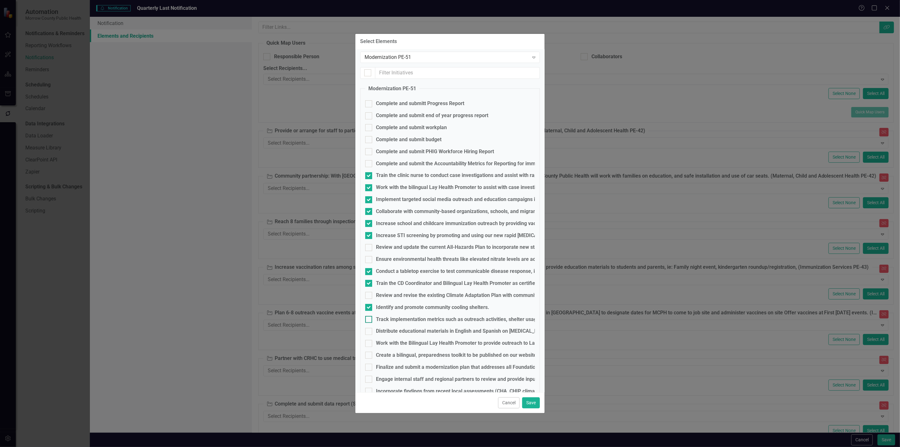
checkbox input "true"
click at [382, 329] on div "Distribute educational materials in English and Spanish on [MEDICAL_DATA] preve…" at bounding box center [509, 331] width 267 height 7
click at [369, 329] on input "Distribute educational materials in English and Spanish on [MEDICAL_DATA] preve…" at bounding box center [367, 330] width 4 height 4
checkbox input "true"
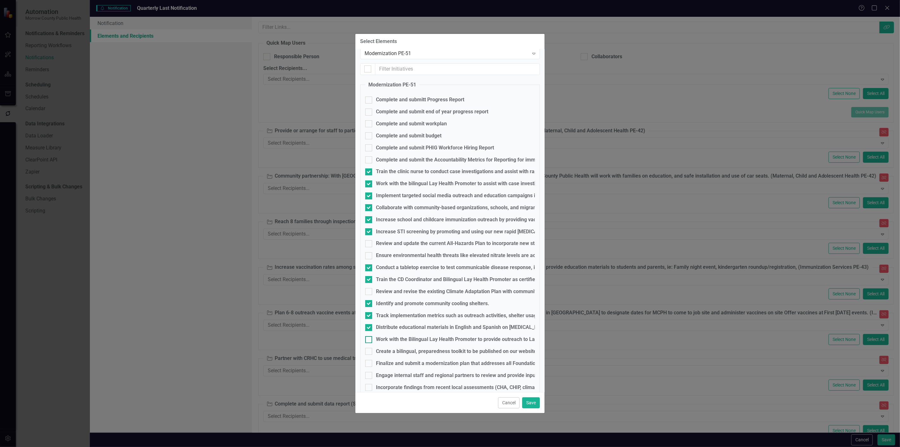
click at [372, 341] on div at bounding box center [368, 339] width 7 height 7
click at [369, 340] on input "Work with the Bilingual Lay Health Promoter to provide outreach to Latinx and a…" at bounding box center [367, 338] width 4 height 4
checkbox input "true"
click at [371, 350] on div at bounding box center [368, 351] width 7 height 7
click at [369, 350] on input "Create a bilingual, preparedness toolkit to be published on our website that in…" at bounding box center [367, 350] width 4 height 4
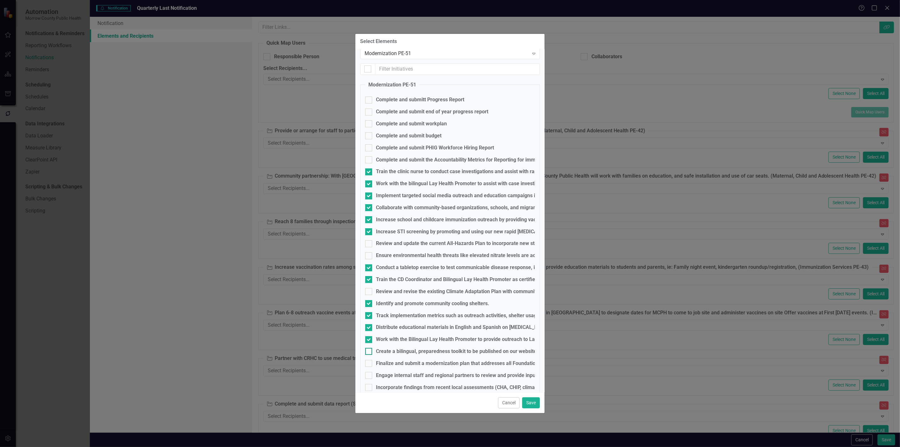
checkbox input "true"
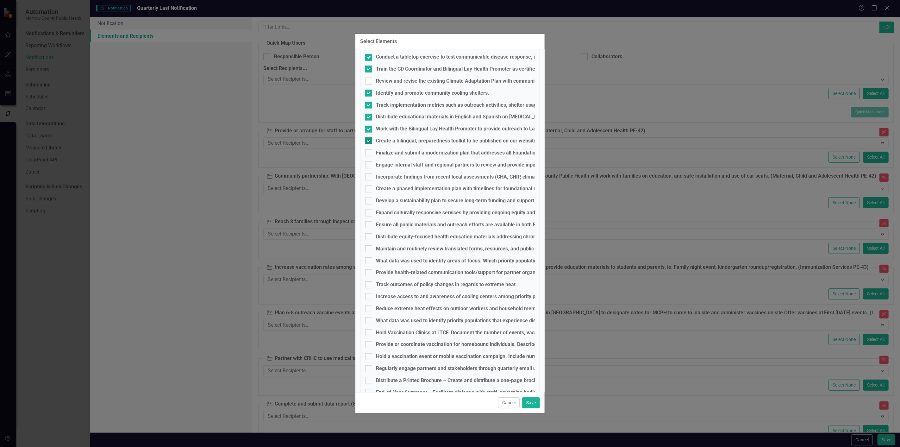
scroll to position [218, 0]
click at [369, 150] on input "Finalize and submit a modernization plan that addresses all Foundational Capabi…" at bounding box center [367, 150] width 4 height 4
checkbox input "true"
click at [370, 163] on div at bounding box center [368, 163] width 7 height 7
click at [369, 163] on input "Engage internal staff and regional partners to review and provide input on the …" at bounding box center [367, 162] width 4 height 4
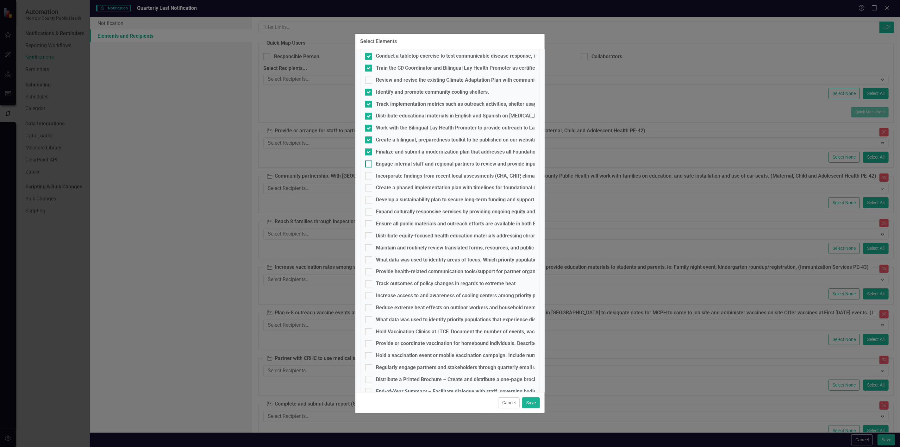
checkbox input "true"
click at [372, 176] on div at bounding box center [368, 175] width 7 height 7
click at [369, 176] on input "Incorporate findings from recent local assessments (CHA, CHIP, climate adaptati…" at bounding box center [367, 174] width 4 height 4
checkbox input "true"
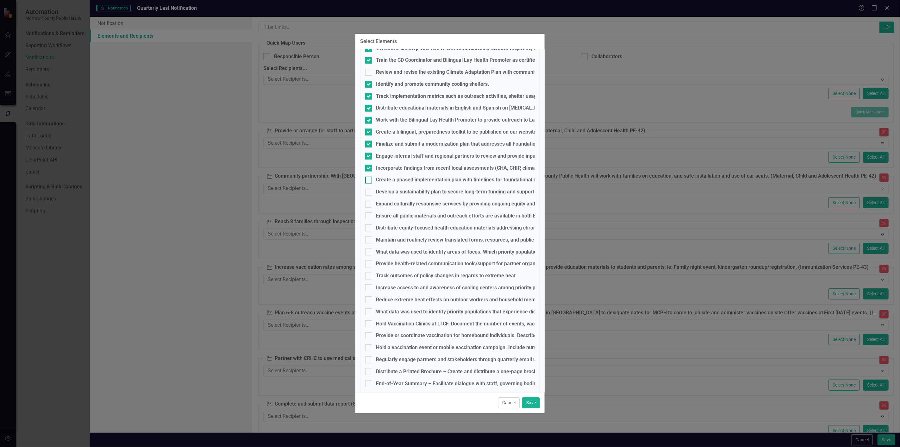
scroll to position [226, 0]
click at [370, 177] on div at bounding box center [368, 179] width 7 height 7
click at [369, 177] on input "Create a phased implementation plan with timelines for foundational capability …" at bounding box center [367, 178] width 4 height 4
checkbox input "true"
click at [367, 191] on input "Develop a sustainability plan to secure long-term funding and support for moder…" at bounding box center [367, 190] width 4 height 4
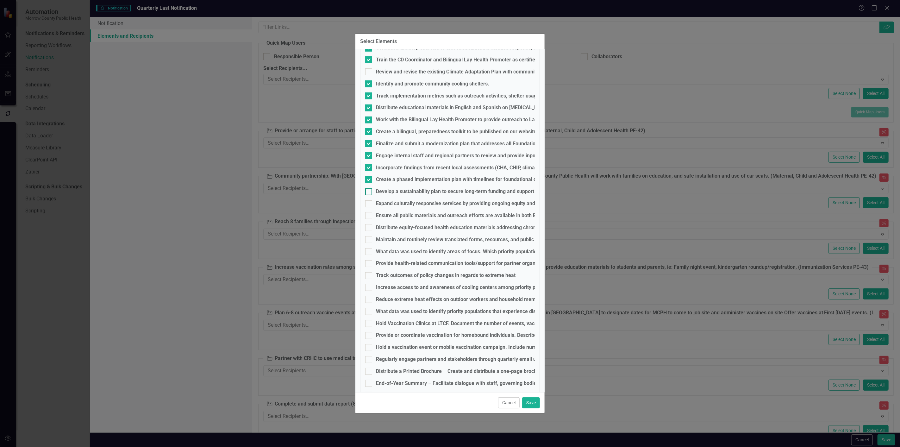
checkbox input "true"
click at [368, 206] on div at bounding box center [368, 203] width 7 height 7
click at [368, 204] on input "Expand culturally responsive services by providing ongoing equity and implicit …" at bounding box center [367, 202] width 4 height 4
checkbox input "true"
click at [369, 216] on input "Ensure all public materials and outreach efforts are available in both English …" at bounding box center [367, 214] width 4 height 4
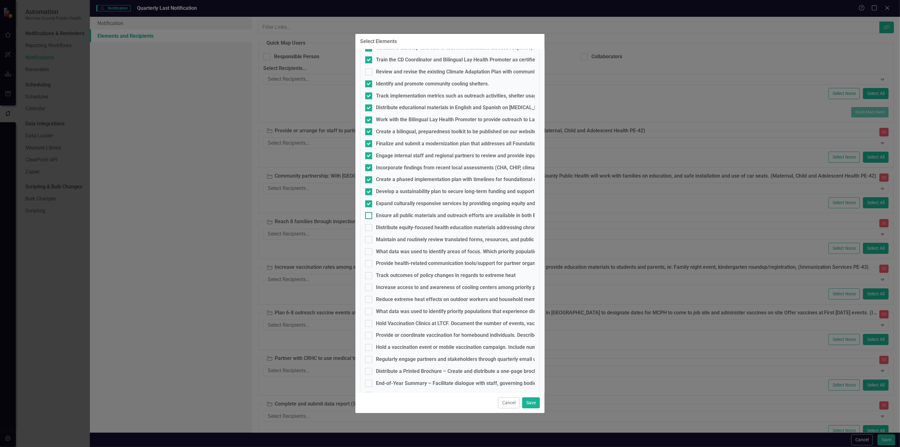
checkbox input "true"
click at [366, 229] on div at bounding box center [368, 227] width 7 height 7
click at [366, 228] on input "Distribute equity-focused health education materials addressing chronic disease…" at bounding box center [367, 226] width 4 height 4
checkbox input "true"
click at [365, 238] on input "Maintain and routinely review translated forms, resources, and public health al…" at bounding box center [367, 238] width 4 height 4
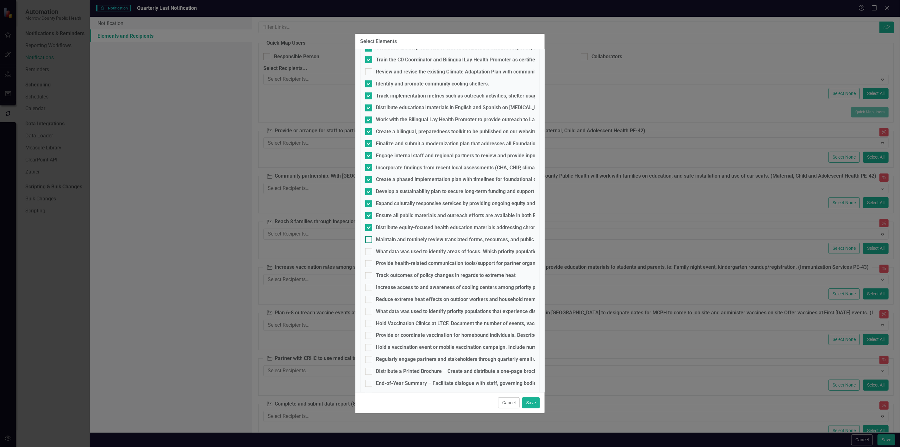
checkbox input "true"
click at [366, 255] on div "What data was used to identify areas of focus. Which priority populations were …" at bounding box center [450, 251] width 170 height 7
click at [366, 252] on input "What data was used to identify areas of focus. Which priority populations were …" at bounding box center [367, 250] width 4 height 4
checkbox input "true"
click at [369, 267] on div "Provide health-related communication tools/support for partner organizations to…" at bounding box center [450, 263] width 170 height 7
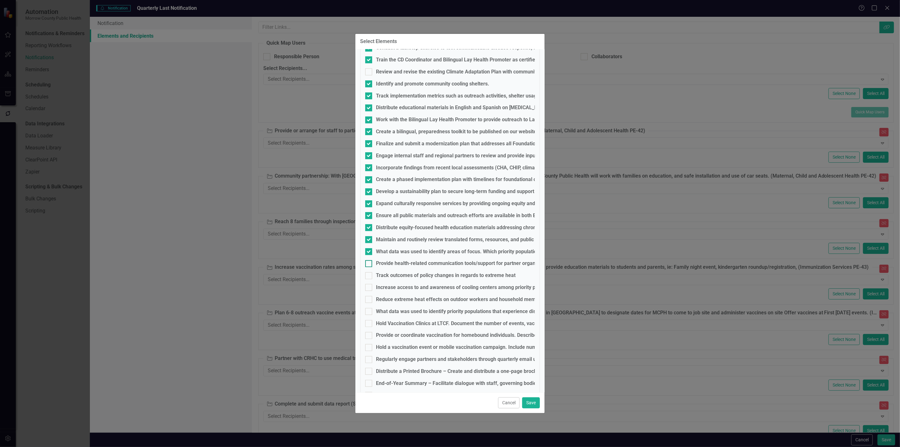
click at [369, 264] on input "Provide health-related communication tools/support for partner organizations to…" at bounding box center [367, 262] width 4 height 4
checkbox input "true"
click at [369, 277] on div at bounding box center [368, 275] width 7 height 7
click at [369, 276] on input "Track outcomes of policy changes in regards to extreme heat" at bounding box center [367, 274] width 4 height 4
checkbox input "true"
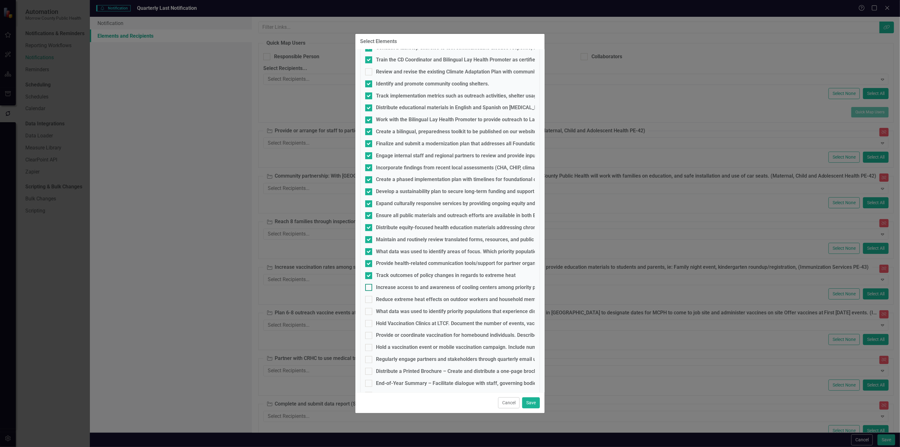
click at [368, 291] on div at bounding box center [368, 287] width 7 height 7
click at [368, 288] on input "Increase access to and awareness of cooling centers among priority population c…" at bounding box center [367, 286] width 4 height 4
checkbox input "true"
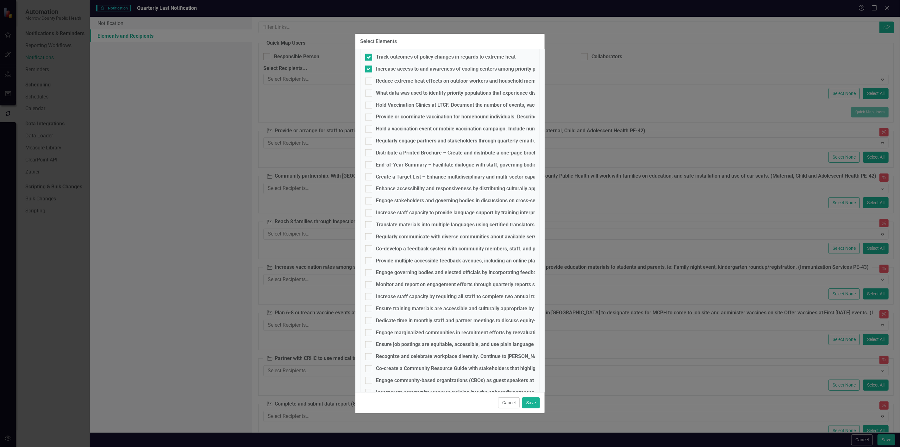
click at [368, 86] on fieldset "Modernization PE-51 Complete and submitt Progress Report Complete and submit en…" at bounding box center [450, 22] width 180 height 758
click at [368, 81] on div at bounding box center [368, 78] width 7 height 7
click at [368, 78] on input "Reduce extreme heat effects on outdoor workers and household members. Describe …" at bounding box center [367, 76] width 4 height 4
checkbox input "true"
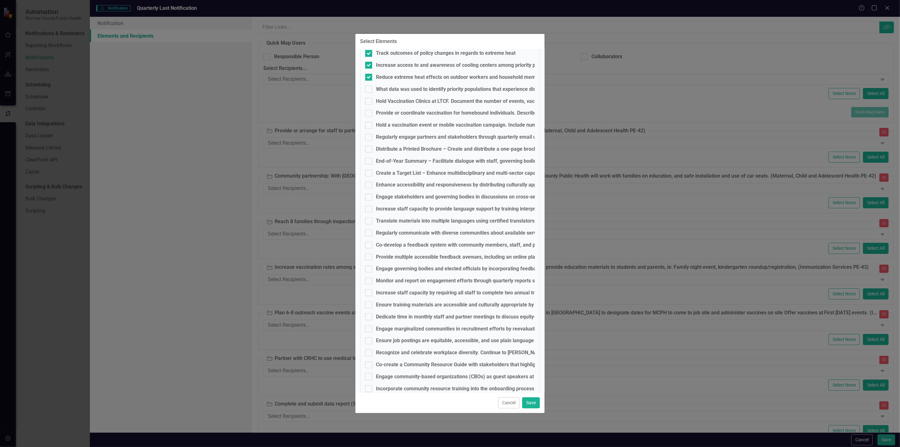
drag, startPoint x: 368, startPoint y: 81, endPoint x: 378, endPoint y: 73, distance: 12.6
click at [378, 73] on fieldset "Modernization PE-51 Complete and submitt Progress Report Complete and submit en…" at bounding box center [450, 18] width 180 height 758
click at [370, 91] on div at bounding box center [368, 89] width 7 height 7
click at [369, 90] on input "What data was used to identify priority populations that experience disparities…" at bounding box center [367, 88] width 4 height 4
checkbox input "true"
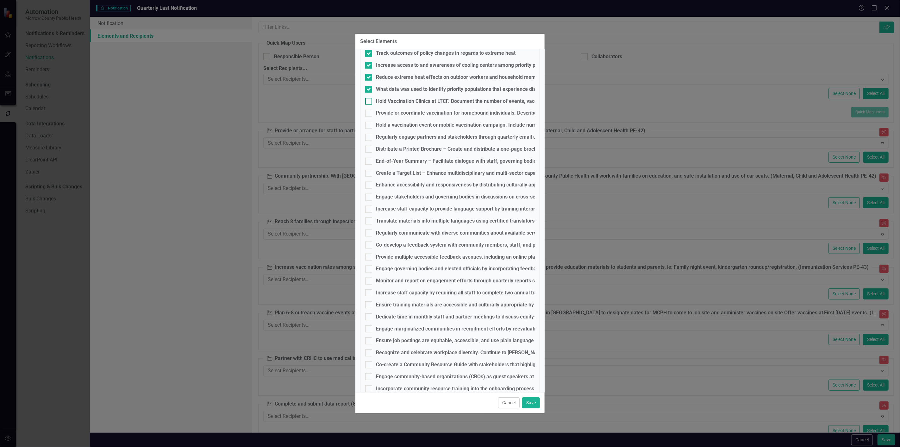
click at [370, 101] on div at bounding box center [368, 101] width 7 height 7
click at [369, 101] on input "Hold Vaccination Clinics at LTCF. Document the number of events, vaccines offer…" at bounding box center [367, 100] width 4 height 4
checkbox input "true"
click at [368, 111] on input "Provide or coordinate vaccination for homebound individuals. Describe and inclu…" at bounding box center [367, 112] width 4 height 4
checkbox input "true"
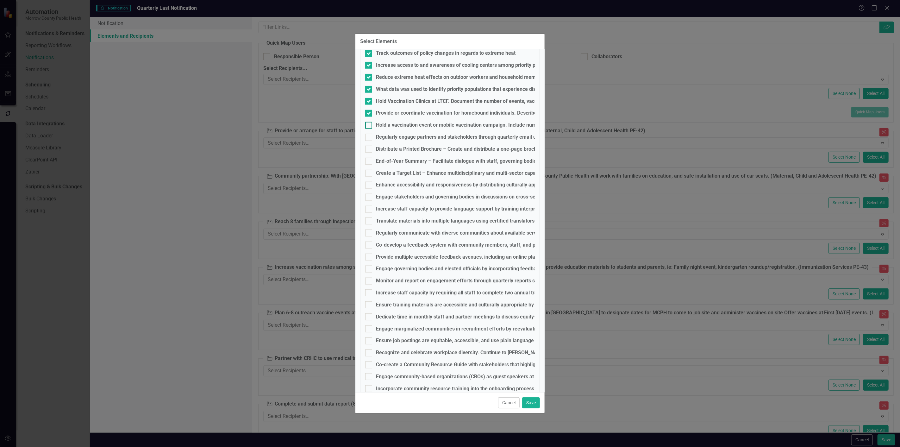
click at [369, 126] on input "Hold a vaccination event or mobile vaccination campaign. Include number ofevent…" at bounding box center [367, 124] width 4 height 4
checkbox input "true"
click at [371, 136] on div at bounding box center [368, 137] width 7 height 7
click at [369, 136] on input "Regularly engage partners and stakeholders through quarterly email updates, pri…" at bounding box center [367, 136] width 4 height 4
checkbox input "true"
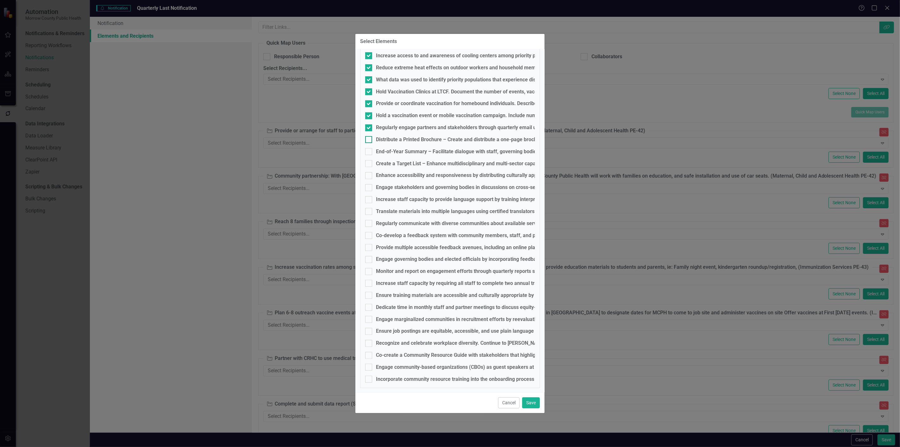
scroll to position [458, 0]
click at [379, 140] on div "Distribute a Printed Brochure – Create and distribute a one-page brochure summa…" at bounding box center [698, 139] width 645 height 7
click at [369, 140] on input "Distribute a Printed Brochure – Create and distribute a one-page brochure summa…" at bounding box center [367, 138] width 4 height 4
checkbox input "true"
click at [370, 148] on div at bounding box center [368, 151] width 7 height 7
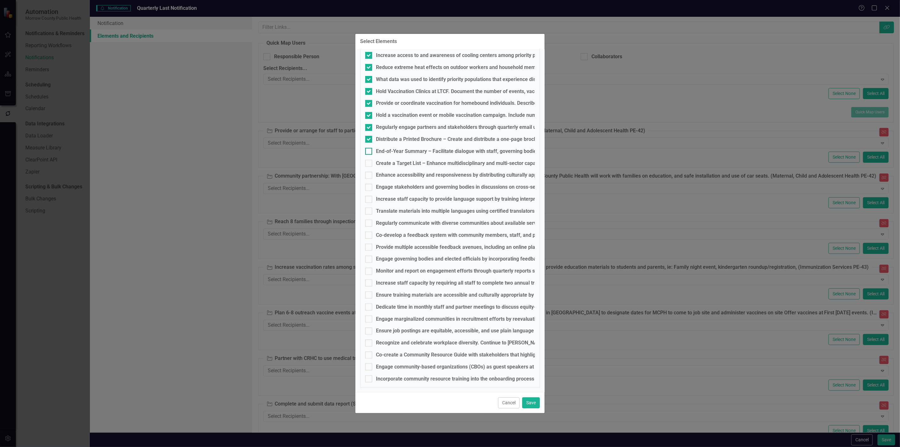
click at [369, 148] on input "End-of-Year Summary – Facilitate dialogue with staff, governing bodies, and ele…" at bounding box center [367, 150] width 4 height 4
checkbox input "true"
click at [366, 165] on div at bounding box center [368, 163] width 7 height 7
click at [366, 164] on input "Create a Target List – Enhance multidisciplinary and multi-sector capacity by d…" at bounding box center [367, 162] width 4 height 4
checkbox input "true"
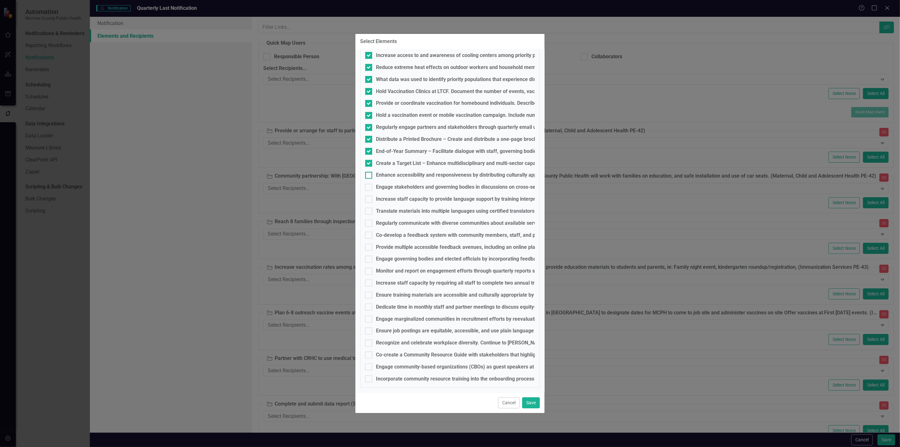
click at [365, 174] on input "Enhance accessibility and responsiveness by distributing culturally appropriate…" at bounding box center [367, 174] width 4 height 4
checkbox input "true"
click at [369, 183] on fieldset "Modernization PE-51 Complete and submitt Progress Report Complete and submit en…" at bounding box center [450, 9] width 180 height 758
click at [369, 184] on div at bounding box center [368, 187] width 7 height 7
click at [369, 184] on input "Engage stakeholders and governing bodies in discussions on cross-sector collabo…" at bounding box center [367, 186] width 4 height 4
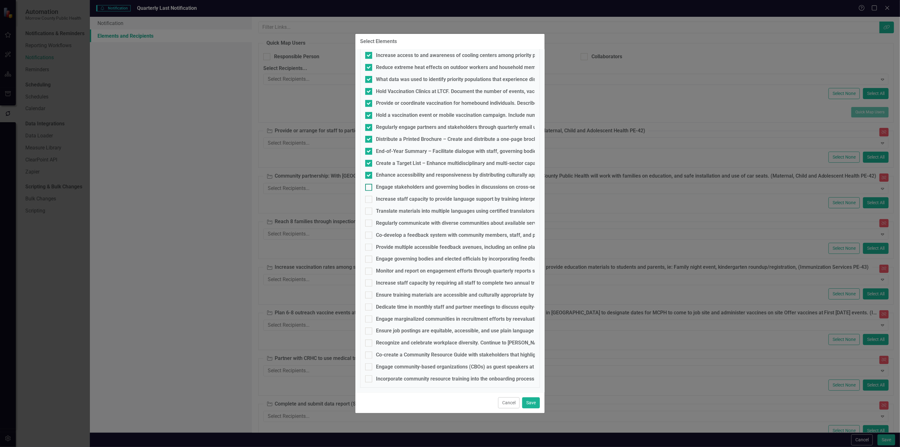
checkbox input "true"
click at [368, 199] on input "Increase staff capacity to provide language support by training interpreters an…" at bounding box center [367, 198] width 4 height 4
checkbox input "true"
click at [368, 210] on input "Translate materials into multiple languages using certified translators and des…" at bounding box center [367, 210] width 4 height 4
checkbox input "true"
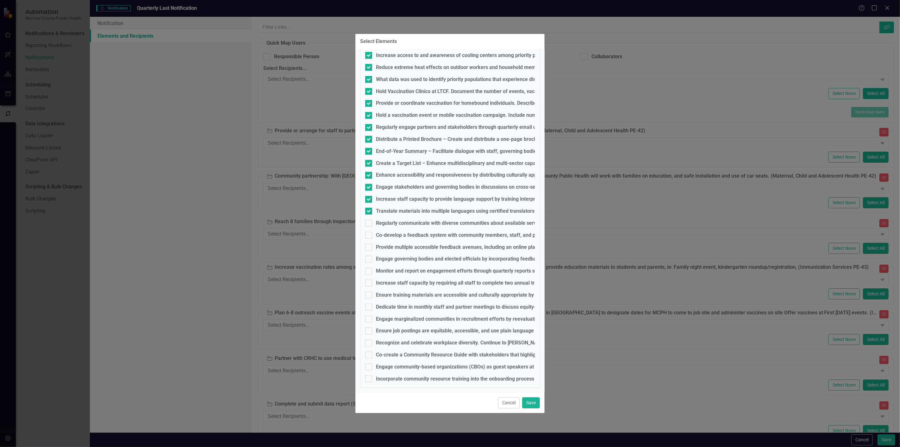
click at [389, 217] on fieldset "Modernization PE-51 Complete and submitt Progress Report Complete and submit en…" at bounding box center [450, 9] width 180 height 758
click at [386, 220] on div "Regularly communicate with diverse communities about available services through…" at bounding box center [504, 223] width 256 height 7
click at [369, 220] on input "Regularly communicate with diverse communities about available services through…" at bounding box center [367, 222] width 4 height 4
checkbox input "true"
click at [389, 234] on div "Co-develop a feedback system with community members, staff, and partners to ens…" at bounding box center [501, 235] width 251 height 7
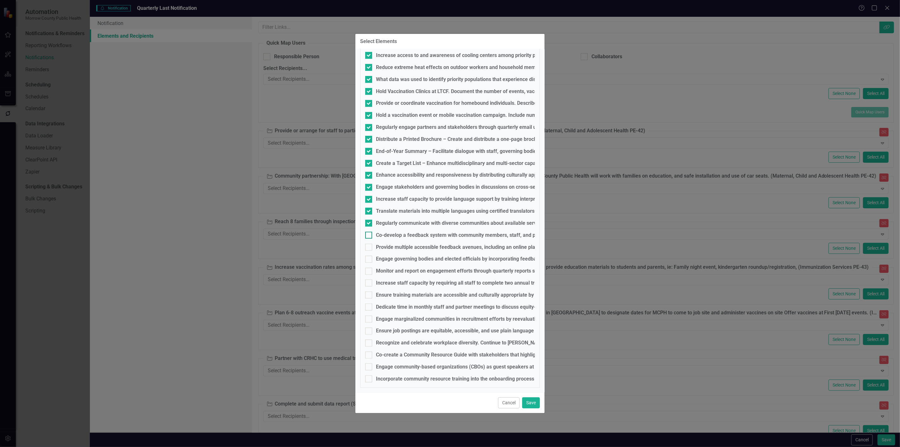
click at [369, 234] on input "Co-develop a feedback system with community members, staff, and partners to ens…" at bounding box center [367, 234] width 4 height 4
checkbox input "true"
click at [376, 242] on fieldset "Modernization PE-51 Complete and submitt Progress Report Complete and submit en…" at bounding box center [450, 9] width 180 height 758
click at [375, 245] on div "Provide multiple accessible feedback avenues, including an online platform and …" at bounding box center [450, 247] width 170 height 7
click at [369, 245] on input "Provide multiple accessible feedback avenues, including an online platform and …" at bounding box center [367, 246] width 4 height 4
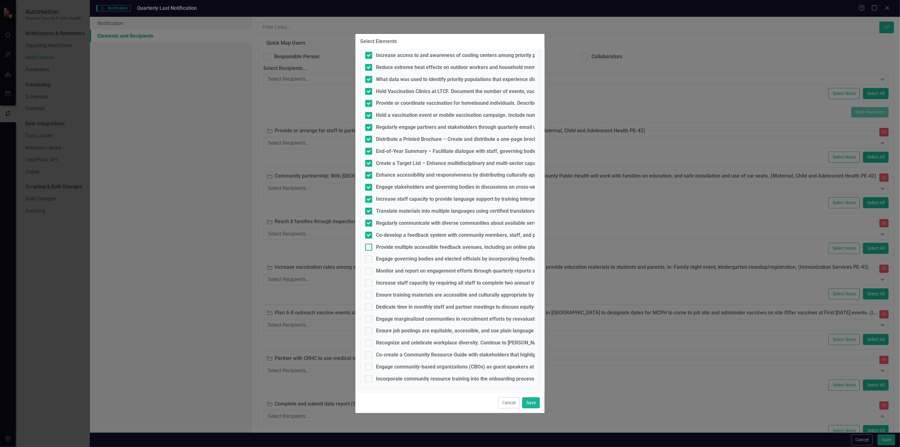
checkbox input "true"
click at [372, 258] on div at bounding box center [368, 259] width 7 height 7
click at [369, 258] on input "Engage governing bodies and elected officials by incorporating feedback into po…" at bounding box center [367, 258] width 4 height 4
checkbox input "true"
click at [371, 270] on div at bounding box center [368, 271] width 7 height 7
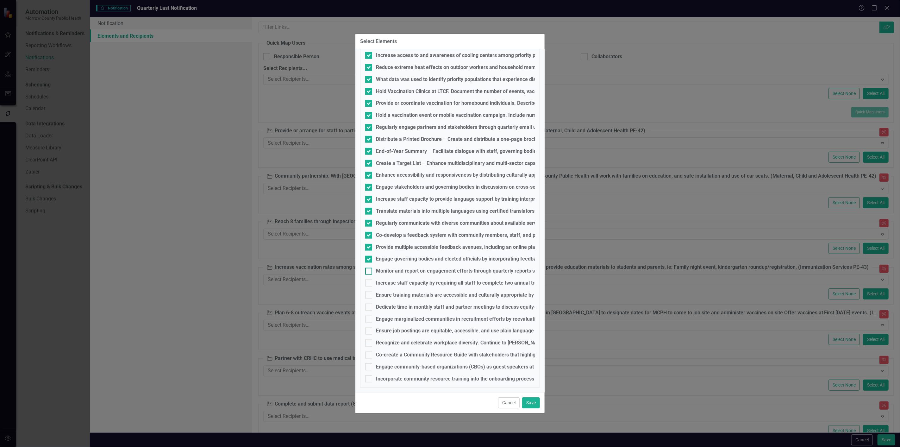
click at [369, 270] on input "Monitor and report on engagement efforts through quarterly reports summarizing …" at bounding box center [367, 270] width 4 height 4
checkbox input "true"
click at [367, 282] on input "Increase staff capacity by requiring all staff to complete two annual training …" at bounding box center [367, 281] width 4 height 4
checkbox input "true"
click at [367, 298] on div at bounding box center [368, 295] width 7 height 7
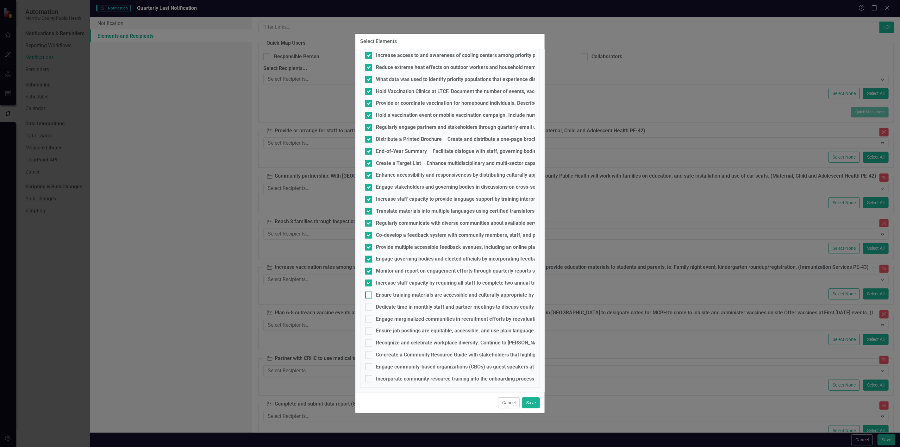
click at [367, 296] on input "Ensure training materials are accessible and culturally appropriate by creating…" at bounding box center [367, 294] width 4 height 4
checkbox input "true"
click at [367, 310] on div at bounding box center [368, 307] width 7 height 7
click at [367, 308] on input "Dedicate time in monthly staff and partner meetings to discuss equity-related c…" at bounding box center [367, 306] width 4 height 4
checkbox input "true"
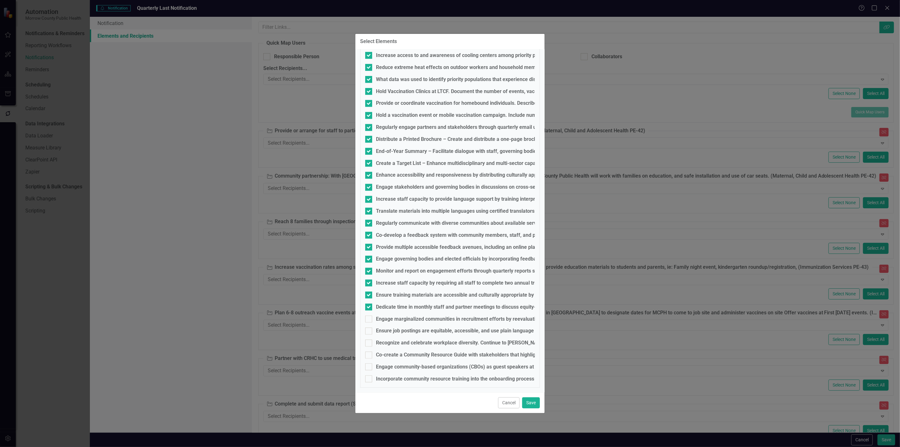
click at [368, 324] on fieldset "Modernization PE-51 Complete and submitt Progress Report Complete and submit en…" at bounding box center [450, 9] width 180 height 758
click at [369, 321] on div at bounding box center [368, 319] width 7 height 7
click at [369, 320] on input "Engage marginalized communities in recruitment efforts by reevaluating job qual…" at bounding box center [367, 318] width 4 height 4
checkbox input "true"
click at [366, 336] on fieldset "Modernization PE-51 Complete and submitt Progress Report Complete and submit en…" at bounding box center [450, 9] width 180 height 758
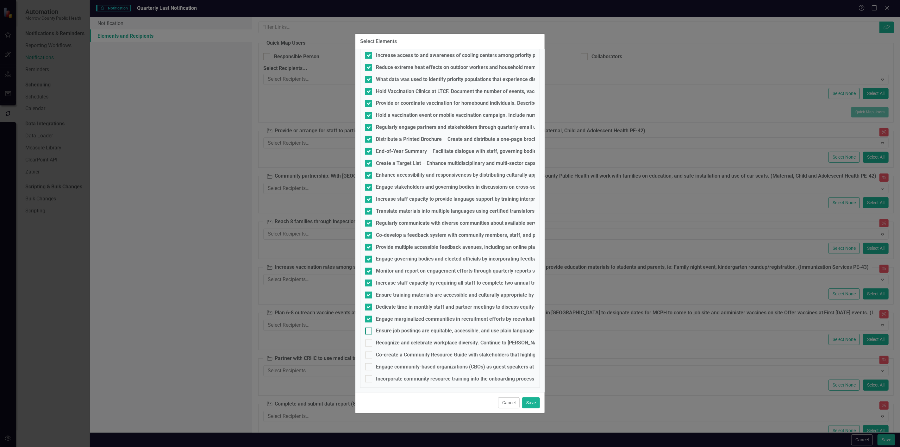
click at [366, 334] on div at bounding box center [368, 331] width 7 height 7
click at [366, 332] on input "Ensure job postings are equitable, accessible, and use plain language to attrac…" at bounding box center [367, 330] width 4 height 4
checkbox input "true"
drag, startPoint x: 366, startPoint y: 337, endPoint x: 363, endPoint y: 344, distance: 7.2
click at [363, 344] on fieldset "Modernization PE-51 Complete and submitt Progress Report Complete and submit en…" at bounding box center [450, 9] width 180 height 758
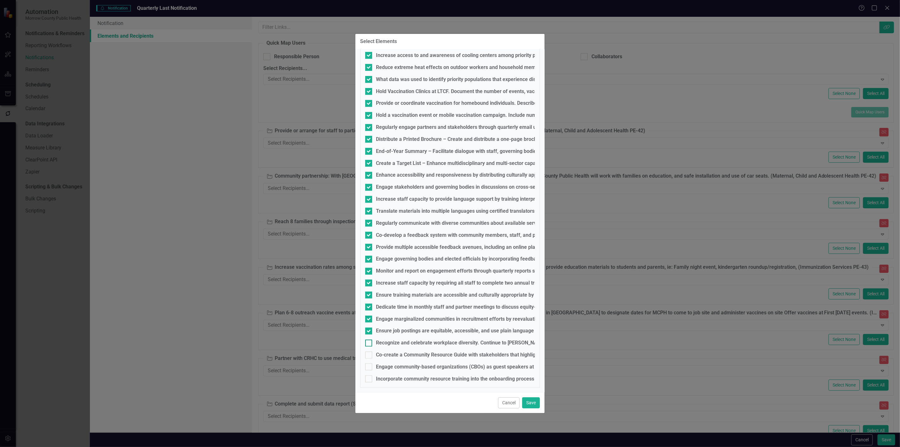
click at [367, 345] on div at bounding box center [368, 343] width 7 height 7
click at [367, 344] on input "Recognize and celebrate workplace diversity. Continue to [PERSON_NAME] an inclu…" at bounding box center [367, 342] width 4 height 4
checkbox input "true"
drag, startPoint x: 367, startPoint y: 345, endPoint x: 359, endPoint y: 352, distance: 10.6
click at [359, 352] on div "Modernization PE-51 Expand Modernization PE-51 Complete and submitt Progress Re…" at bounding box center [449, 220] width 189 height 343
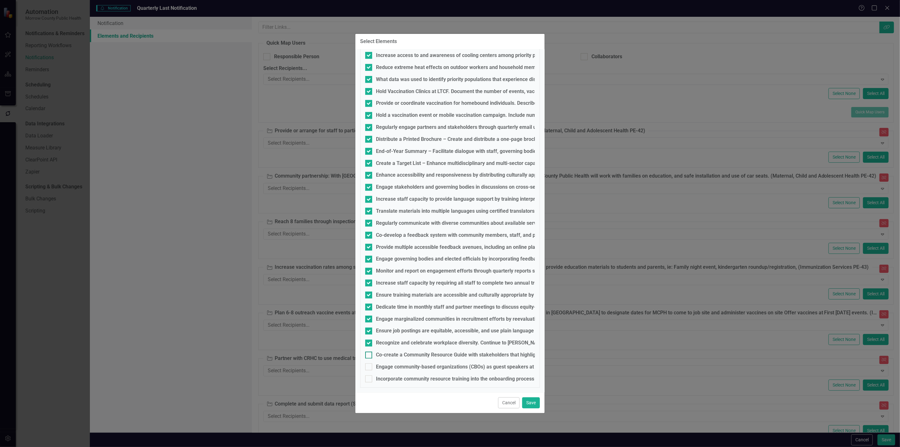
click at [367, 355] on div at bounding box center [368, 355] width 7 height 7
click at [367, 355] on input "Co-create a Community Resource Guide with stakeholders that highlights key asse…" at bounding box center [367, 354] width 4 height 4
checkbox input "true"
click at [370, 365] on div at bounding box center [368, 366] width 7 height 7
click at [369, 365] on input "Engage community-based organizations (CBOs) as guest speakers at staff meetings…" at bounding box center [367, 365] width 4 height 4
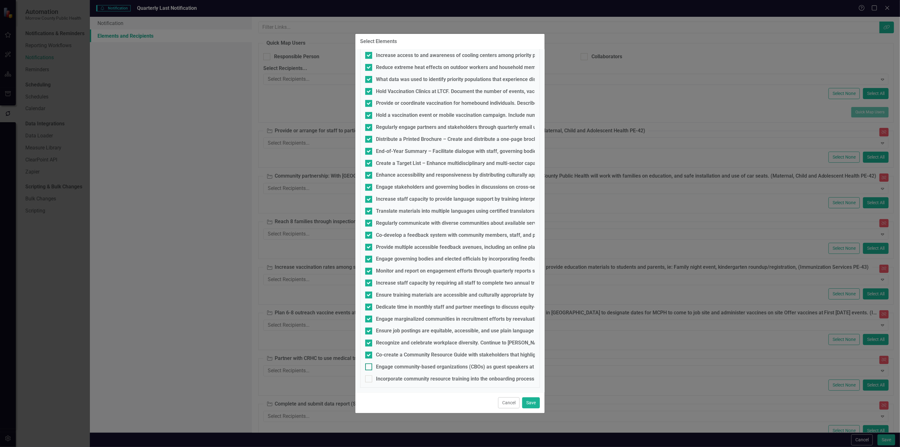
checkbox input "true"
click at [370, 375] on div "Incorporate community resource training into the onboarding process so new hire…" at bounding box center [450, 378] width 170 height 7
click at [369, 375] on input "Incorporate community resource training into the onboarding process so new hire…" at bounding box center [367, 377] width 4 height 4
checkbox input "true"
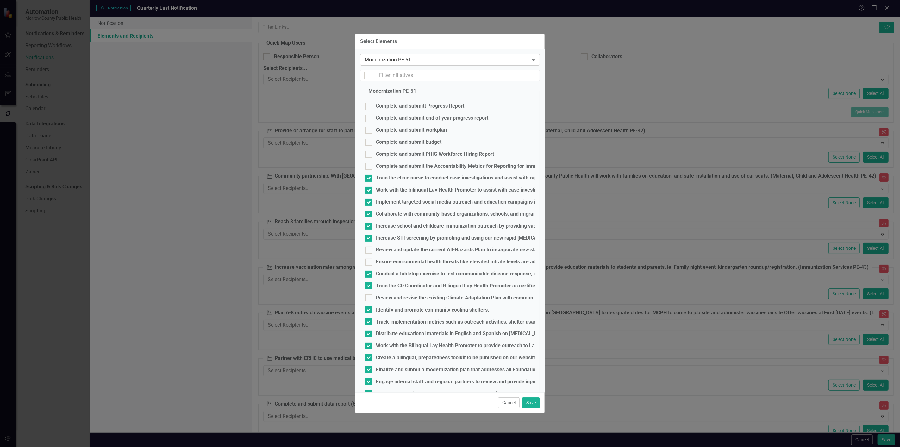
click at [480, 62] on div "Modernization PE-51" at bounding box center [447, 59] width 164 height 7
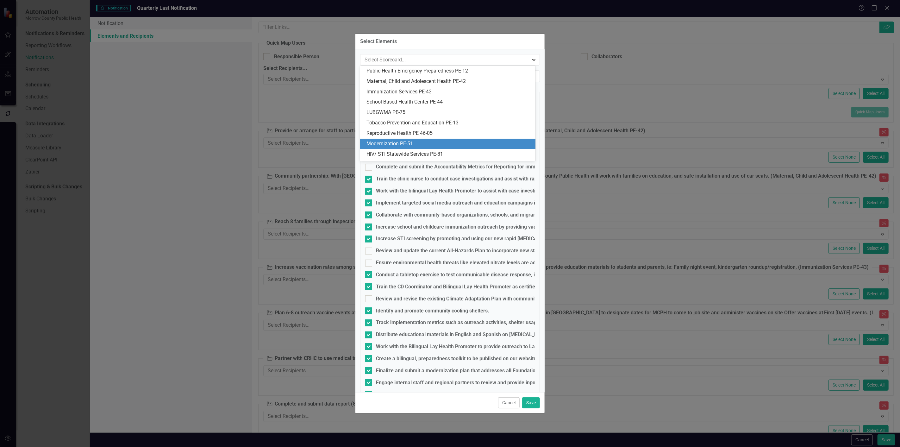
scroll to position [40, 0]
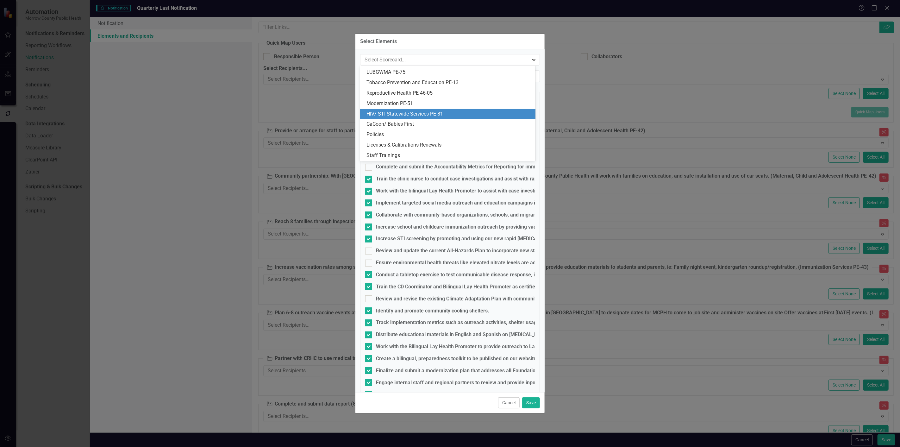
click at [417, 116] on div "HIV/ STI Statewide Services PE-81" at bounding box center [449, 113] width 165 height 7
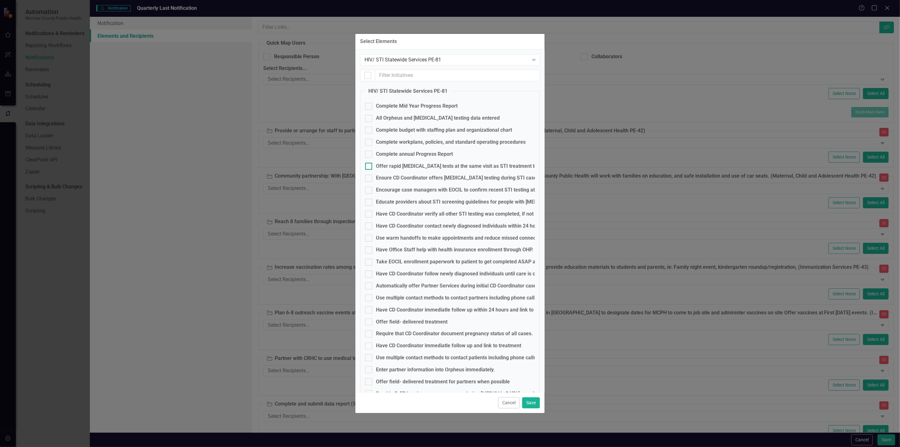
click at [395, 168] on div "Offer rapid [MEDICAL_DATA] tests at the same visit as STI treatment to reduce l…" at bounding box center [485, 166] width 219 height 7
click at [369, 167] on input "Offer rapid [MEDICAL_DATA] tests at the same visit as STI treatment to reduce l…" at bounding box center [367, 165] width 4 height 4
checkbox input "true"
click at [393, 178] on div "Ensure CD Coordinator offers [MEDICAL_DATA] testing during STI case investigati…" at bounding box center [473, 177] width 194 height 7
click at [369, 178] on input "Ensure CD Coordinator offers [MEDICAL_DATA] testing during STI case investigati…" at bounding box center [367, 177] width 4 height 4
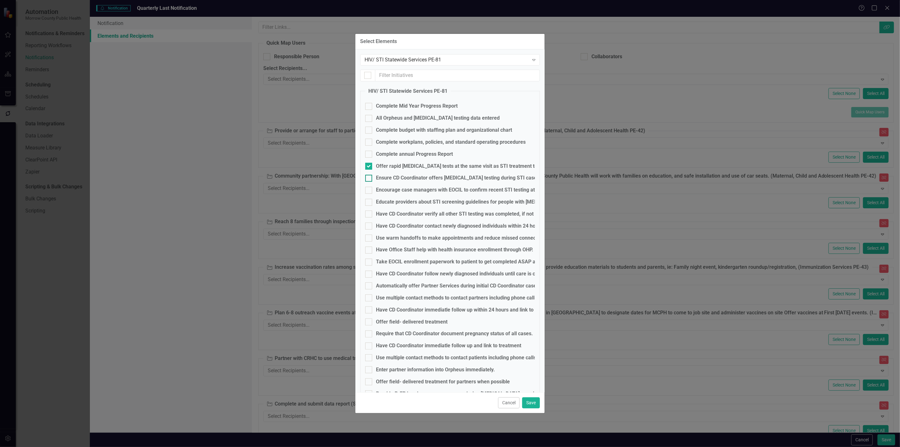
checkbox input "true"
click at [390, 188] on div "Encourage case managers with EOCIL to confirm recent STI testing at intake and …" at bounding box center [485, 189] width 219 height 7
click at [369, 188] on input "Encourage case managers with EOCIL to confirm recent STI testing at intake and …" at bounding box center [367, 189] width 4 height 4
checkbox input "true"
click at [385, 201] on div "Educate providers about STI screening guidelines for people with [MEDICAL_DATA]…" at bounding box center [531, 201] width 310 height 7
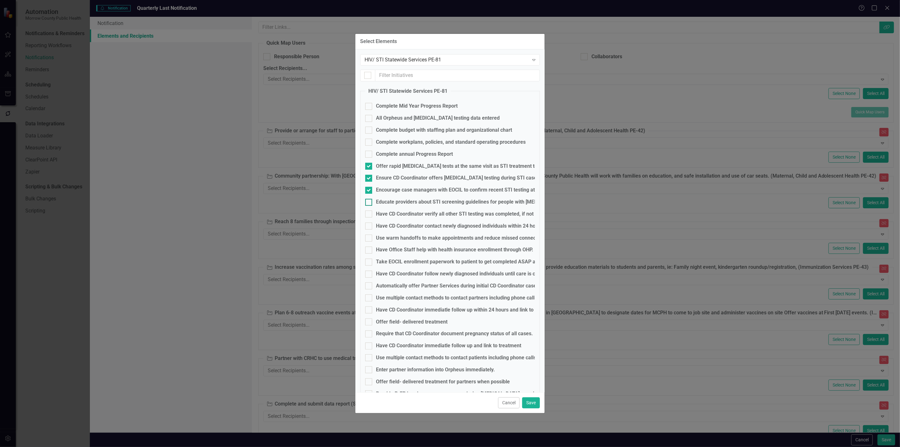
click at [369, 201] on input "Educate providers about STI screening guidelines for people with [MEDICAL_DATA]…" at bounding box center [367, 201] width 4 height 4
checkbox input "true"
click at [381, 212] on div "Have CD Coordinator verify all other STI testing was completed, if not offer or…" at bounding box center [502, 213] width 253 height 7
click at [369, 212] on input "Have CD Coordinator verify all other STI testing was completed, if not offer or…" at bounding box center [367, 212] width 4 height 4
checkbox input "true"
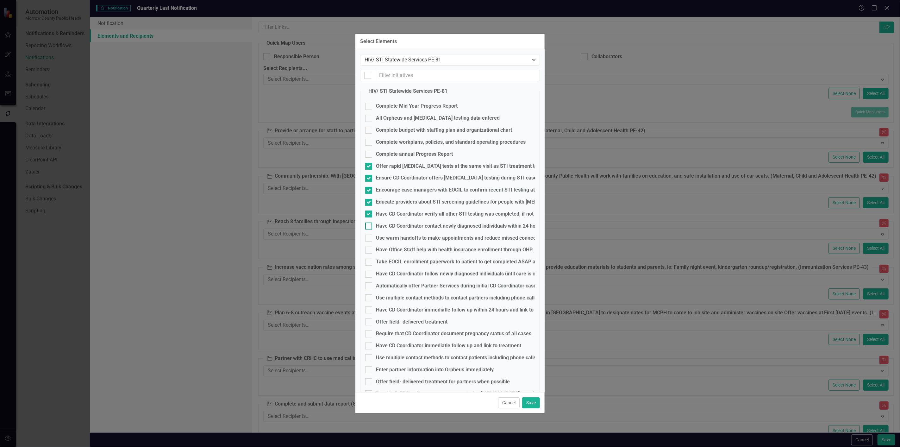
click at [389, 224] on div "Have CD Coordinator contact newly diagnosed individuals within 24 hours or less." at bounding box center [468, 226] width 185 height 7
click at [369, 224] on input "Have CD Coordinator contact newly diagnosed individuals within 24 hours or less." at bounding box center [367, 225] width 4 height 4
checkbox input "true"
click at [381, 237] on div "Use warm handoffs to make appointments and reduce missed connections." at bounding box center [462, 238] width 172 height 7
click at [369, 237] on input "Use warm handoffs to make appointments and reduce missed connections." at bounding box center [367, 237] width 4 height 4
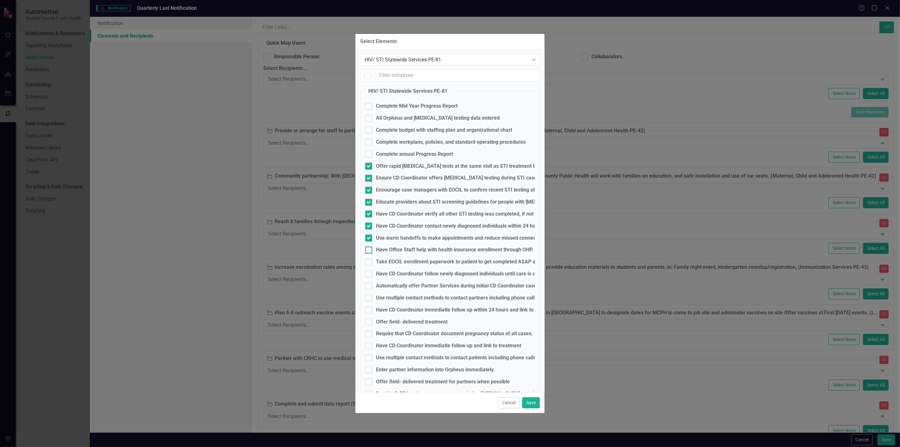
click at [377, 251] on div "Have Office Staff help with health insurance enrollment through OHP." at bounding box center [454, 249] width 157 height 7
click at [369, 251] on input "Have Office Staff help with health insurance enrollment through OHP." at bounding box center [367, 249] width 4 height 4
click at [380, 265] on div "Take EOCIL enrollment paperwork to patient to get completed ASAP after diagnosi…" at bounding box center [472, 261] width 192 height 7
click at [369, 263] on input "Take EOCIL enrollment paperwork to patient to get completed ASAP after diagnosi…" at bounding box center [367, 261] width 4 height 4
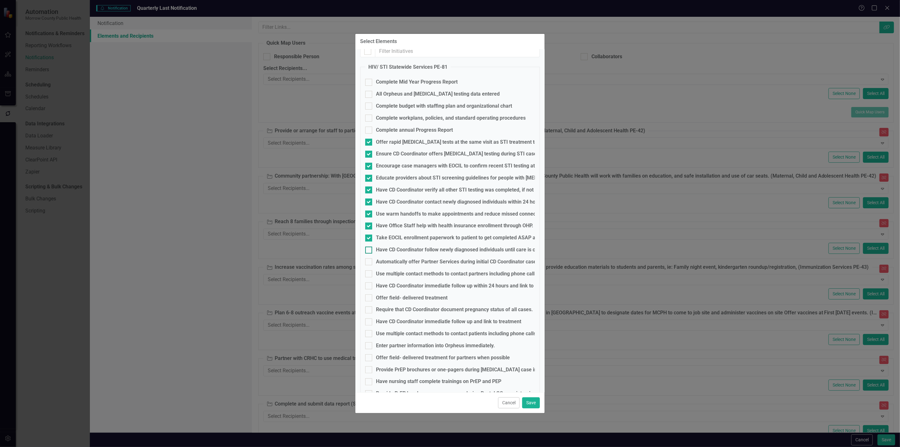
click at [390, 247] on div "Have CD Coordinator follow newly diagnosed individuals until care is confirmed." at bounding box center [467, 249] width 182 height 7
click at [369, 247] on input "Have CD Coordinator follow newly diagnosed individuals until care is confirmed." at bounding box center [367, 249] width 4 height 4
click at [390, 260] on div "Automatically offer Partner Services during initial CD Coordinator case contact…" at bounding box center [509, 261] width 267 height 7
click at [369, 260] on input "Automatically offer Partner Services during initial CD Coordinator case contact…" at bounding box center [367, 260] width 4 height 4
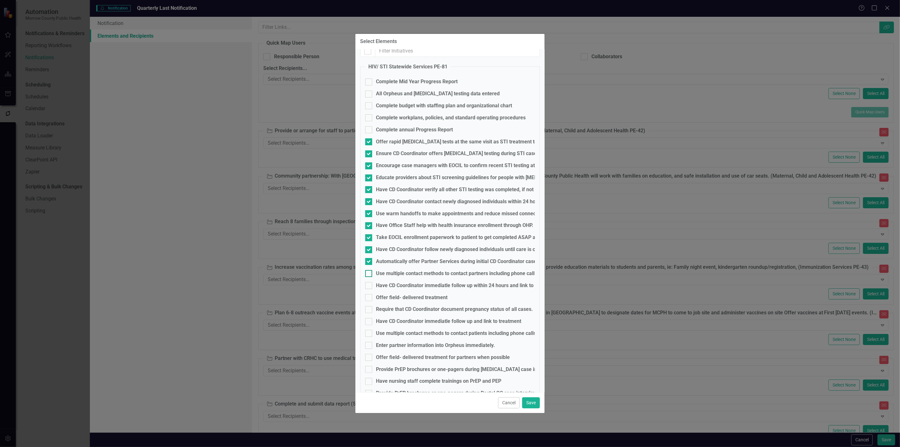
click at [385, 274] on div "Use multiple contact methods to contact partners including phone calls, in-pers…" at bounding box center [488, 273] width 224 height 7
click at [369, 274] on input "Use multiple contact methods to contact partners including phone calls, in-pers…" at bounding box center [367, 272] width 4 height 4
click at [388, 284] on div "Have CD Coordinator immediatle follow up within 24 hours and link to treatment" at bounding box center [466, 285] width 181 height 7
click at [369, 284] on input "Have CD Coordinator immediatle follow up within 24 hours and link to treatment" at bounding box center [367, 284] width 4 height 4
click at [395, 298] on div "Offer field- delivered treatment" at bounding box center [412, 297] width 72 height 7
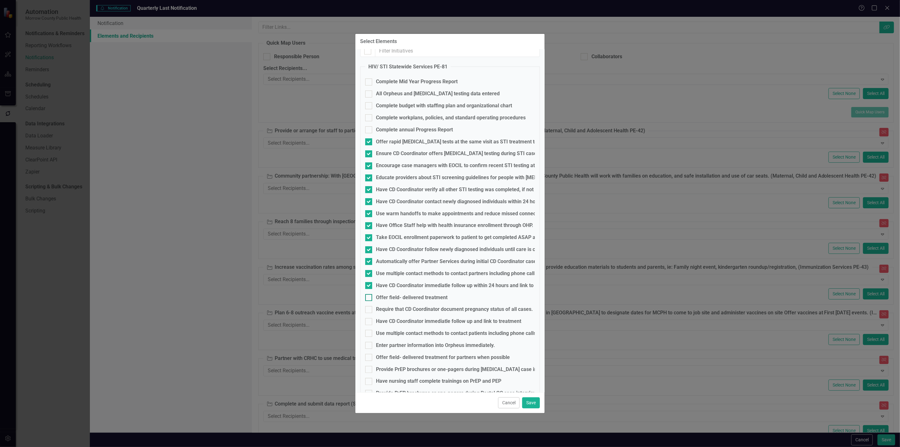
click at [369, 298] on input "Offer field- delivered treatment" at bounding box center [367, 296] width 4 height 4
click at [397, 301] on div "Offer field- delivered treatment" at bounding box center [412, 301] width 72 height 7
click at [369, 301] on input "Offer field- delivered treatment" at bounding box center [367, 300] width 4 height 4
click at [390, 359] on div "Offer field- delivered treatment for partners when possible" at bounding box center [443, 360] width 134 height 7
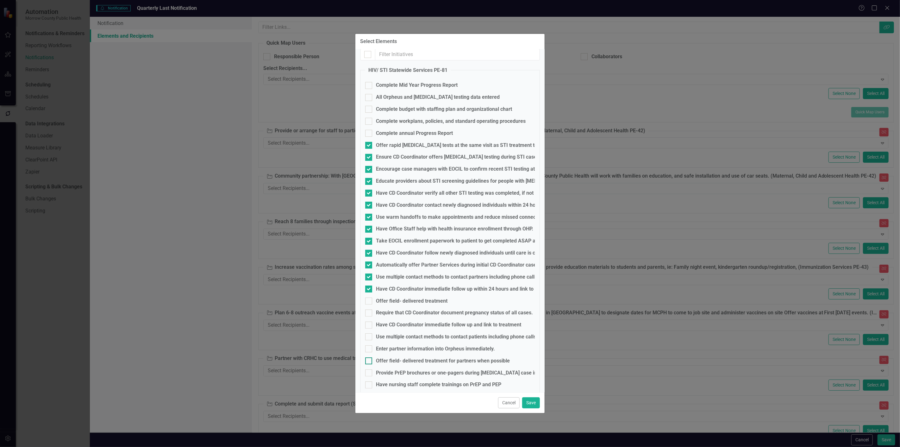
click at [369, 359] on input "Offer field- delivered treatment for partners when possible" at bounding box center [367, 359] width 4 height 4
click at [387, 348] on div "Enter partner information into Orpheus immediately." at bounding box center [435, 348] width 119 height 7
click at [369, 348] on input "Enter partner information into Orpheus immediately." at bounding box center [367, 347] width 4 height 4
click at [371, 300] on div at bounding box center [368, 301] width 7 height 7
click at [369, 300] on input "Offer field- delivered treatment" at bounding box center [367, 300] width 4 height 4
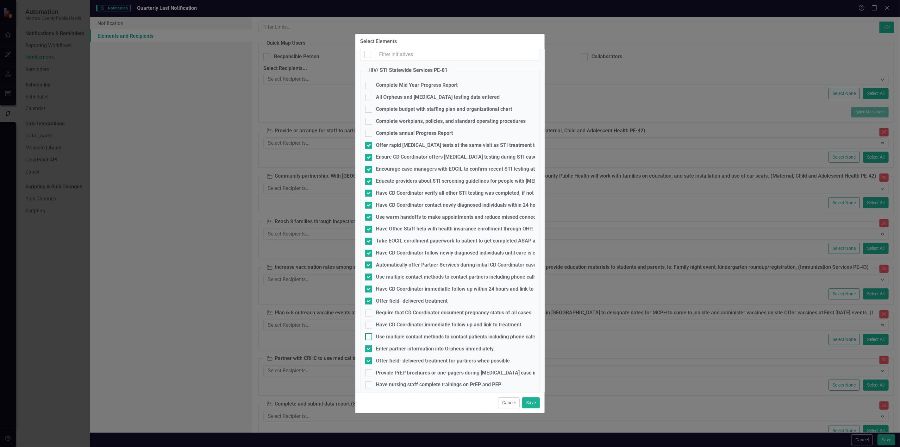
click at [368, 336] on input "Use multiple contact methods to contact patients including phone calls, in- per…" at bounding box center [367, 335] width 4 height 4
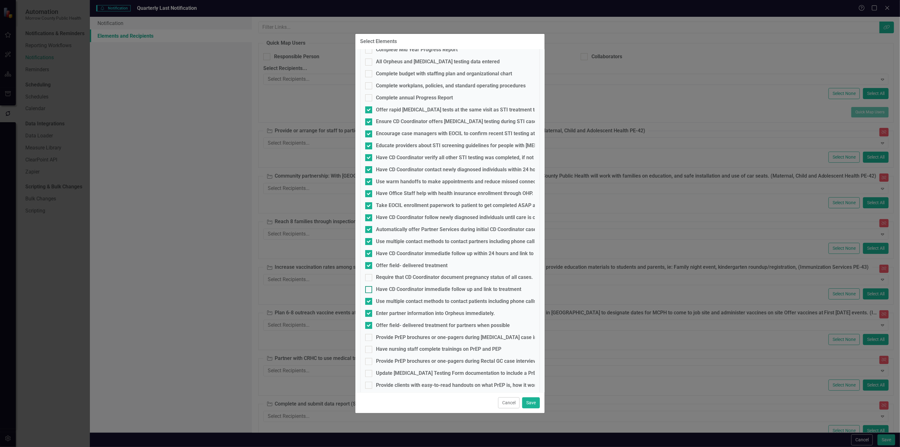
scroll to position [63, 0]
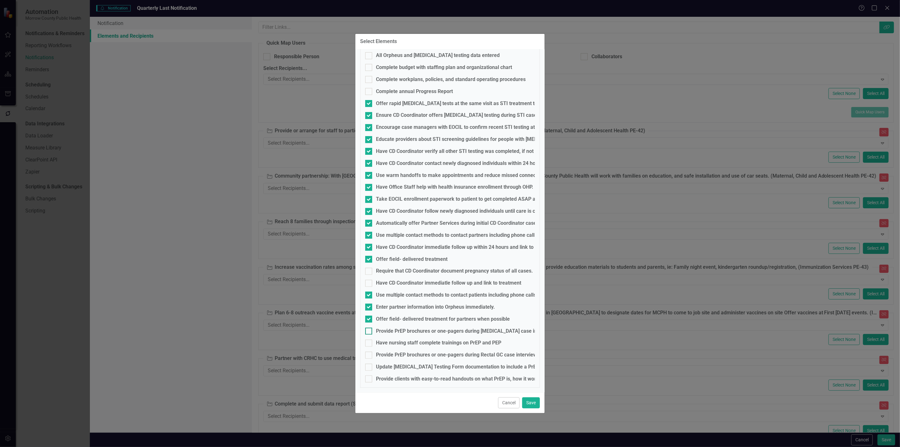
click at [416, 333] on div "Provide PrEP brochures or one-pagers during [MEDICAL_DATA] case interviews/ tre…" at bounding box center [496, 331] width 240 height 7
click at [369, 332] on input "Provide PrEP brochures or one-pagers during [MEDICAL_DATA] case interviews/ tre…" at bounding box center [367, 330] width 4 height 4
click at [410, 344] on div "Have nursing staff complete trainings on PrEP and PEP" at bounding box center [438, 342] width 125 height 7
click at [369, 344] on input "Have nursing staff complete trainings on PrEP and PEP" at bounding box center [367, 342] width 4 height 4
click at [408, 353] on div "Provide PrEP brochures or one-pagers during Rectal GC case interviews/ treatmen…" at bounding box center [487, 354] width 223 height 7
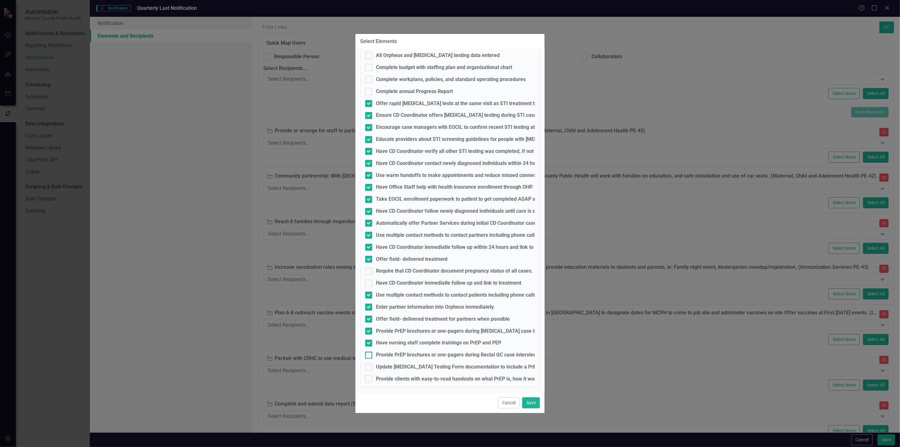
click at [369, 353] on input "Provide PrEP brochures or one-pagers during Rectal GC case interviews/ treatmen…" at bounding box center [367, 354] width 4 height 4
click at [408, 366] on div "Update [MEDICAL_DATA] Testing Form documentation to include a PrEP referral fie…" at bounding box center [473, 366] width 195 height 7
click at [369, 366] on input "Update [MEDICAL_DATA] Testing Form documentation to include a PrEP referral fie…" at bounding box center [367, 366] width 4 height 4
click at [406, 381] on div "Provide clients with easy-to-read handouts on what PrEP is, how it works, and w…" at bounding box center [486, 378] width 221 height 7
click at [369, 379] on input "Provide clients with easy-to-read handouts on what PrEP is, how it works, and w…" at bounding box center [367, 377] width 4 height 4
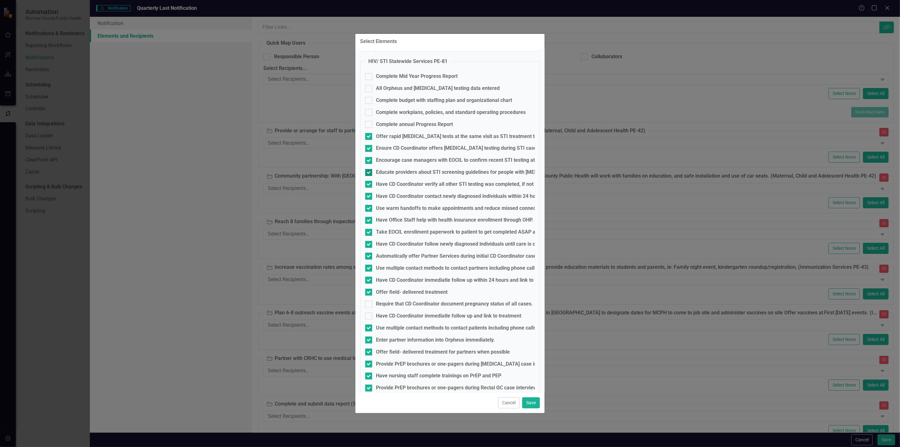
scroll to position [0, 0]
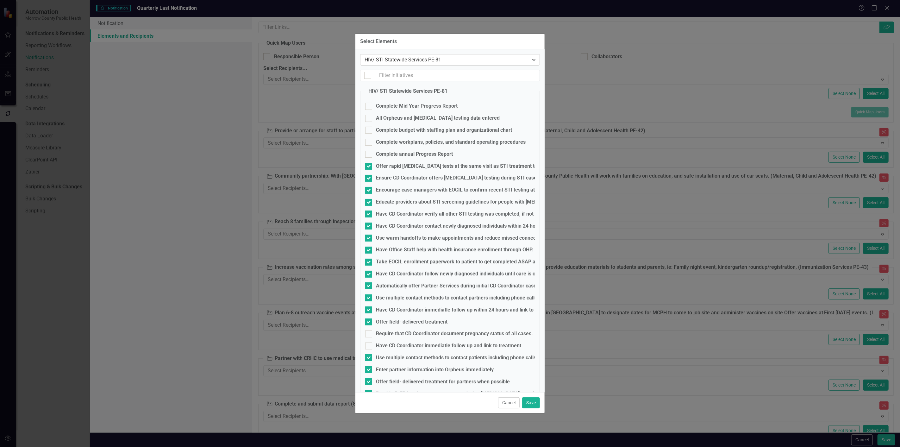
click at [454, 56] on div "HIV/ STI Statewide Services PE-81" at bounding box center [447, 59] width 164 height 7
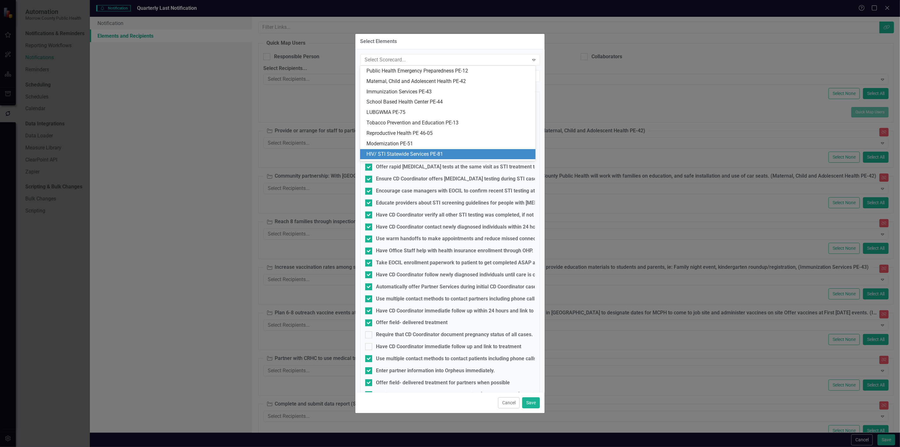
scroll to position [40, 0]
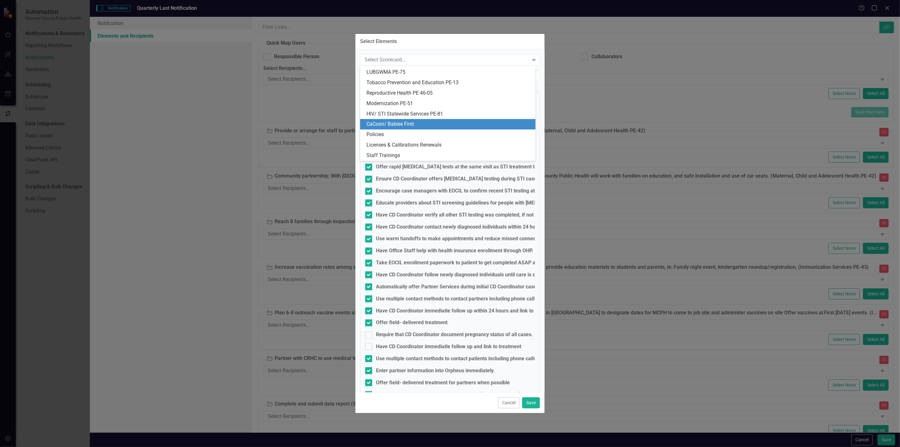
click at [412, 121] on div "CaCoon/ Babies First" at bounding box center [449, 124] width 165 height 7
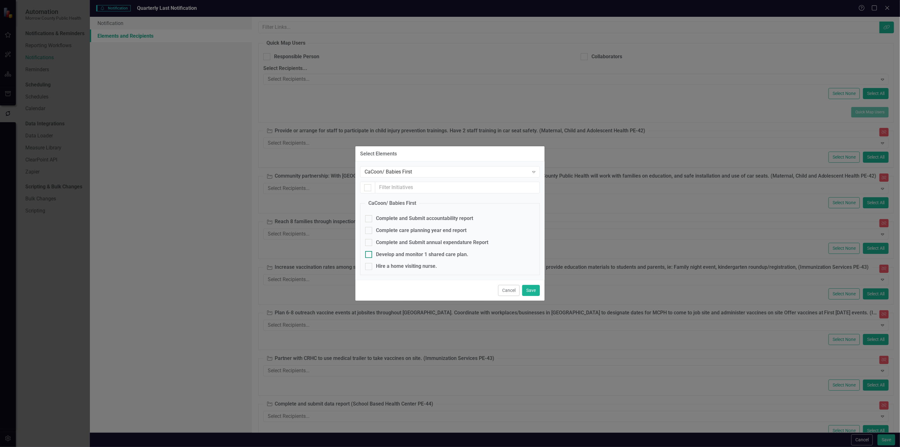
click at [400, 252] on div "Develop and monitor 1 shared care plan." at bounding box center [422, 254] width 92 height 7
click at [369, 252] on input "Develop and monitor 1 shared care plan." at bounding box center [367, 253] width 4 height 4
click at [401, 267] on div "Hire a home visiting nurse." at bounding box center [406, 266] width 61 height 7
click at [369, 267] on input "Hire a home visiting nurse." at bounding box center [367, 265] width 4 height 4
click at [530, 290] on button "Save" at bounding box center [531, 290] width 18 height 11
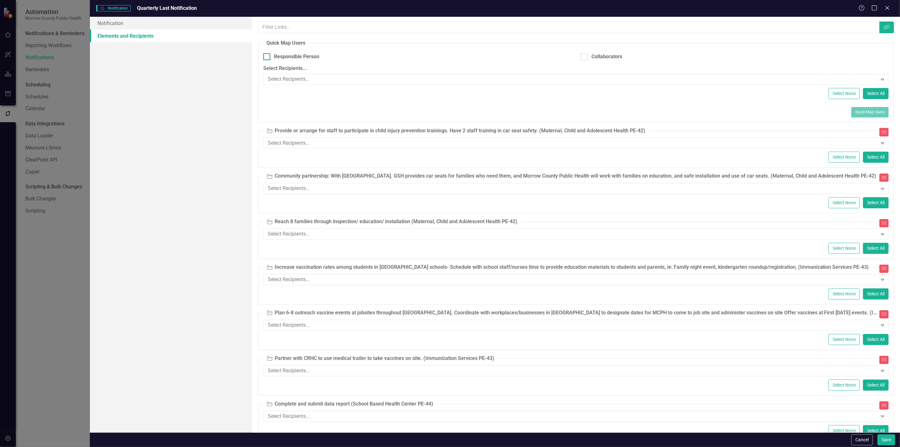
click at [305, 58] on div "Responsible Person" at bounding box center [296, 56] width 45 height 7
click at [267, 57] on input "Responsible Person" at bounding box center [265, 55] width 4 height 4
click at [858, 113] on button "Quick Map Users" at bounding box center [869, 112] width 37 height 10
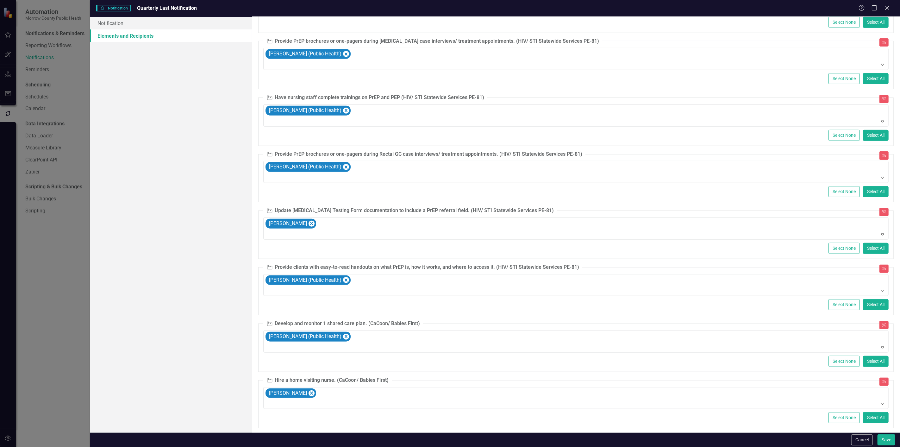
scroll to position [6386, 0]
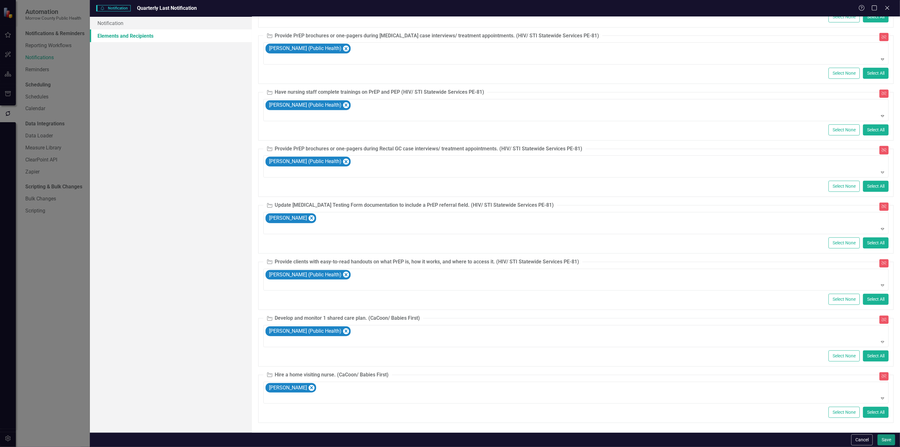
click at [883, 435] on button "Save" at bounding box center [887, 439] width 18 height 11
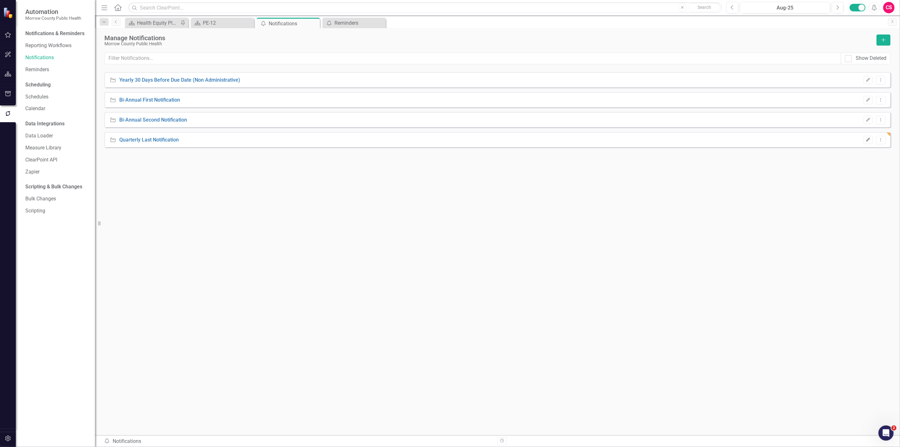
click at [869, 141] on icon "Edit" at bounding box center [868, 140] width 5 height 4
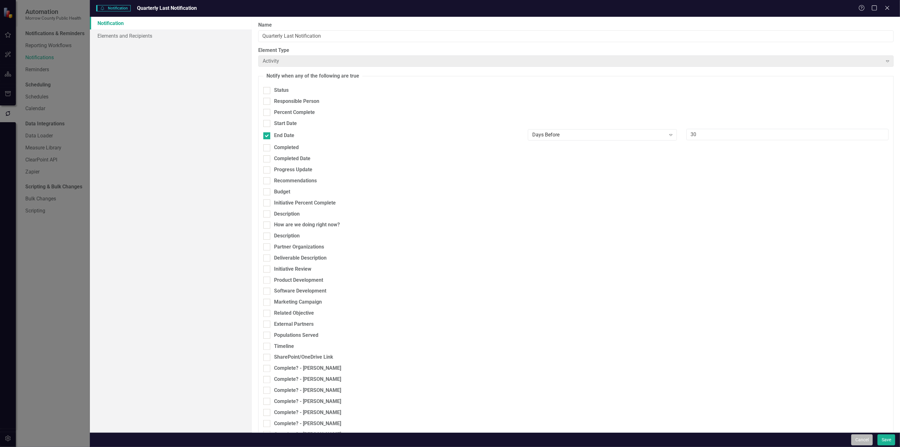
click at [859, 440] on button "Cancel" at bounding box center [862, 439] width 22 height 11
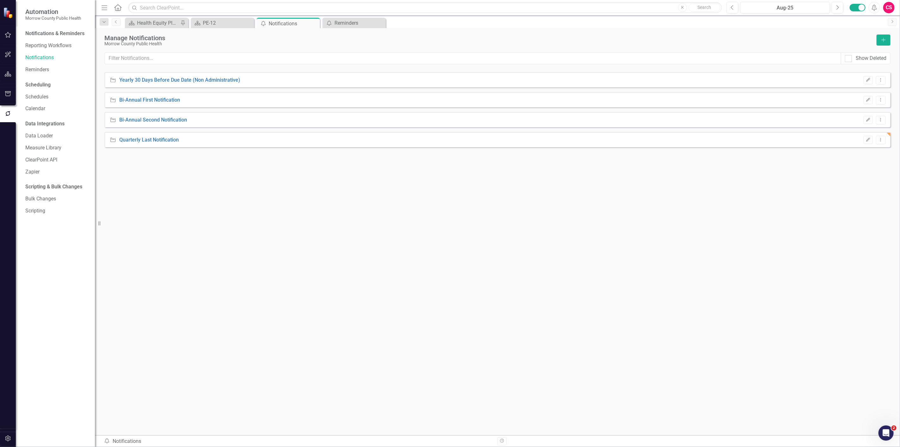
click at [879, 134] on div "Activity Quarterly Last Notification Edit Dropdown Menu" at bounding box center [497, 139] width 786 height 15
click at [879, 139] on icon "Dropdown Menu" at bounding box center [880, 140] width 5 height 4
click at [865, 160] on link "Copy Duplicate Notification" at bounding box center [854, 162] width 64 height 12
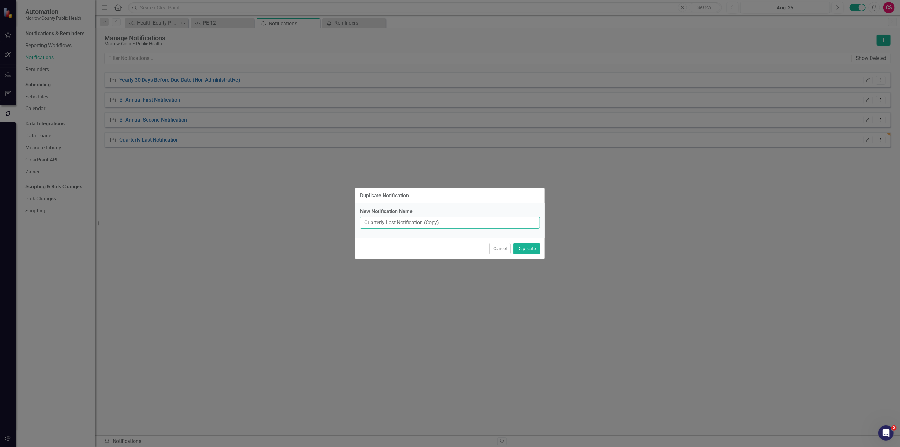
click at [392, 224] on input "Quarterly Last Notification (Copy)" at bounding box center [450, 223] width 180 height 12
click at [435, 222] on input "Quarterly Third Notification (Copy)" at bounding box center [450, 223] width 180 height 12
drag, startPoint x: 445, startPoint y: 222, endPoint x: 426, endPoint y: 226, distance: 19.3
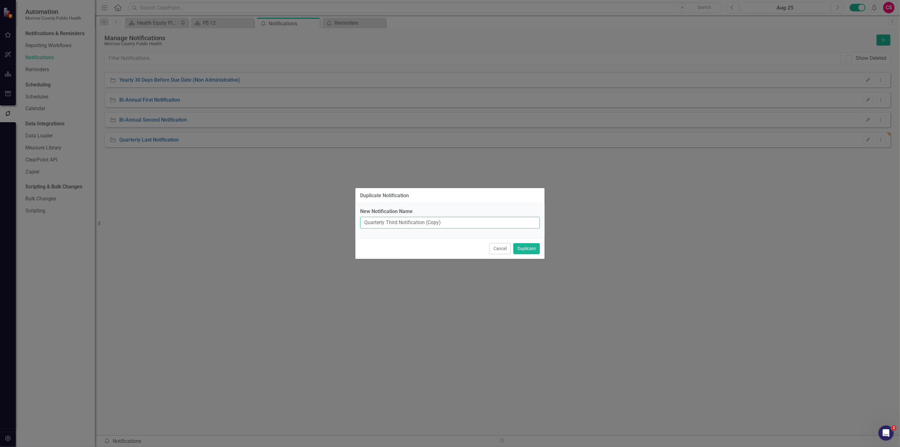
click at [426, 226] on input "Quarterly Third Notification (Copy)" at bounding box center [450, 223] width 180 height 12
type input "Quarterly Third Notification 120"
click at [524, 247] on button "Duplicate" at bounding box center [526, 248] width 27 height 11
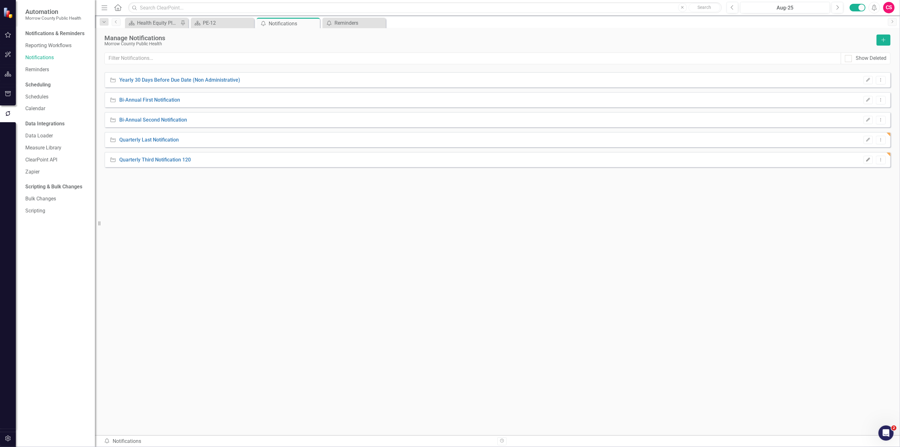
click at [868, 158] on icon "Edit" at bounding box center [868, 160] width 5 height 4
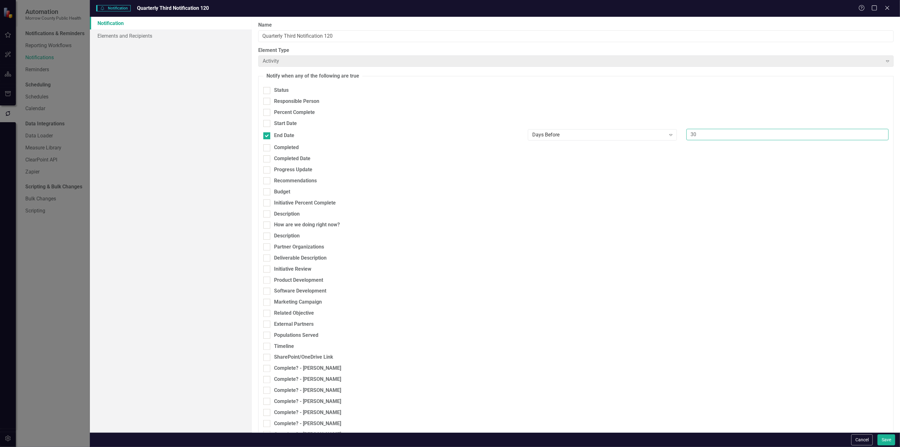
click at [694, 133] on input "30" at bounding box center [788, 135] width 202 height 12
type input "120"
click at [389, 36] on input "Quarterly Third Notification 120" at bounding box center [576, 36] width 636 height 12
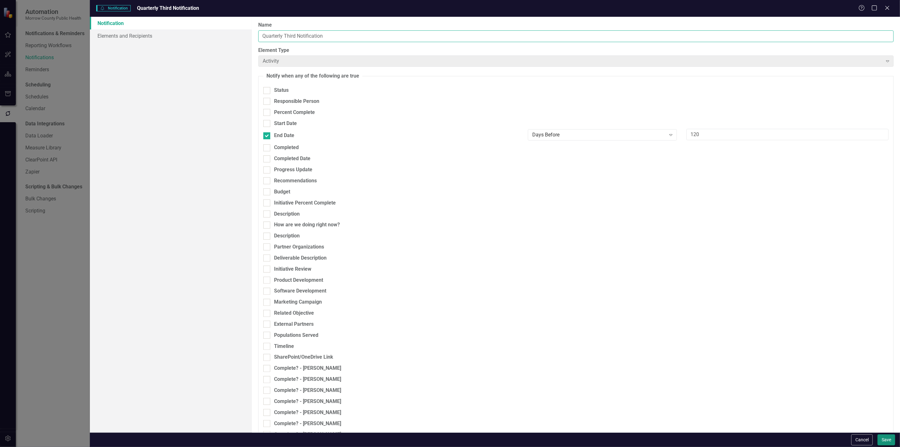
type input "Quarterly Third Notification"
click at [884, 438] on button "Save" at bounding box center [887, 439] width 18 height 11
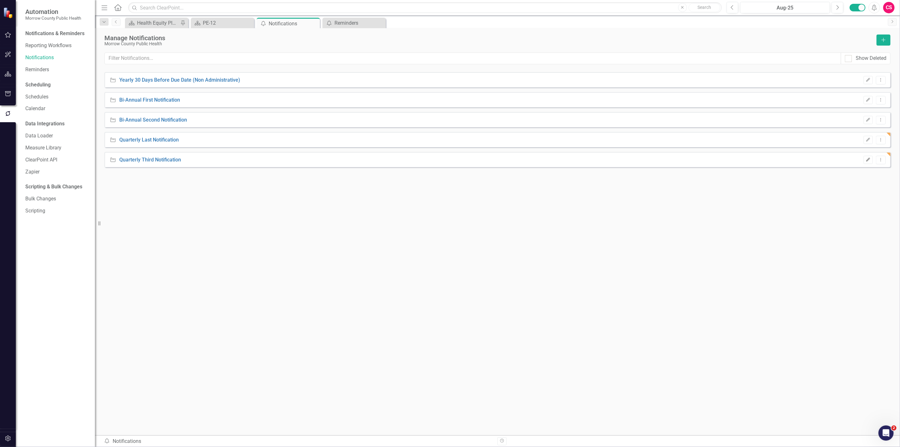
click at [866, 160] on icon "Edit" at bounding box center [868, 160] width 5 height 4
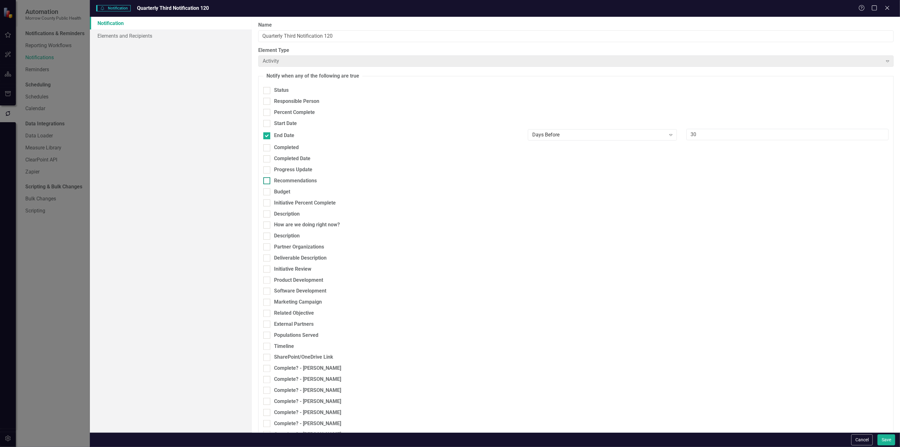
type input "Quarterly Third Notification"
type input "120"
click at [866, 440] on button "Cancel" at bounding box center [862, 439] width 22 height 11
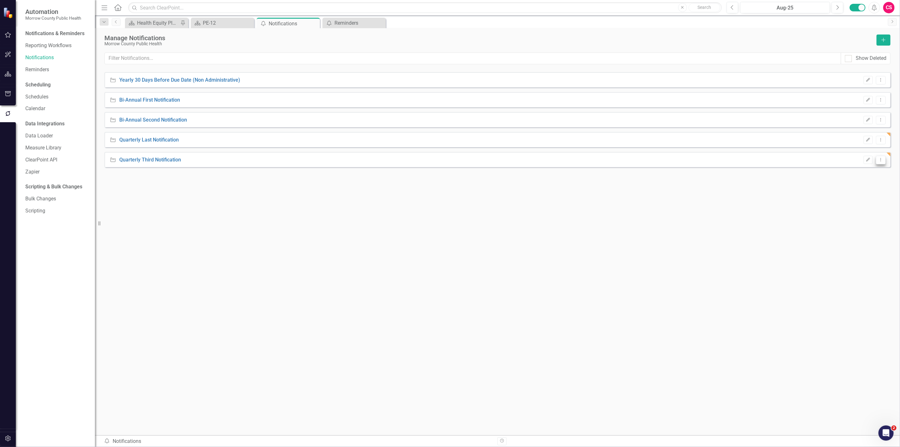
click at [882, 161] on icon "Dropdown Menu" at bounding box center [880, 160] width 5 height 4
click at [862, 181] on link "Copy Duplicate Notification" at bounding box center [854, 182] width 64 height 12
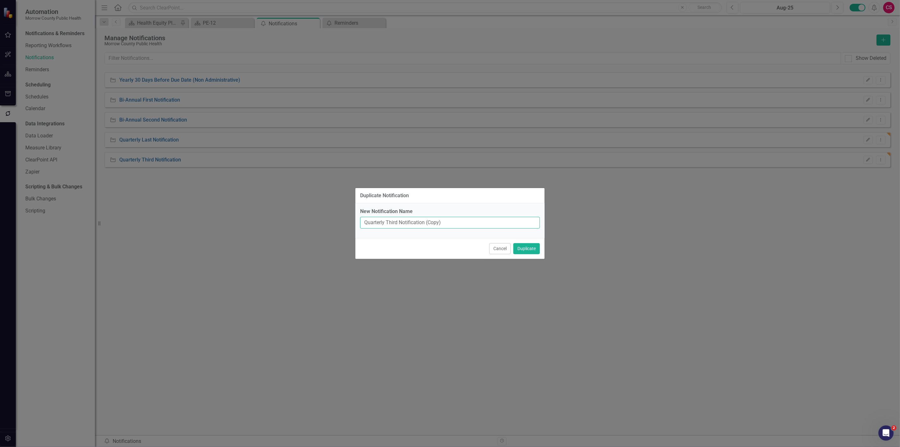
drag, startPoint x: 456, startPoint y: 221, endPoint x: 426, endPoint y: 226, distance: 30.9
click at [426, 226] on input "Quarterly Third Notification (Copy)" at bounding box center [450, 223] width 180 height 12
click at [393, 223] on input "Quarterly Third Notification" at bounding box center [450, 223] width 180 height 12
type input "Quarterly Second Notification"
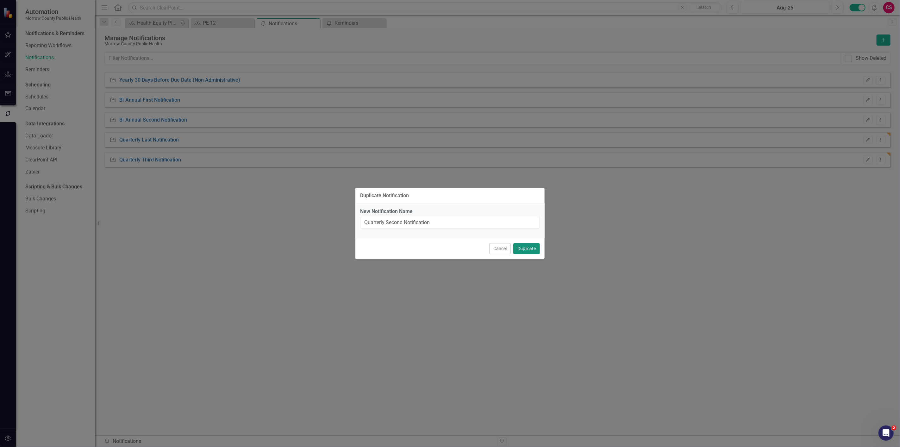
click at [525, 249] on button "Duplicate" at bounding box center [526, 248] width 27 height 11
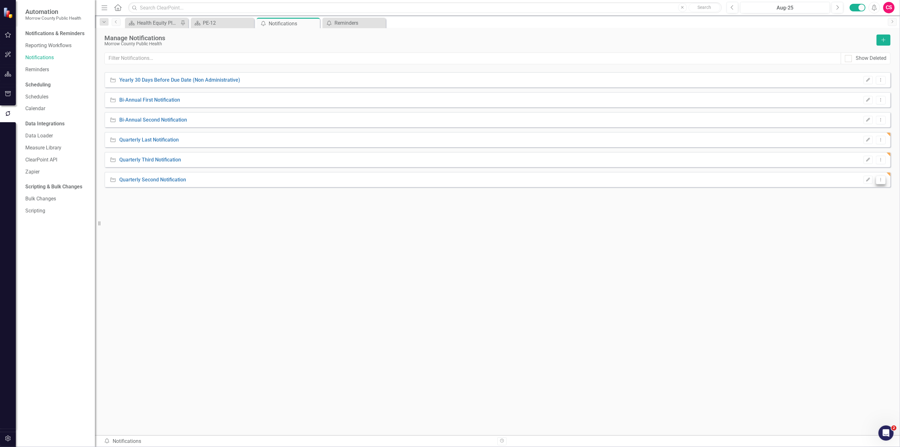
click at [882, 179] on icon "Dropdown Menu" at bounding box center [880, 180] width 5 height 4
click at [853, 198] on link "Copy Duplicate Notification" at bounding box center [854, 202] width 64 height 12
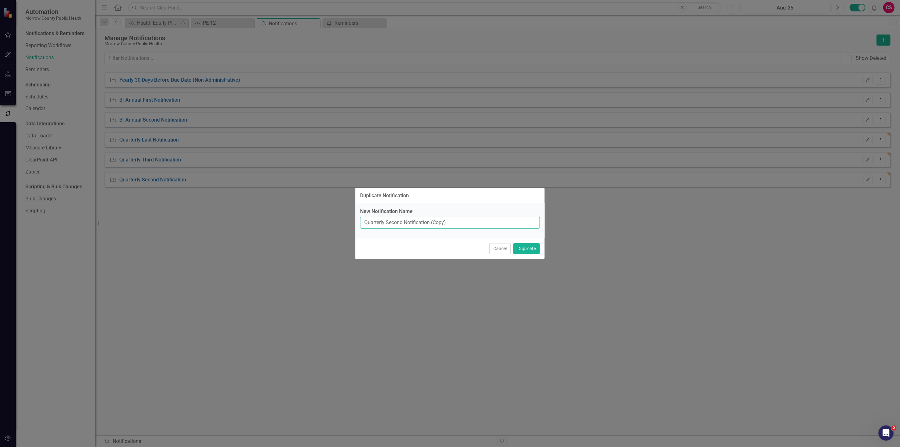
drag, startPoint x: 460, startPoint y: 222, endPoint x: 432, endPoint y: 225, distance: 28.3
click at [432, 225] on input "Quarterly Second Notification (Copy)" at bounding box center [450, 223] width 180 height 12
click at [397, 223] on input "Quarterly Second Notification" at bounding box center [450, 223] width 180 height 12
type input "Quarterly First Notification"
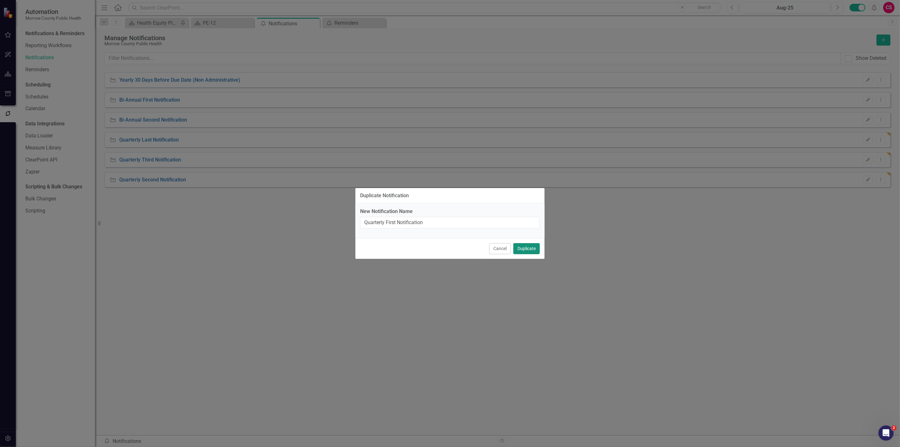
click at [518, 248] on button "Duplicate" at bounding box center [526, 248] width 27 height 11
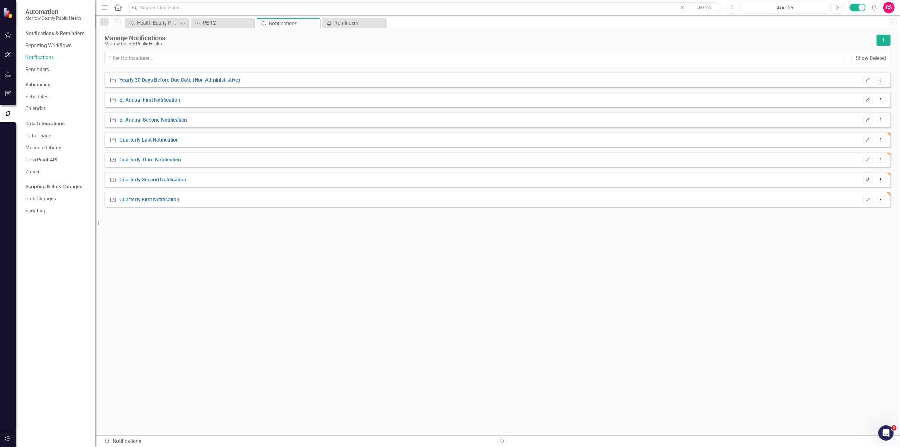
click at [868, 180] on icon "Edit" at bounding box center [868, 180] width 5 height 4
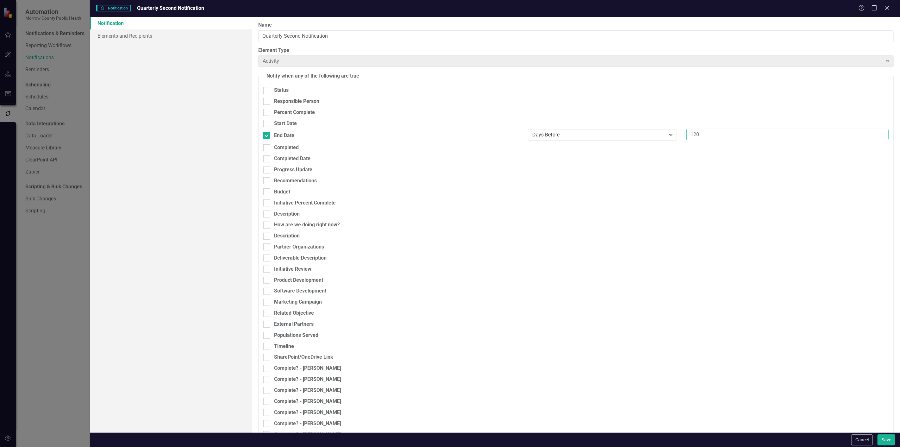
drag, startPoint x: 700, startPoint y: 135, endPoint x: 682, endPoint y: 136, distance: 17.8
click at [682, 136] on div "120" at bounding box center [788, 135] width 212 height 12
type input "210"
click at [883, 438] on button "Save" at bounding box center [887, 439] width 18 height 11
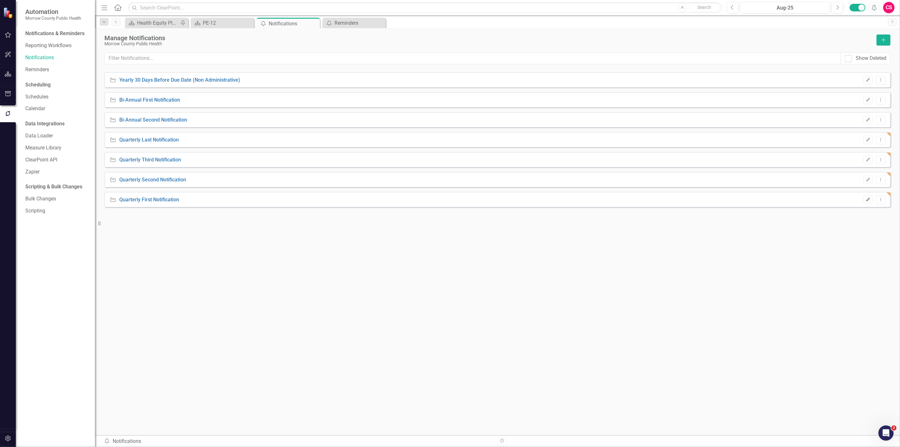
click at [868, 201] on icon "Edit" at bounding box center [868, 200] width 5 height 4
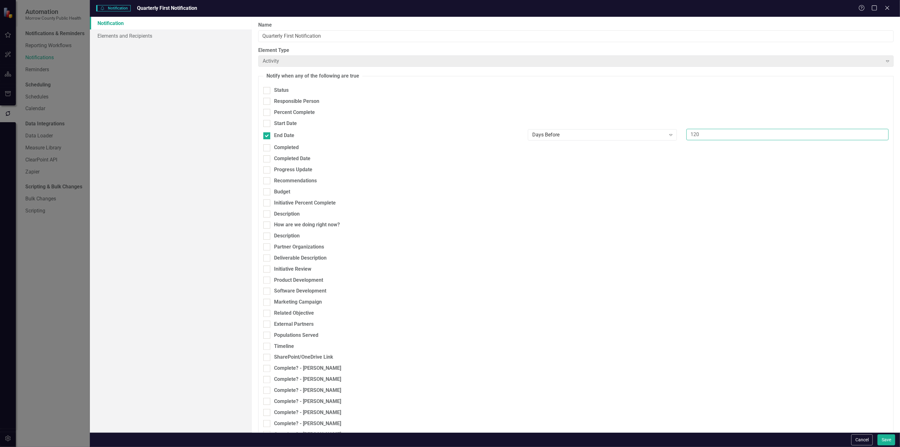
click at [696, 133] on input "120" at bounding box center [788, 135] width 202 height 12
click at [861, 437] on button "Cancel" at bounding box center [862, 439] width 22 height 11
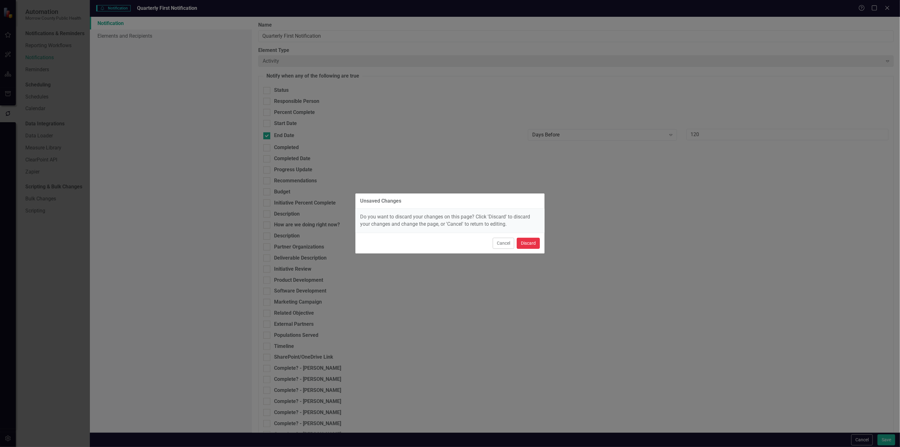
click at [519, 240] on button "Discard" at bounding box center [528, 243] width 23 height 11
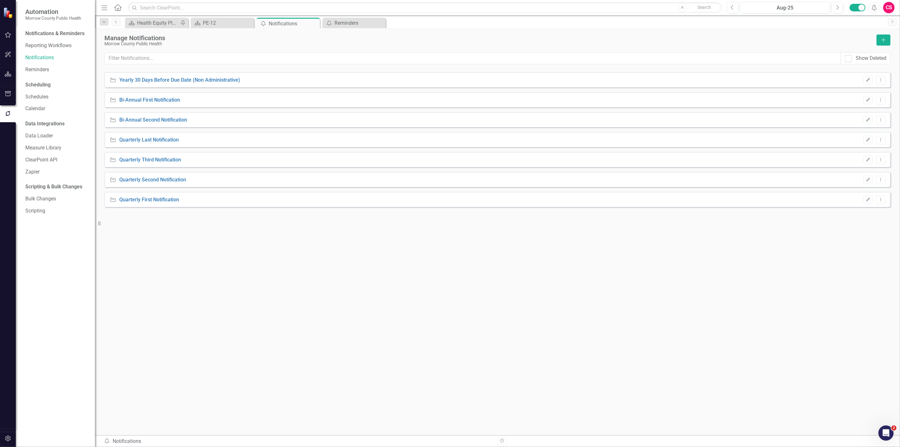
click at [875, 179] on div "Edit Dropdown Menu" at bounding box center [873, 180] width 25 height 9
click at [868, 180] on icon "Edit" at bounding box center [868, 180] width 5 height 4
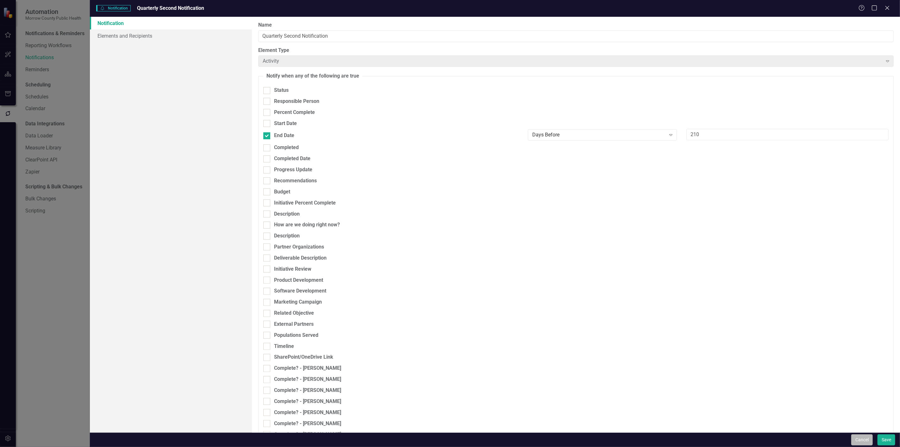
click at [854, 442] on button "Cancel" at bounding box center [862, 439] width 22 height 11
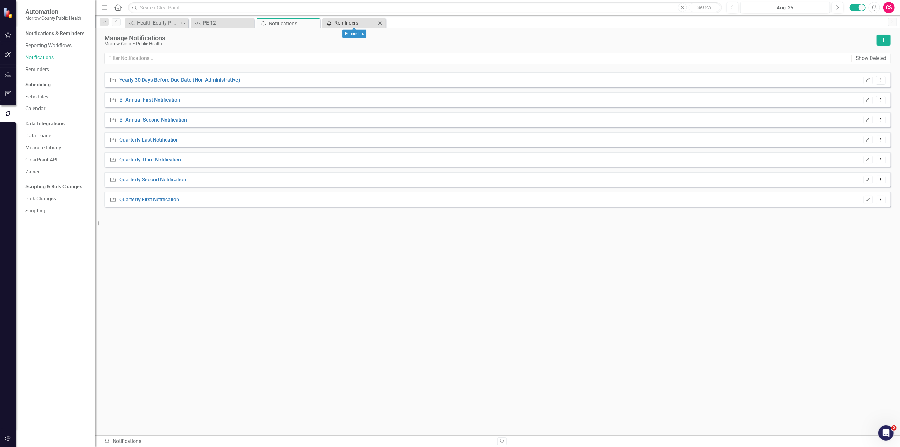
click at [354, 23] on div "Reminders" at bounding box center [356, 23] width 42 height 8
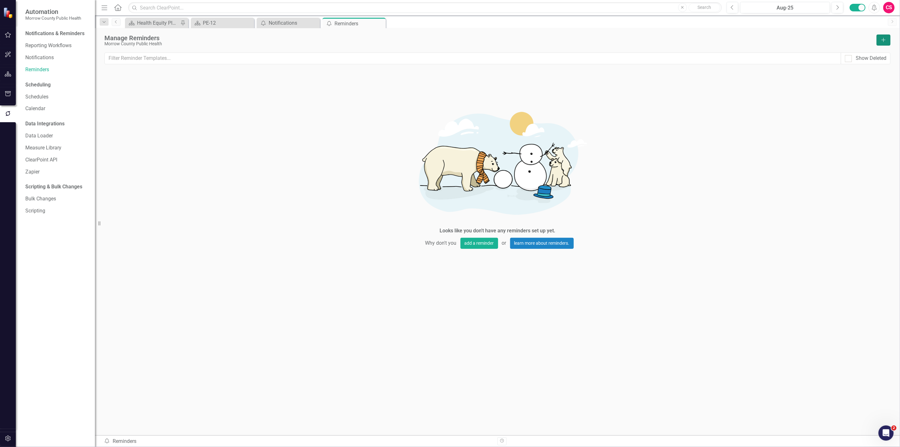
click at [881, 42] on button "Add" at bounding box center [884, 39] width 14 height 11
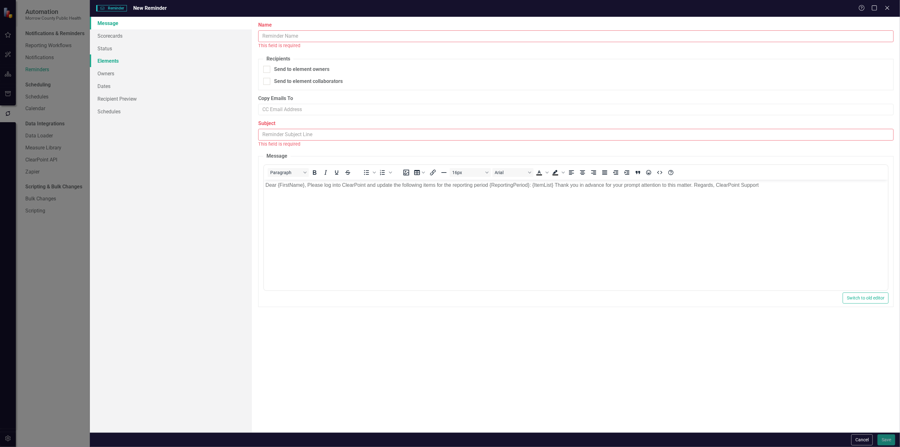
click at [132, 61] on link "Elements" at bounding box center [171, 60] width 162 height 13
click at [283, 36] on input "Name" at bounding box center [576, 36] width 636 height 12
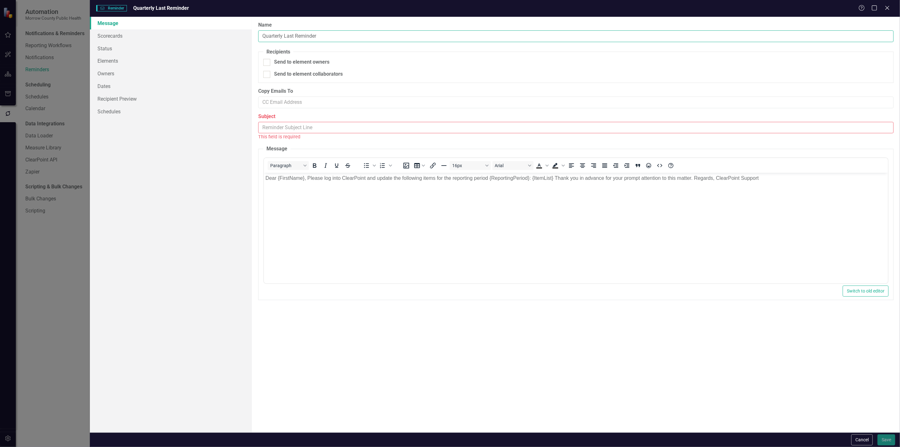
type input "Quarterly Last Reminder"
click at [263, 64] on fieldset "Recipients Send to element owners Send to element collaborators" at bounding box center [576, 65] width 636 height 35
click at [264, 64] on div at bounding box center [266, 62] width 7 height 7
click at [264, 63] on input "Send to element owners" at bounding box center [265, 61] width 4 height 4
checkbox input "true"
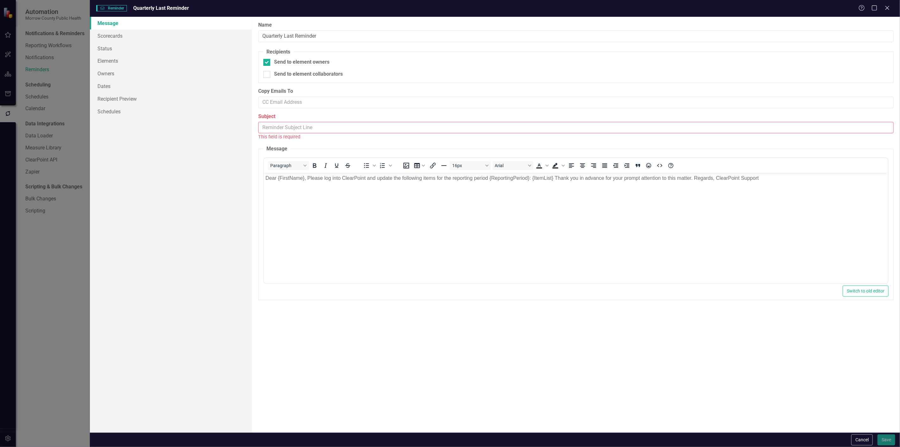
click at [266, 127] on input "Subject" at bounding box center [576, 128] width 636 height 12
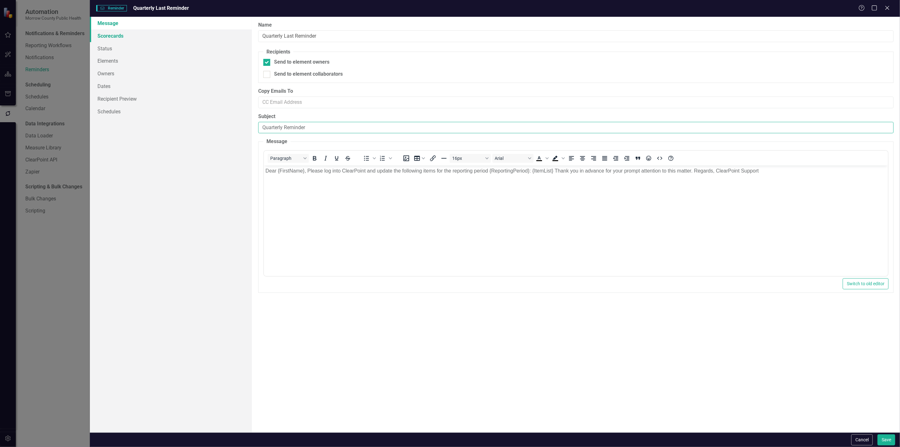
type input "Quarterly Reminder"
click at [136, 36] on link "Scorecards" at bounding box center [171, 35] width 162 height 13
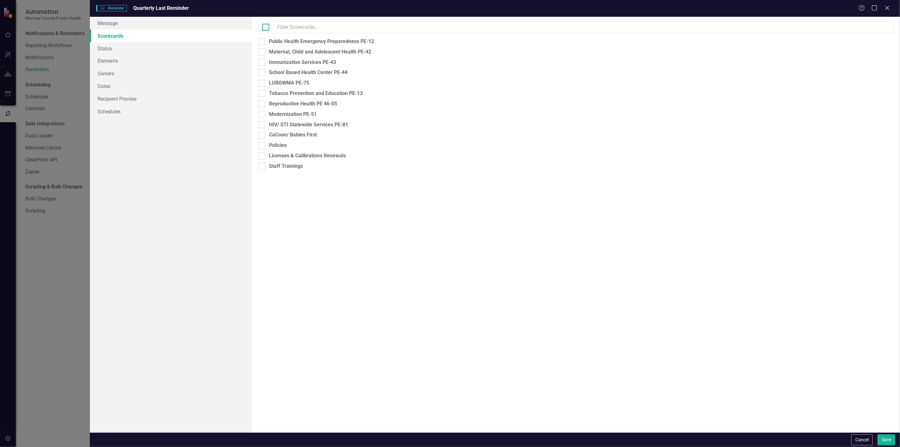
click at [269, 30] on div at bounding box center [265, 27] width 7 height 7
click at [266, 28] on input "checkbox" at bounding box center [264, 26] width 4 height 4
checkbox input "true"
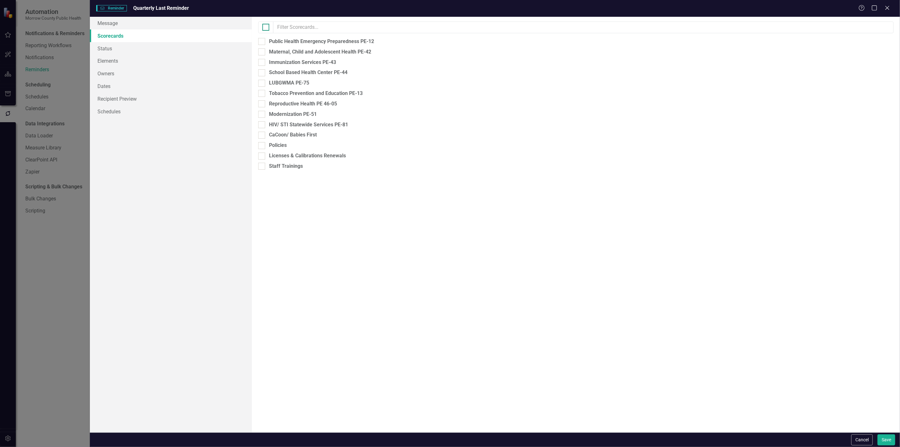
checkbox input "true"
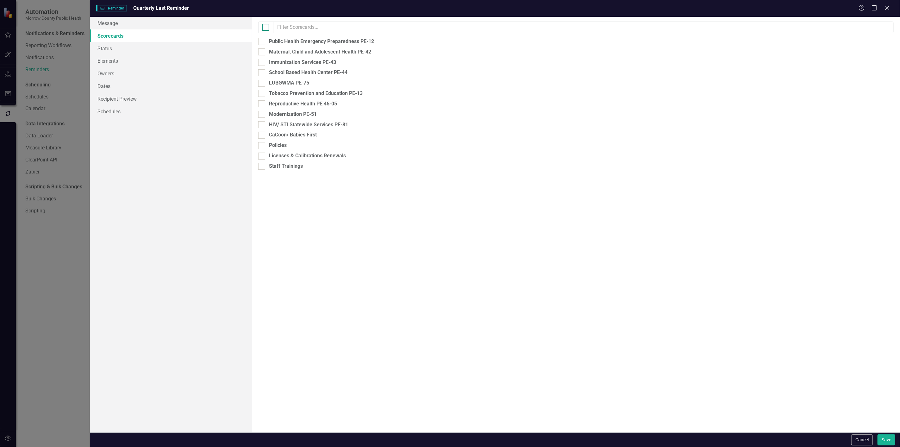
checkbox input "true"
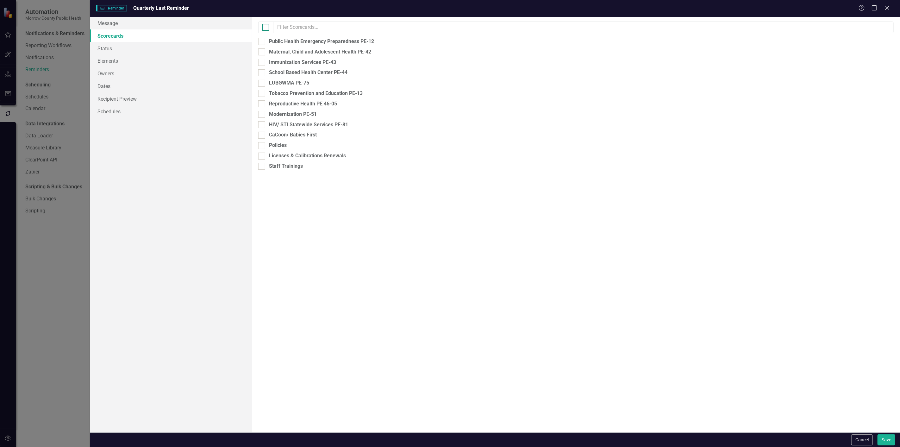
checkbox input "true"
click at [150, 48] on link "Status" at bounding box center [171, 48] width 162 height 13
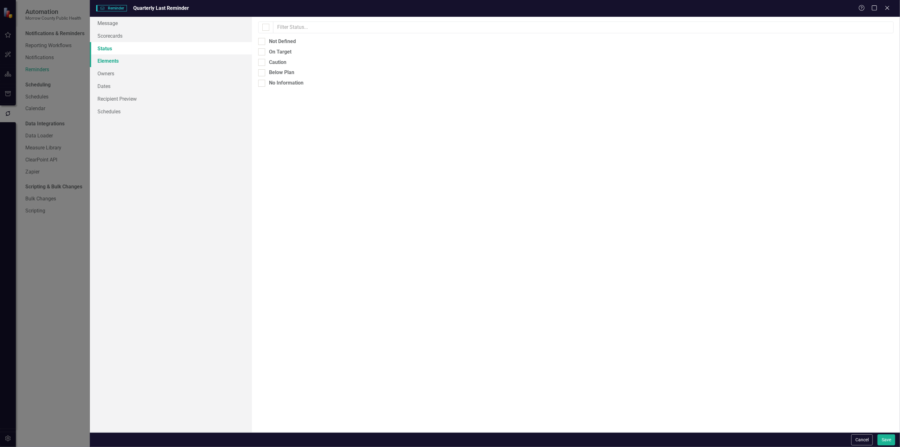
click at [137, 61] on link "Elements" at bounding box center [171, 60] width 162 height 13
click at [276, 52] on div "Activity" at bounding box center [277, 51] width 17 height 7
click at [262, 52] on input "Activity" at bounding box center [260, 50] width 4 height 4
checkbox input "true"
click at [169, 72] on link "Owners" at bounding box center [171, 73] width 162 height 13
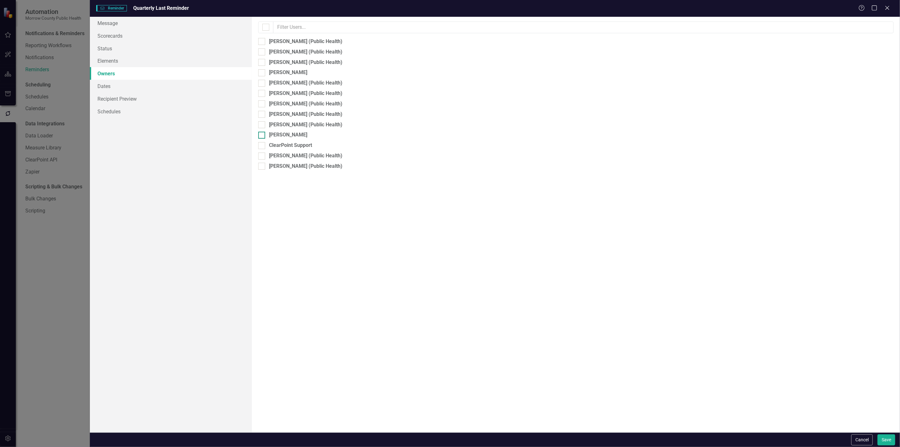
click at [263, 135] on div at bounding box center [261, 135] width 7 height 7
click at [262, 135] on input "[PERSON_NAME]" at bounding box center [260, 134] width 4 height 4
checkbox input "true"
click at [173, 87] on link "Dates" at bounding box center [171, 86] width 162 height 13
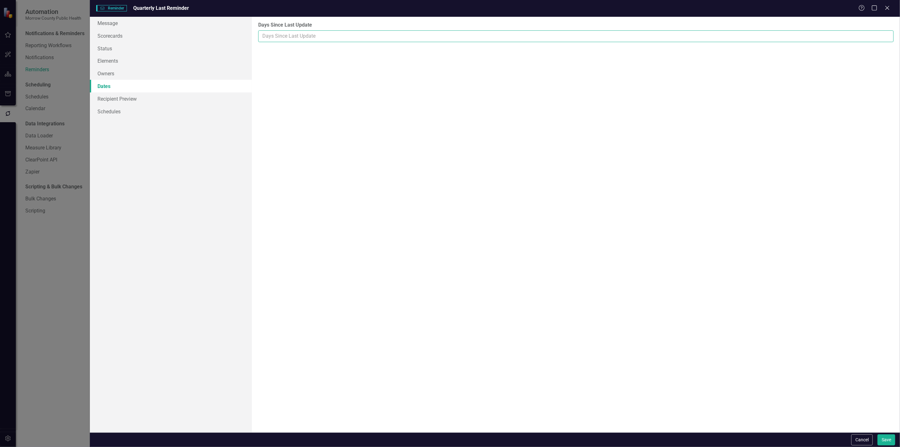
click at [342, 38] on input "Days Since Last Update" at bounding box center [576, 36] width 636 height 12
click at [149, 97] on link "Recipient Preview" at bounding box center [171, 98] width 162 height 13
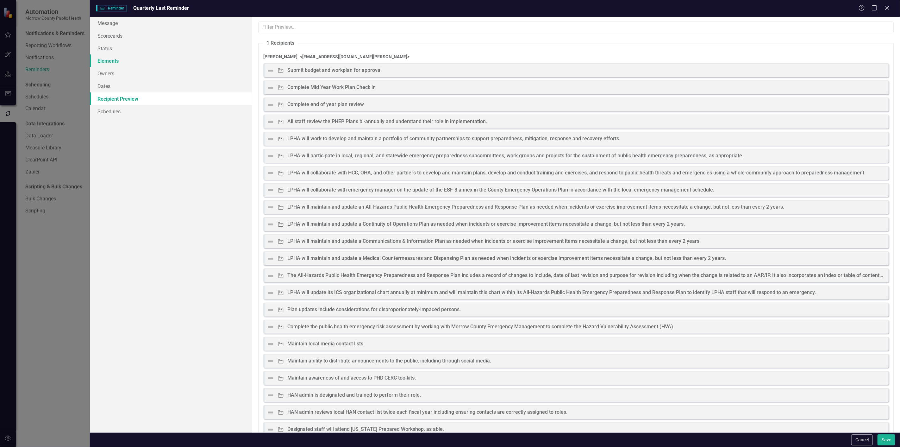
click at [146, 62] on link "Elements" at bounding box center [171, 60] width 162 height 13
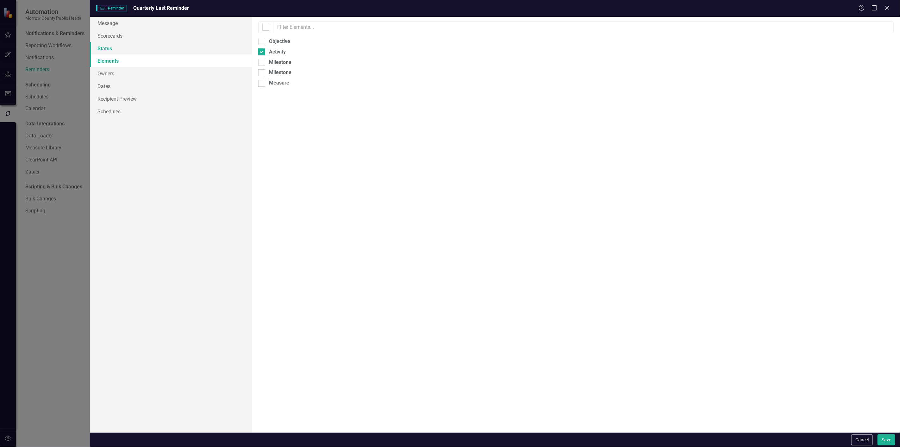
click at [134, 49] on link "Status" at bounding box center [171, 48] width 162 height 13
click at [125, 72] on link "Owners" at bounding box center [171, 73] width 162 height 13
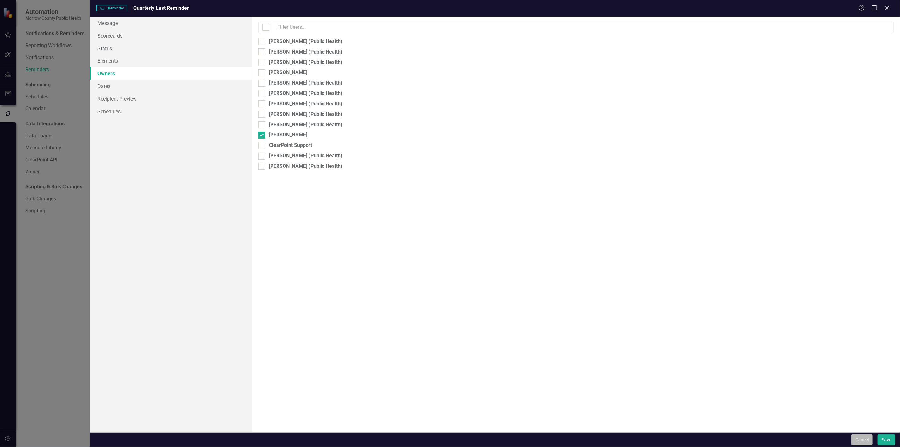
click at [855, 441] on button "Cancel" at bounding box center [862, 439] width 22 height 11
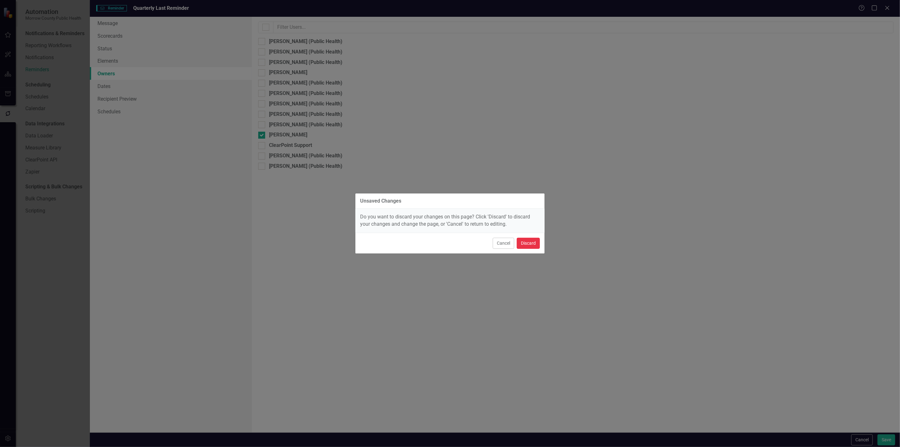
click at [522, 240] on button "Discard" at bounding box center [528, 243] width 23 height 11
